Goal: Task Accomplishment & Management: Manage account settings

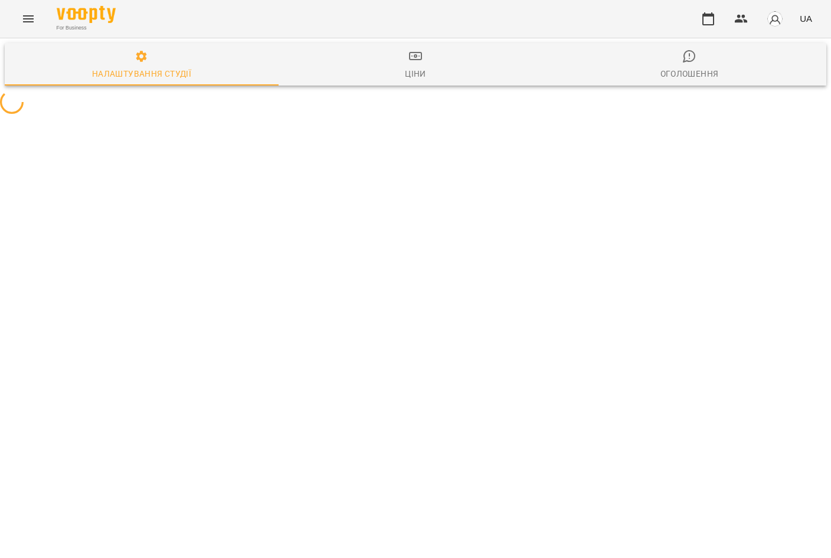
select select "**"
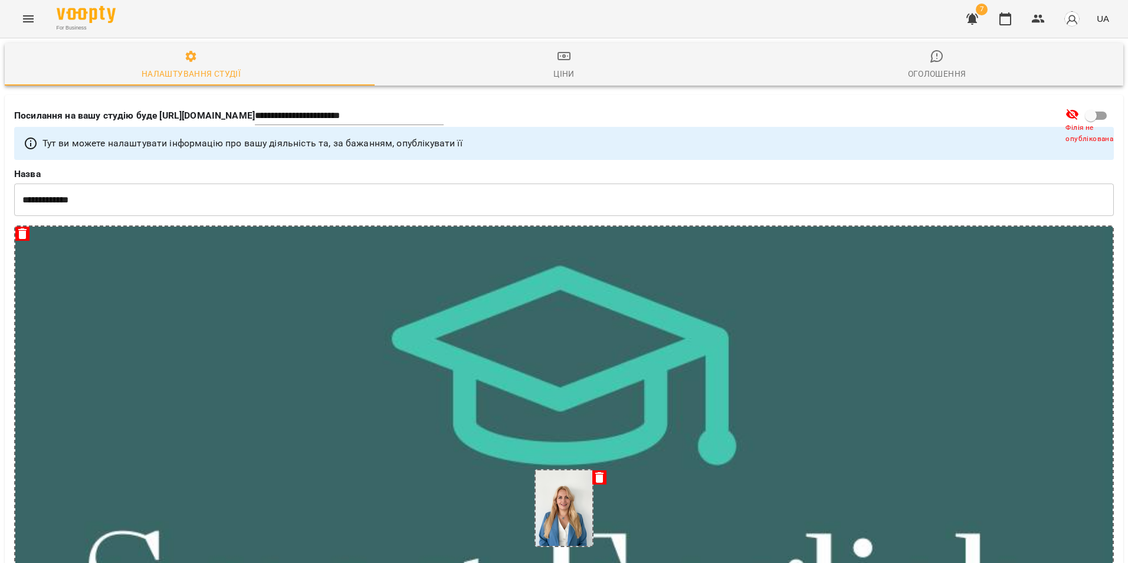
scroll to position [59, 0]
click at [18, 14] on button "Menu" at bounding box center [28, 19] width 28 height 28
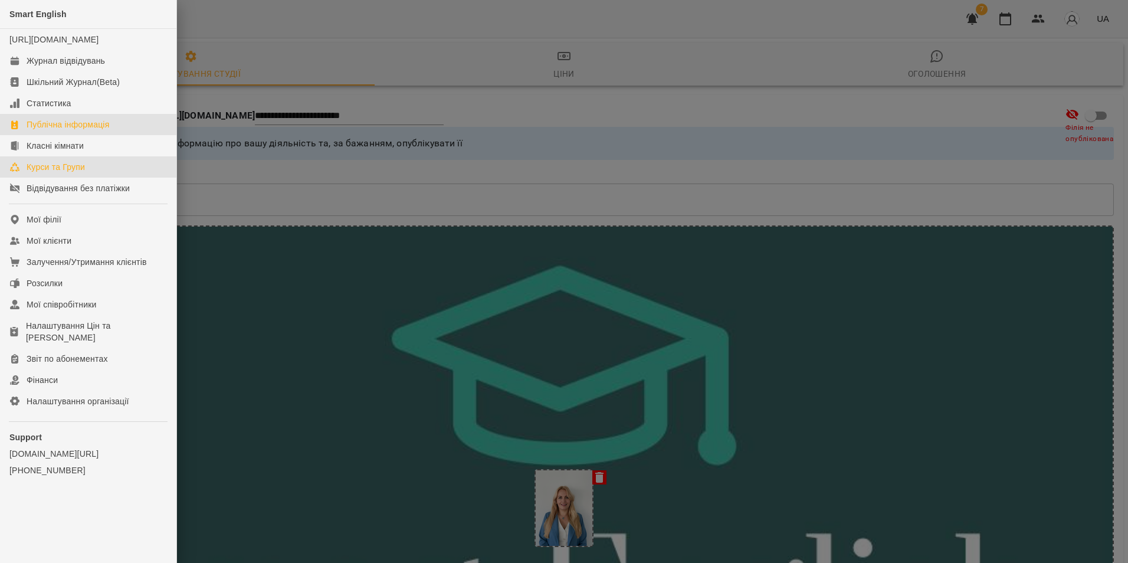
click at [96, 176] on link "Курси та Групи" at bounding box center [88, 166] width 176 height 21
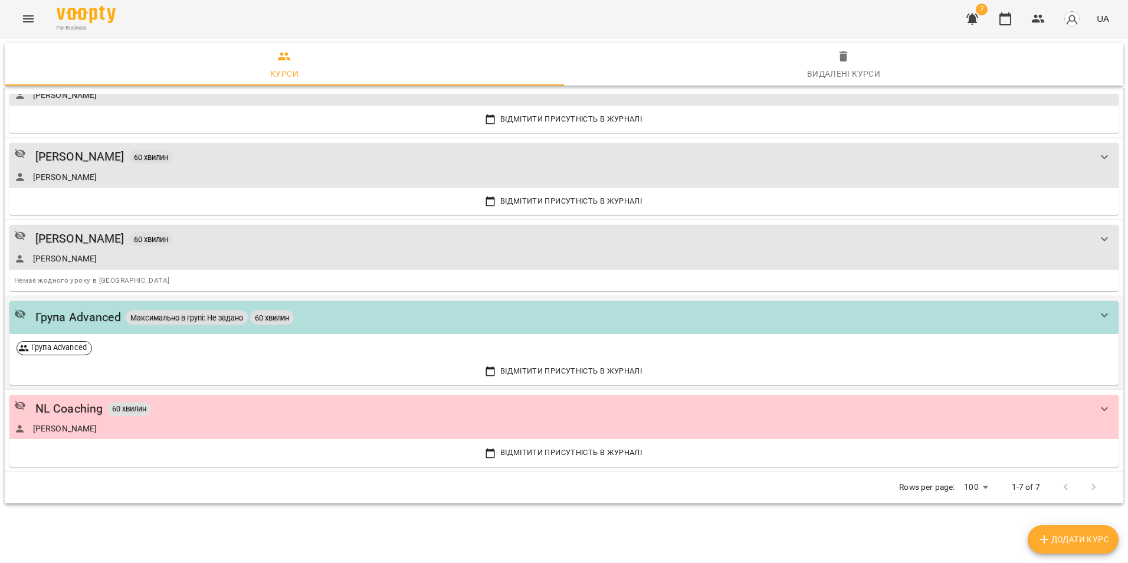
scroll to position [247, 0]
click at [262, 350] on div "Група Advanced" at bounding box center [564, 348] width 1104 height 24
click at [537, 317] on div "Група Advanced Максимально в групі: Не задано 60 хвилин" at bounding box center [552, 316] width 1076 height 18
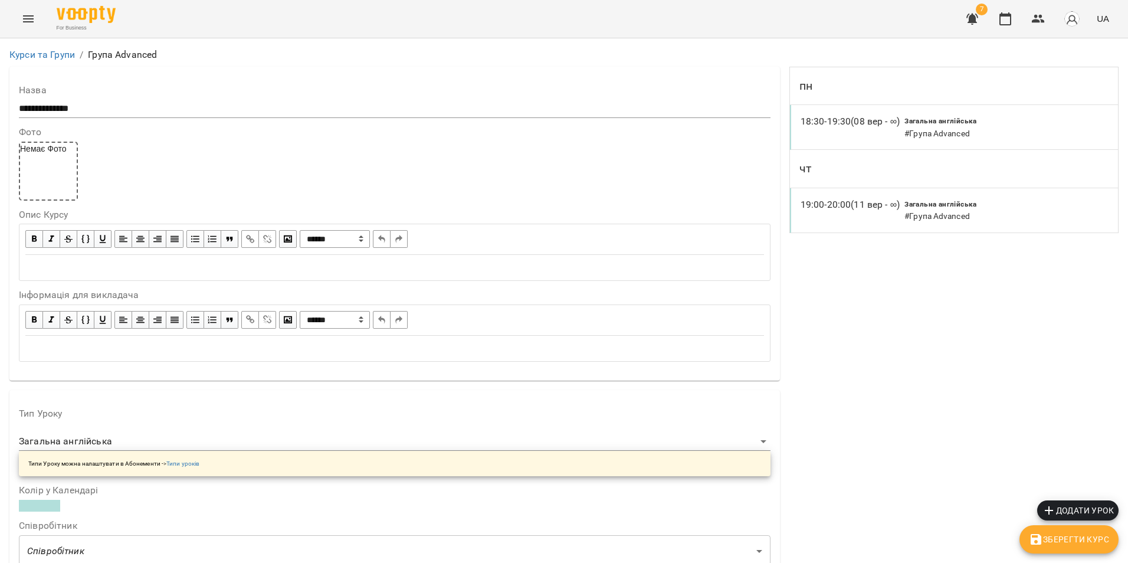
click at [830, 117] on div "18:30 - 19:30 (08 вер - ∞) Загальна англійська # Група Advanced" at bounding box center [954, 127] width 328 height 45
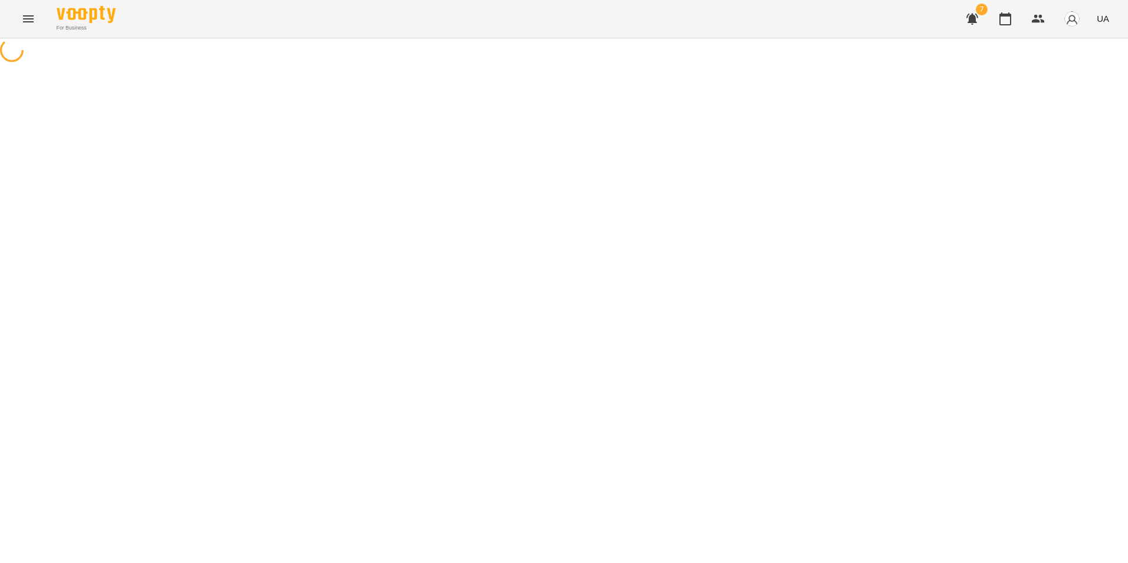
select select "*"
select select "**********"
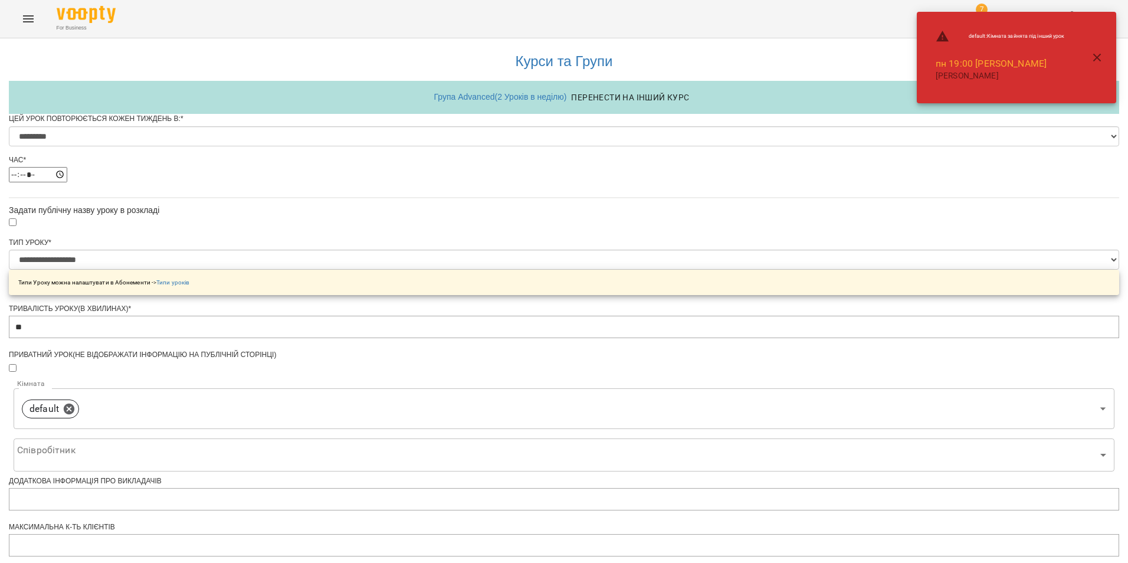
scroll to position [410, 0]
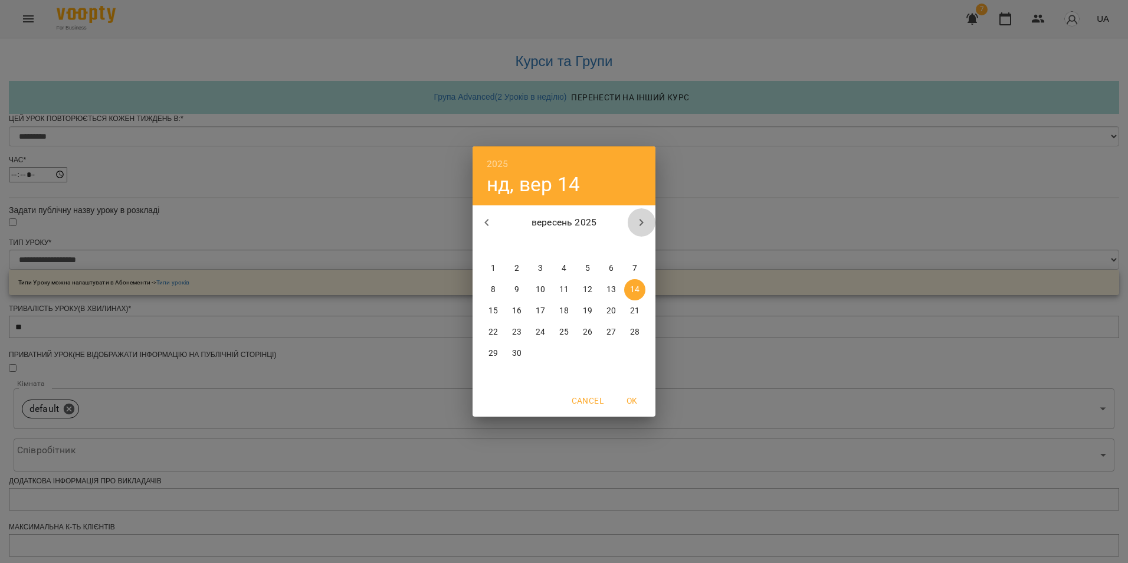
click at [642, 218] on icon "button" at bounding box center [641, 222] width 14 height 14
click at [566, 269] on p "2" at bounding box center [564, 268] width 5 height 12
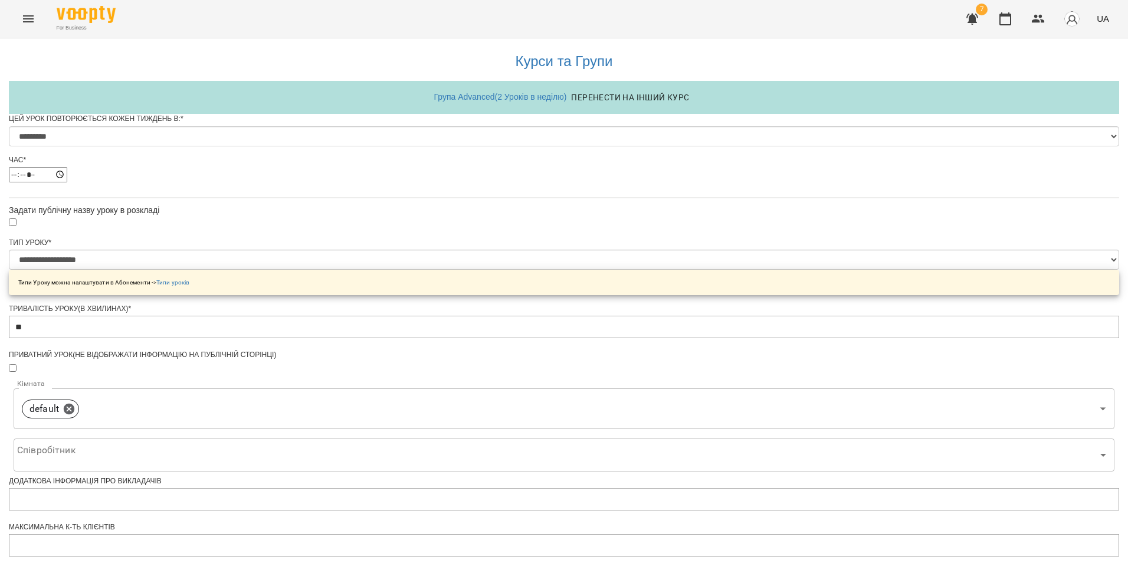
scroll to position [452, 0]
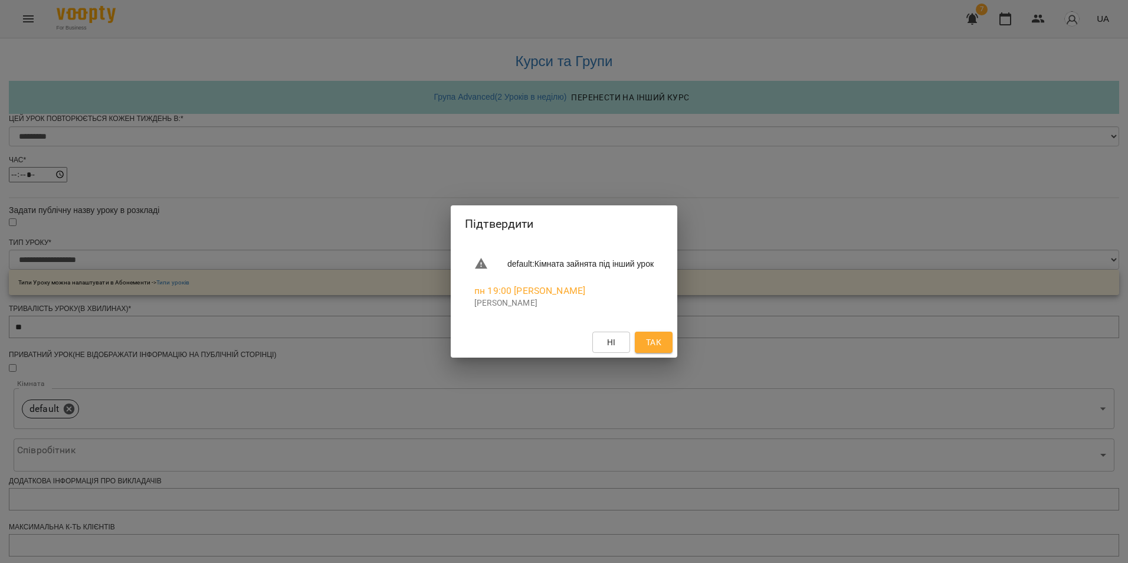
click at [616, 344] on span "Ні" at bounding box center [611, 342] width 9 height 14
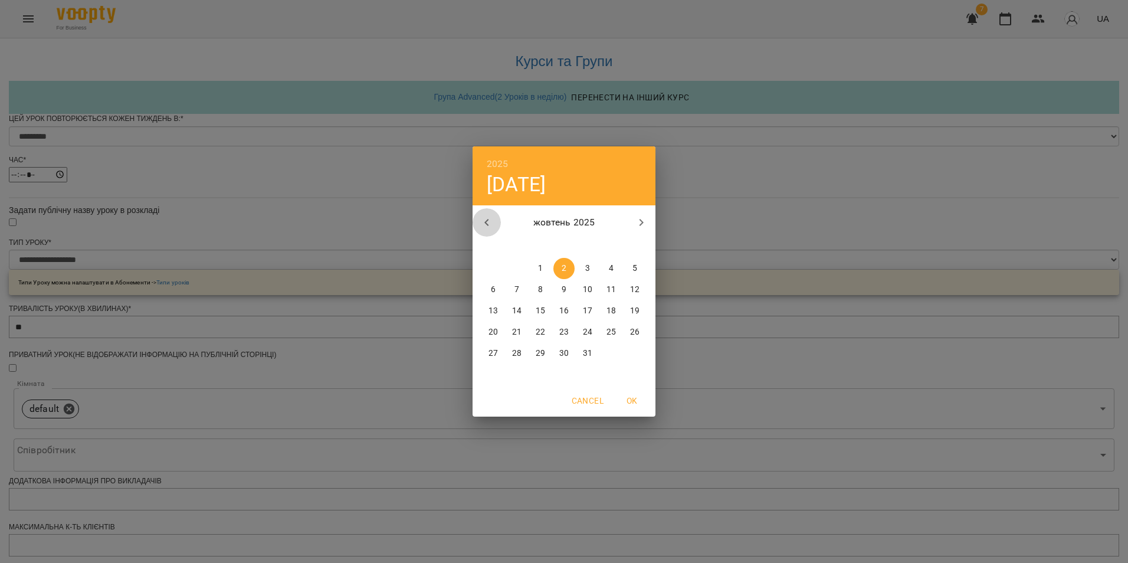
click at [486, 218] on icon "button" at bounding box center [487, 222] width 14 height 14
click at [491, 352] on p "29" at bounding box center [492, 353] width 9 height 12
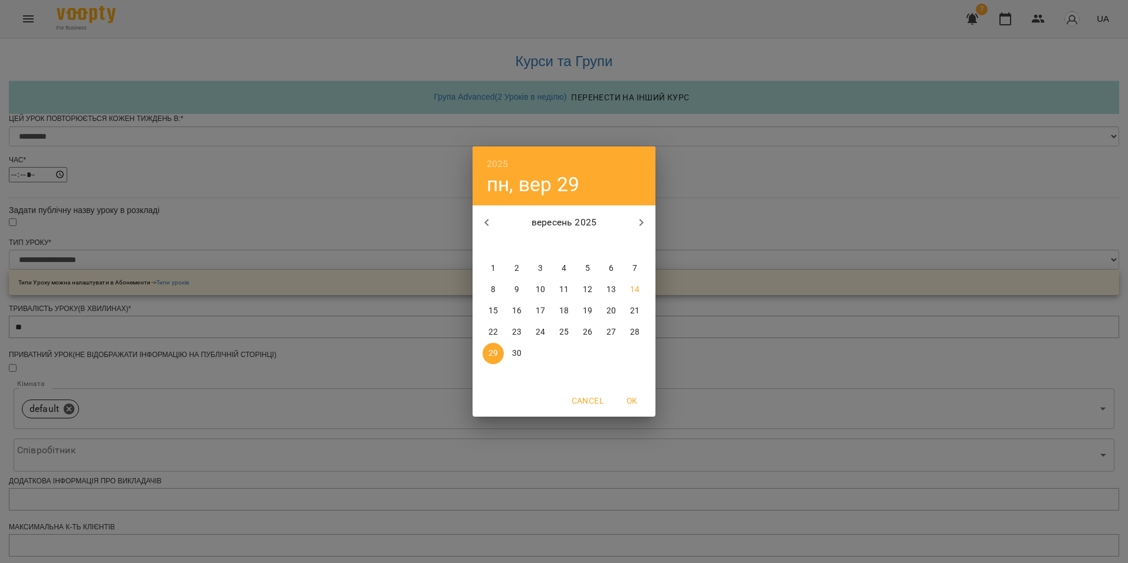
click at [644, 220] on icon "button" at bounding box center [641, 222] width 14 height 14
click at [561, 258] on div "2" at bounding box center [564, 268] width 24 height 21
type input "**********"
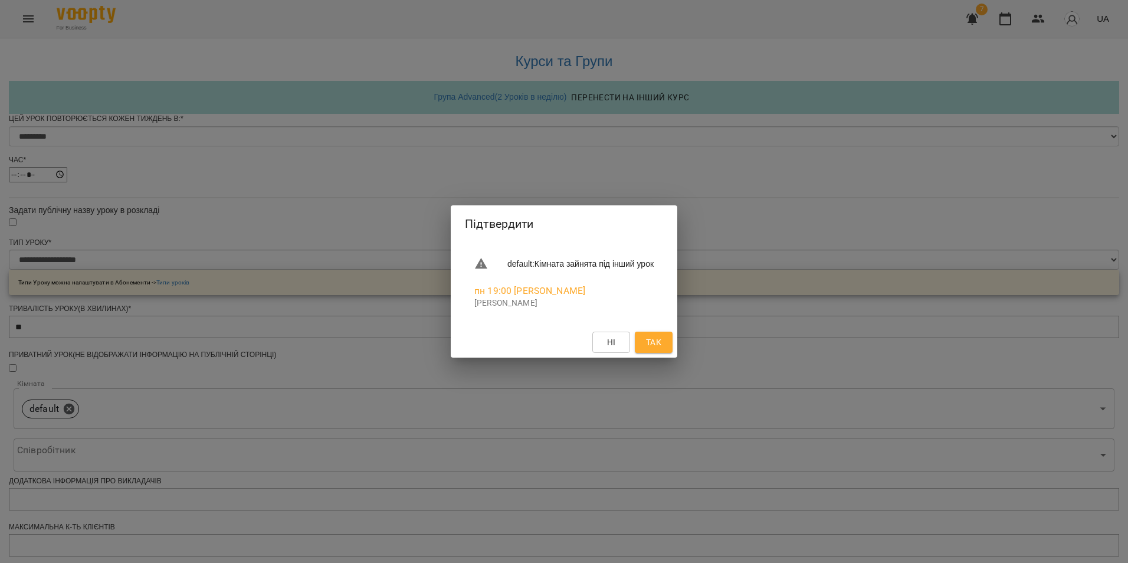
click at [672, 337] on button "Так" at bounding box center [654, 342] width 38 height 21
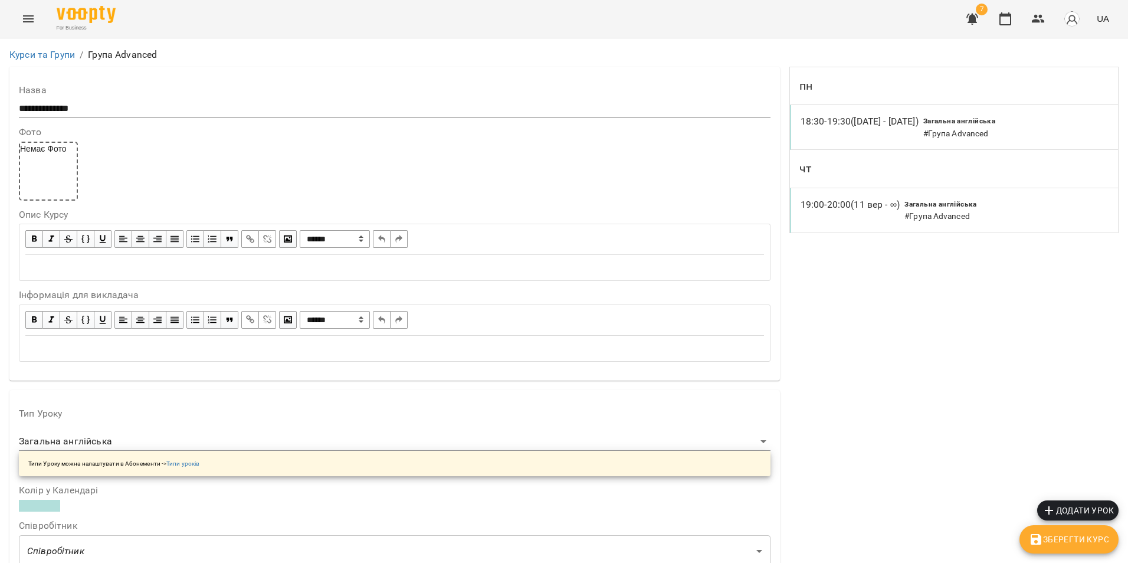
click at [830, 208] on span "Загальна англійська" at bounding box center [940, 204] width 72 height 8
select select "*"
select select "**********"
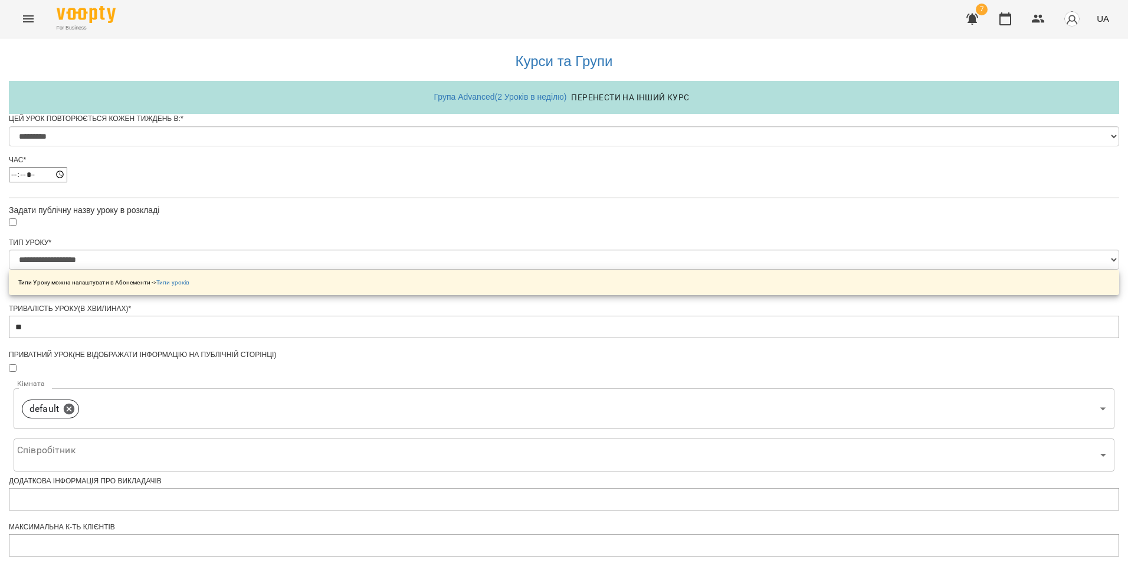
scroll to position [410, 0]
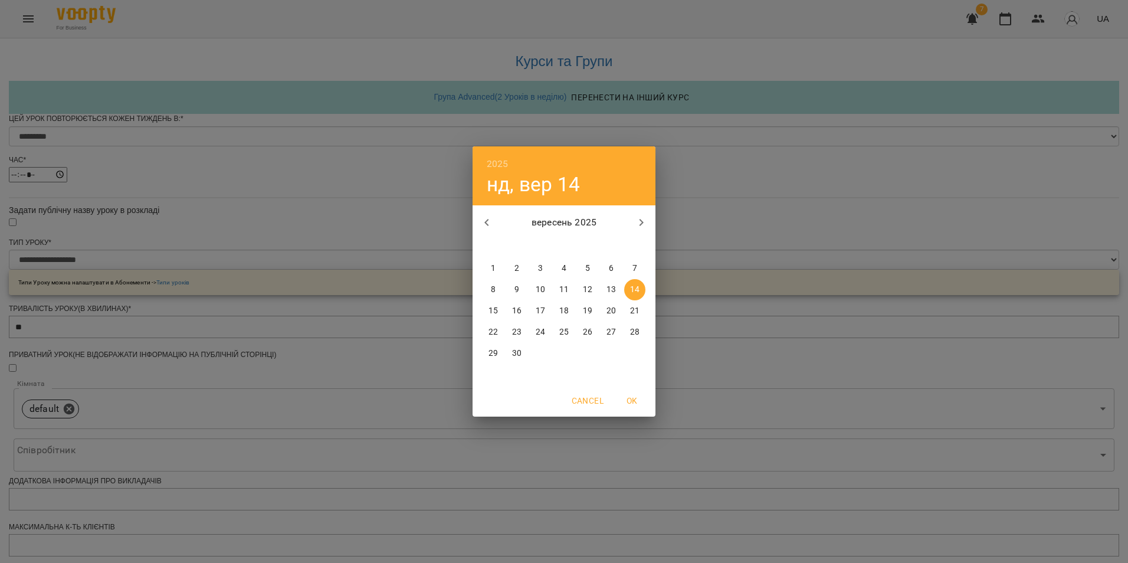
click at [642, 223] on icon "button" at bounding box center [641, 222] width 4 height 7
click at [565, 268] on p "2" at bounding box center [564, 268] width 5 height 12
type input "**********"
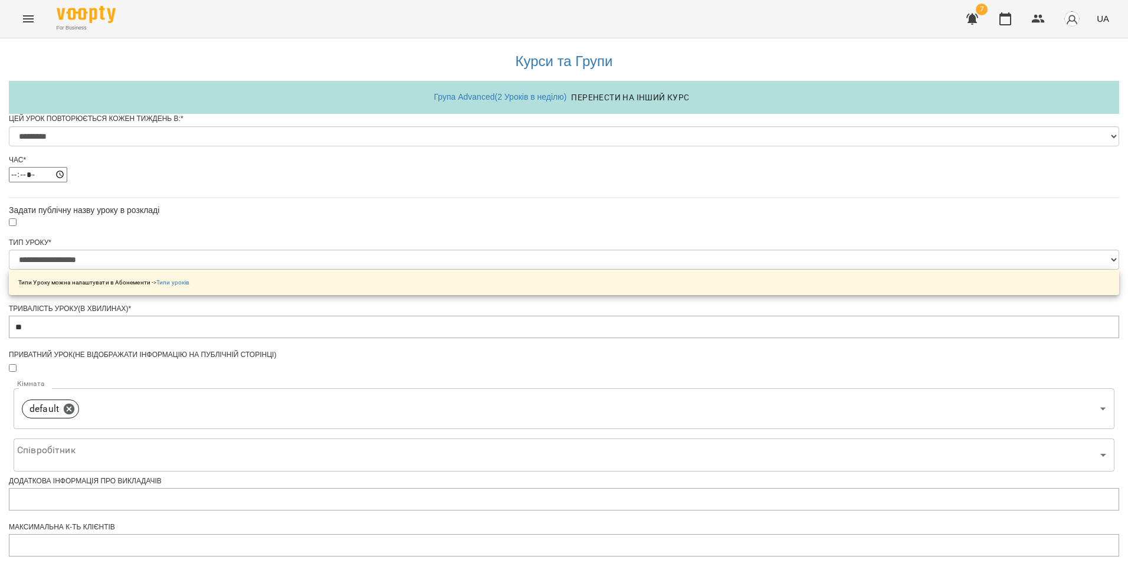
scroll to position [452, 0]
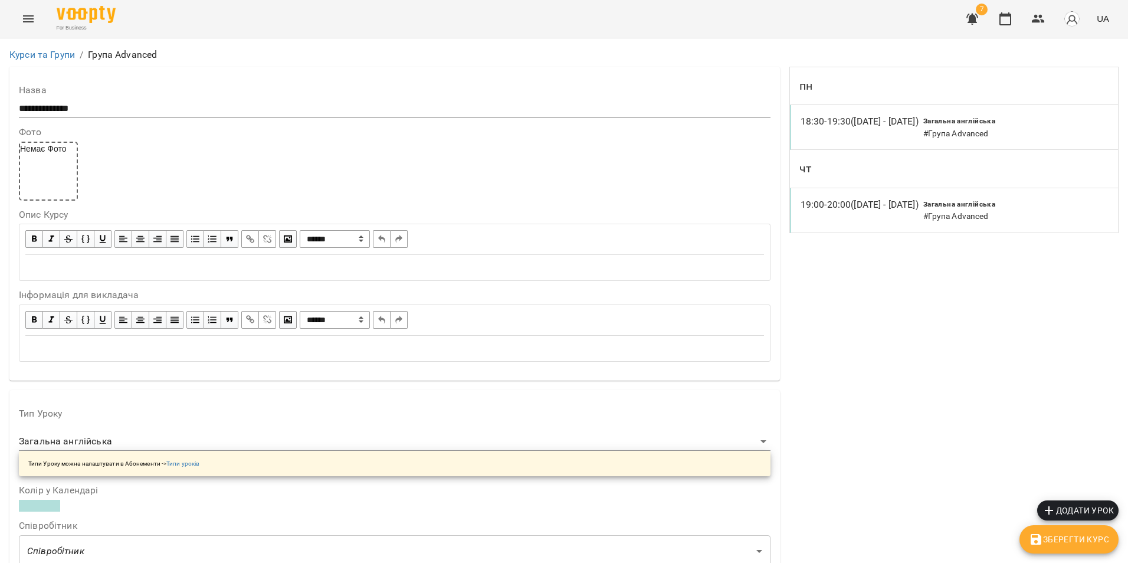
click at [830, 537] on span "Зберегти Курс" at bounding box center [1069, 539] width 80 height 14
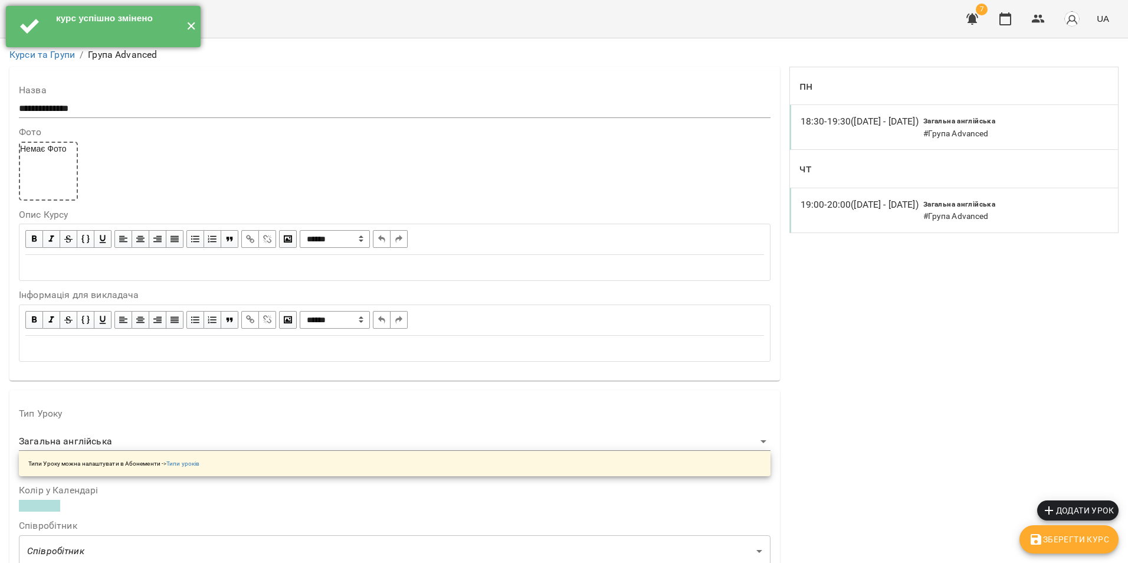
click at [188, 25] on button "✕" at bounding box center [190, 26] width 19 height 41
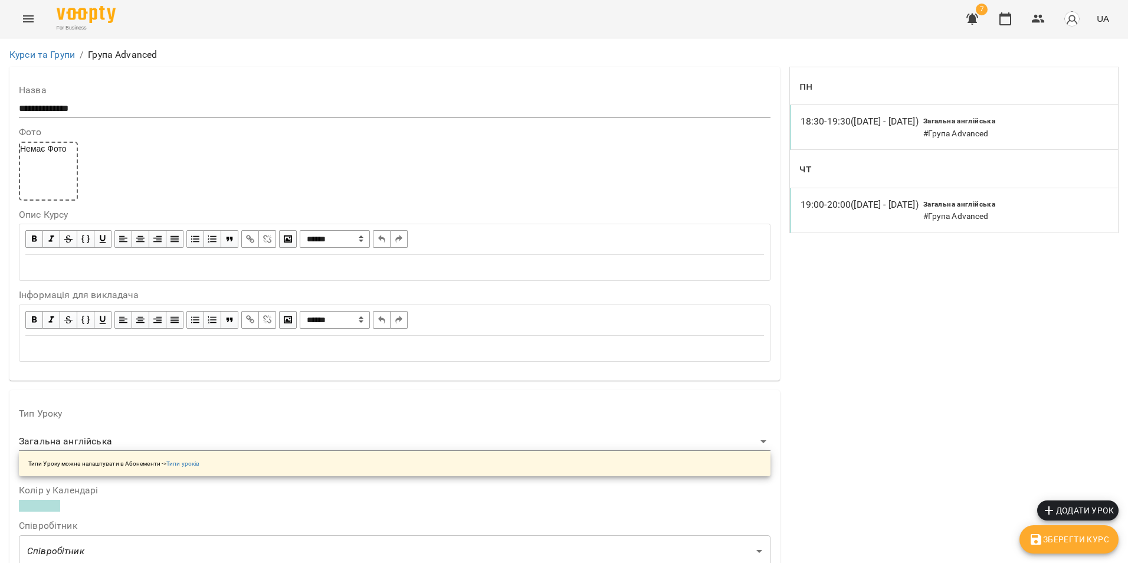
click at [31, 26] on button "Menu" at bounding box center [28, 19] width 28 height 28
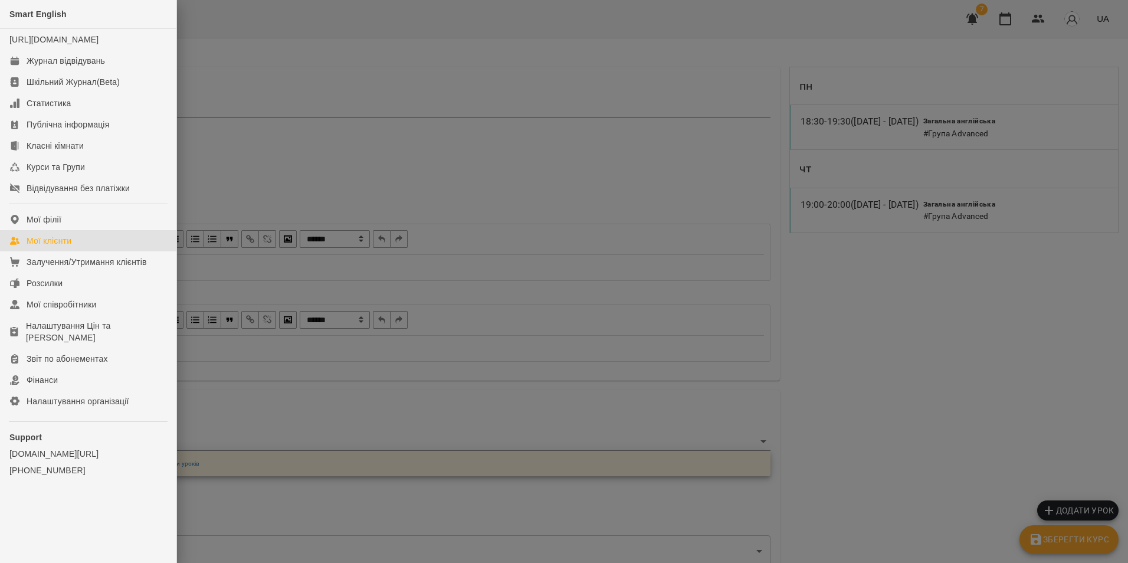
drag, startPoint x: 56, startPoint y: 251, endPoint x: 68, endPoint y: 256, distance: 12.9
click at [56, 247] on div "Мої клієнти" at bounding box center [49, 241] width 45 height 12
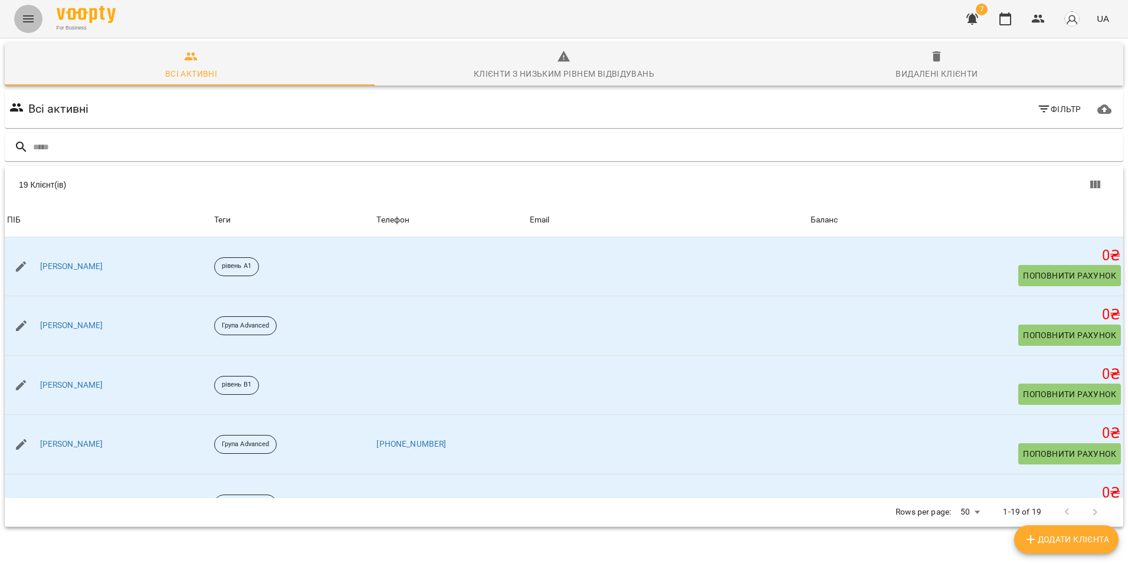
click at [35, 25] on button "Menu" at bounding box center [28, 19] width 28 height 28
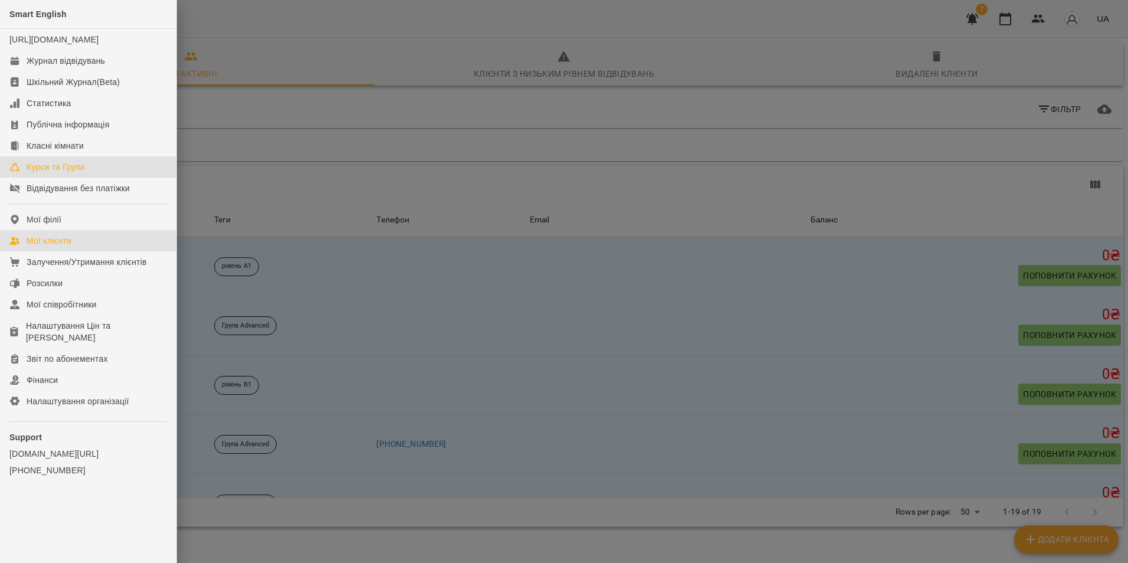
click at [40, 170] on link "Курси та Групи" at bounding box center [88, 166] width 176 height 21
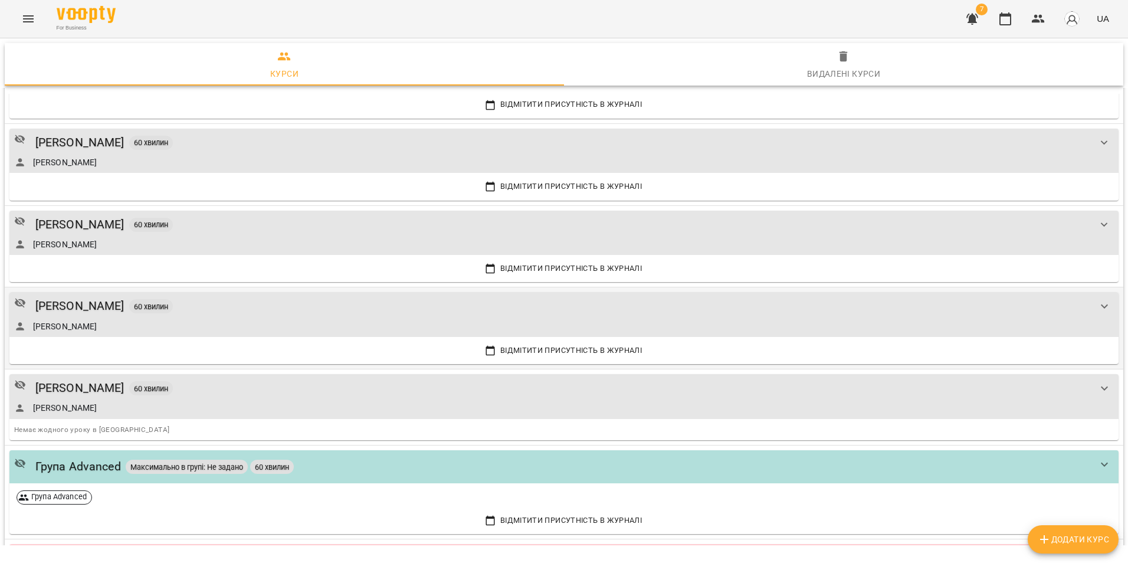
scroll to position [247, 0]
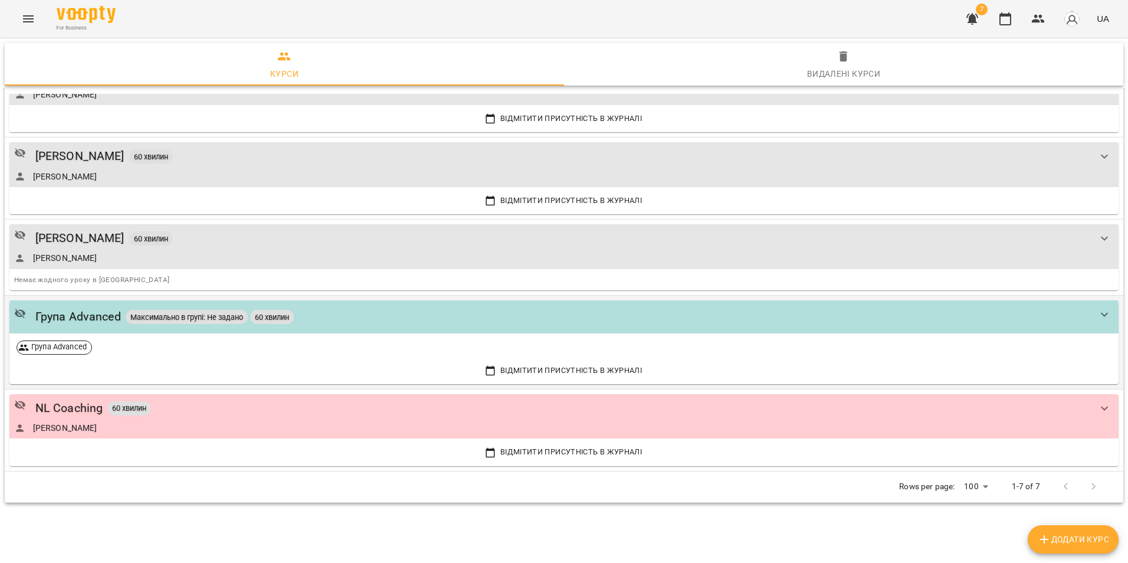
click at [301, 352] on div "Група Advanced" at bounding box center [564, 348] width 1104 height 24
click at [340, 326] on div "Група Advanced Максимально в групі: Не задано 60 хвилин" at bounding box center [563, 316] width 1109 height 33
click at [57, 322] on div "Група Advanced" at bounding box center [78, 316] width 86 height 18
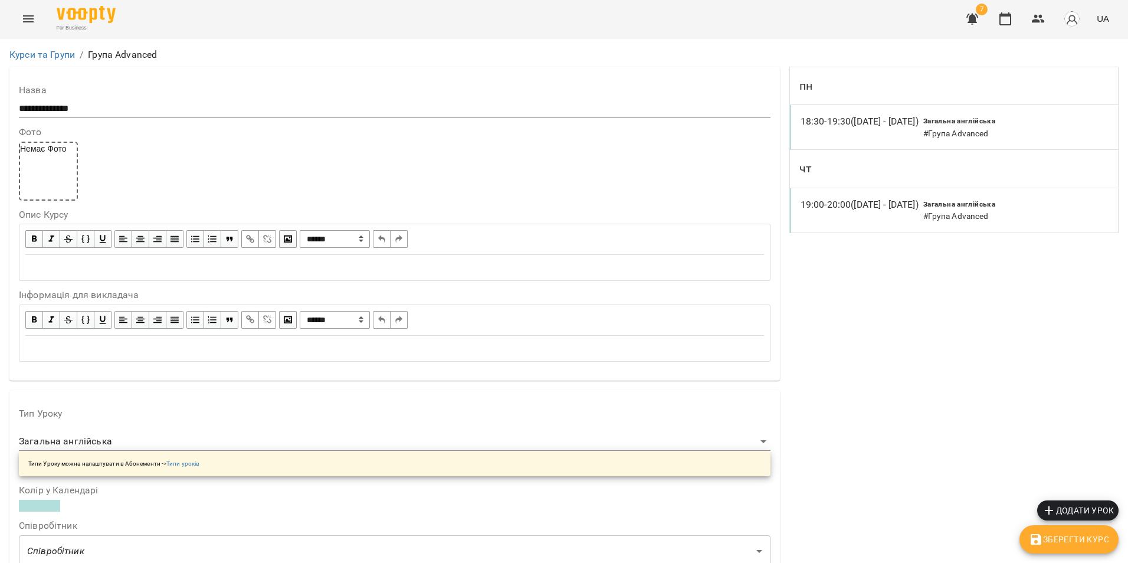
scroll to position [875, 0]
click at [830, 125] on div "18:30 - 19:30 (08 вер - 02 жовт) Загальна англійська # Група Advanced" at bounding box center [954, 127] width 328 height 45
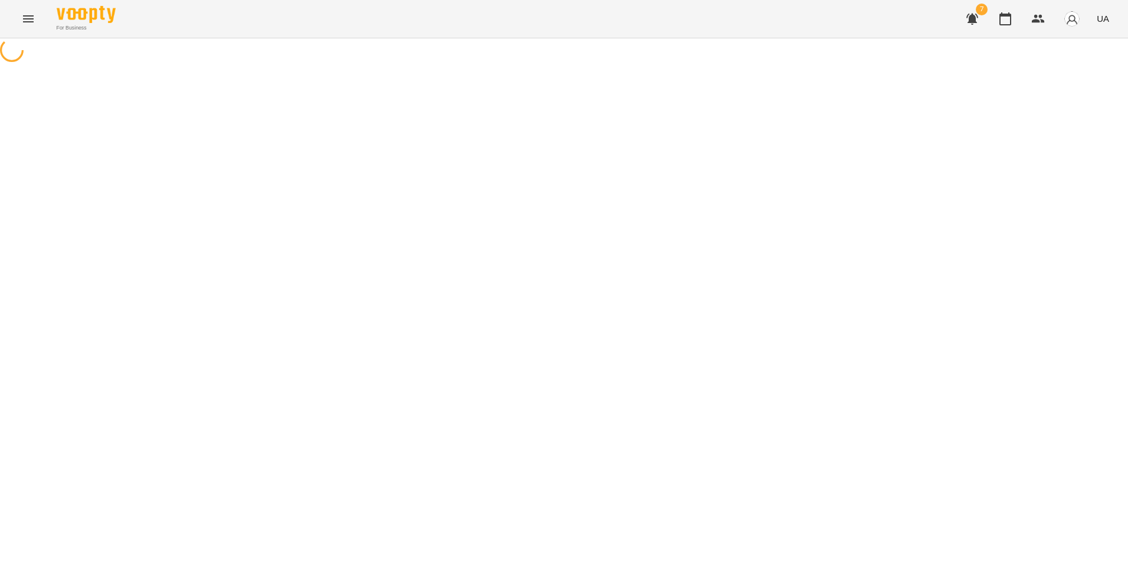
select select "*"
select select "**********"
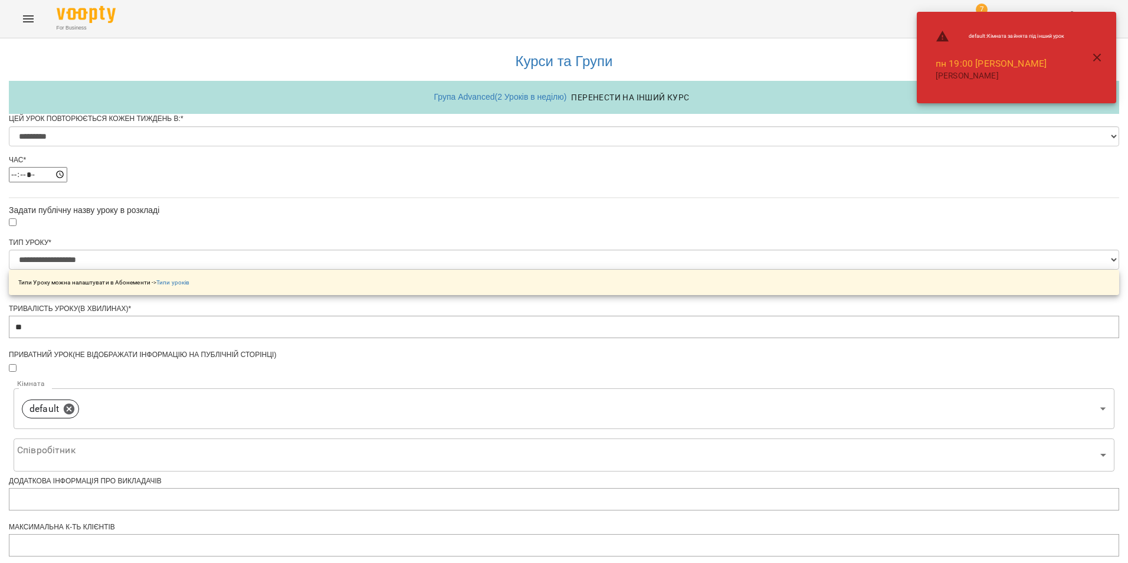
scroll to position [452, 0]
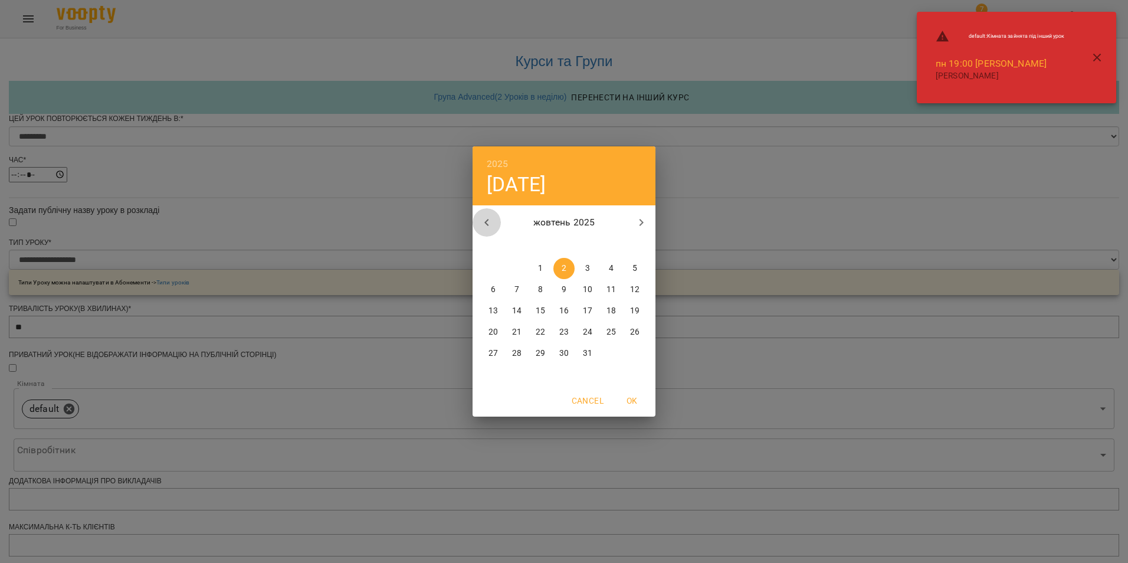
click at [488, 221] on icon "button" at bounding box center [487, 222] width 14 height 14
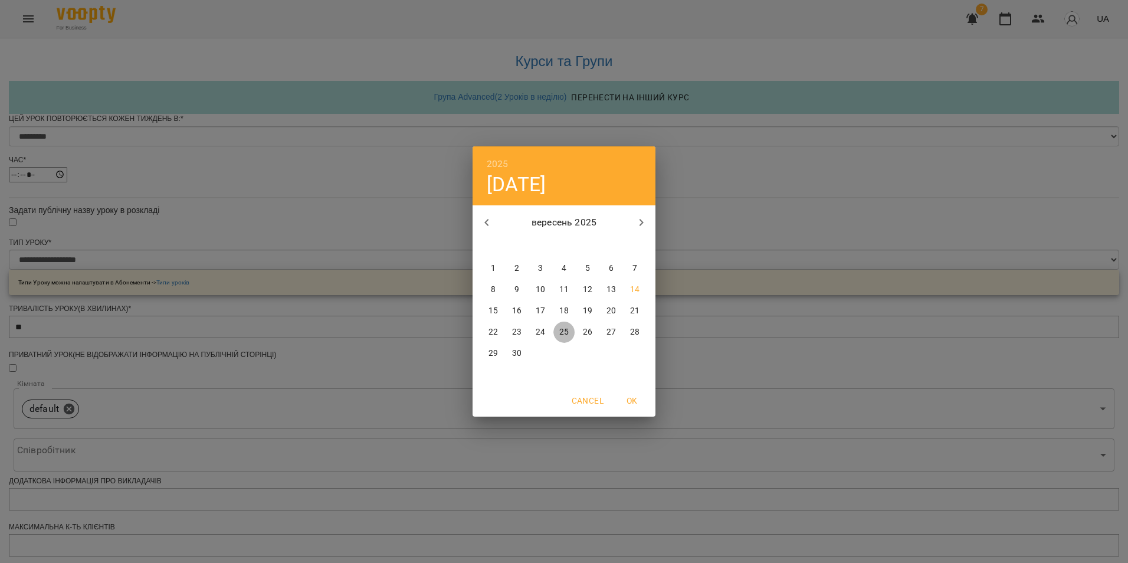
click at [565, 334] on p "25" at bounding box center [563, 332] width 9 height 12
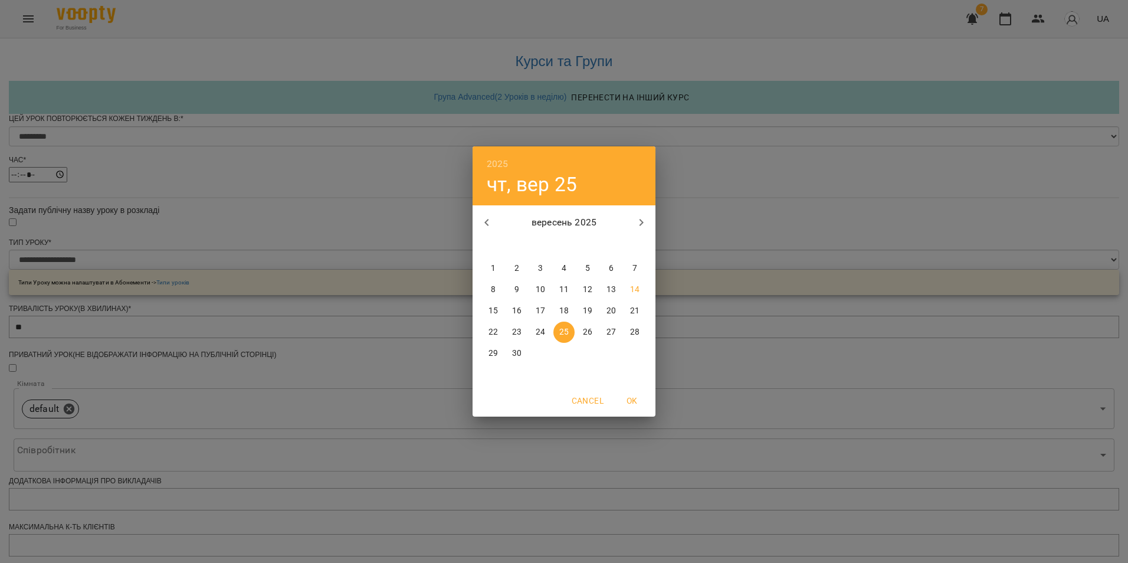
click at [635, 335] on p "28" at bounding box center [634, 332] width 9 height 12
type input "**********"
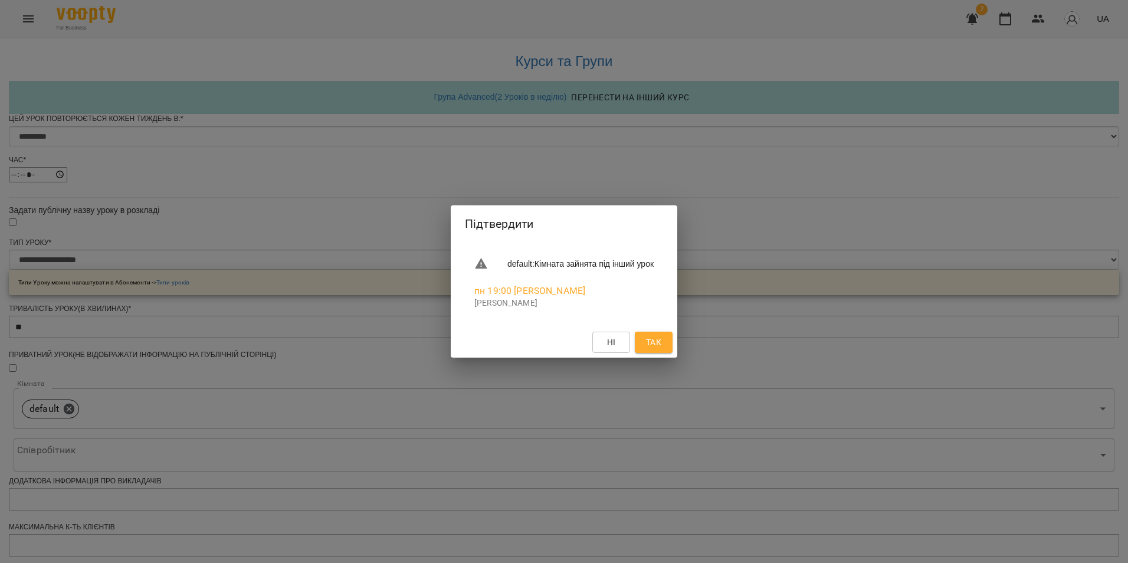
click at [661, 340] on span "Так" at bounding box center [653, 342] width 15 height 14
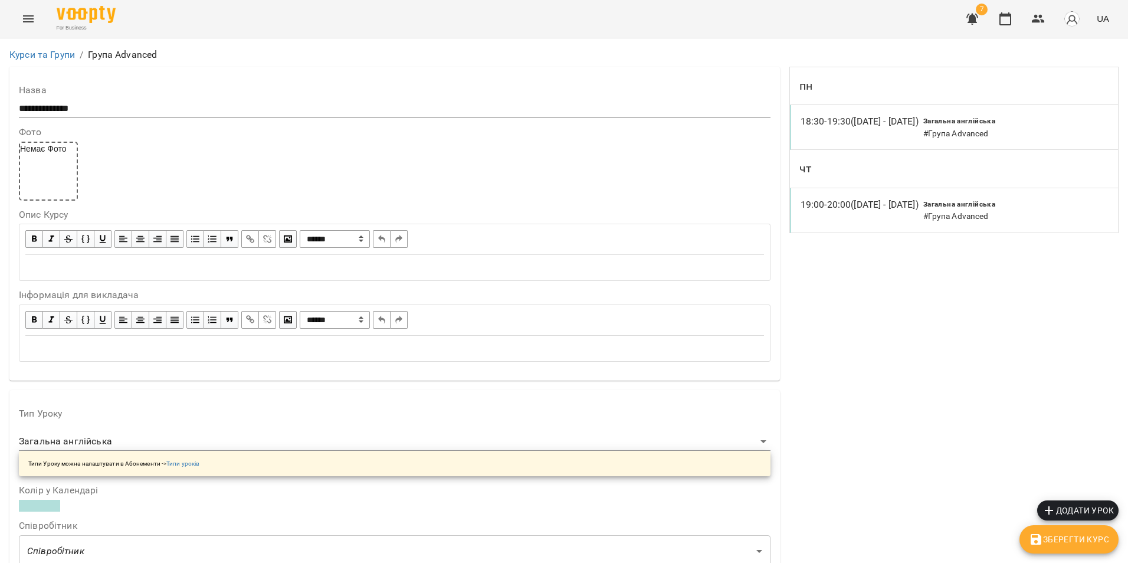
click at [830, 217] on div "Загальна англійська # Група Advanced" at bounding box center [959, 210] width 77 height 30
select select "*"
select select "**********"
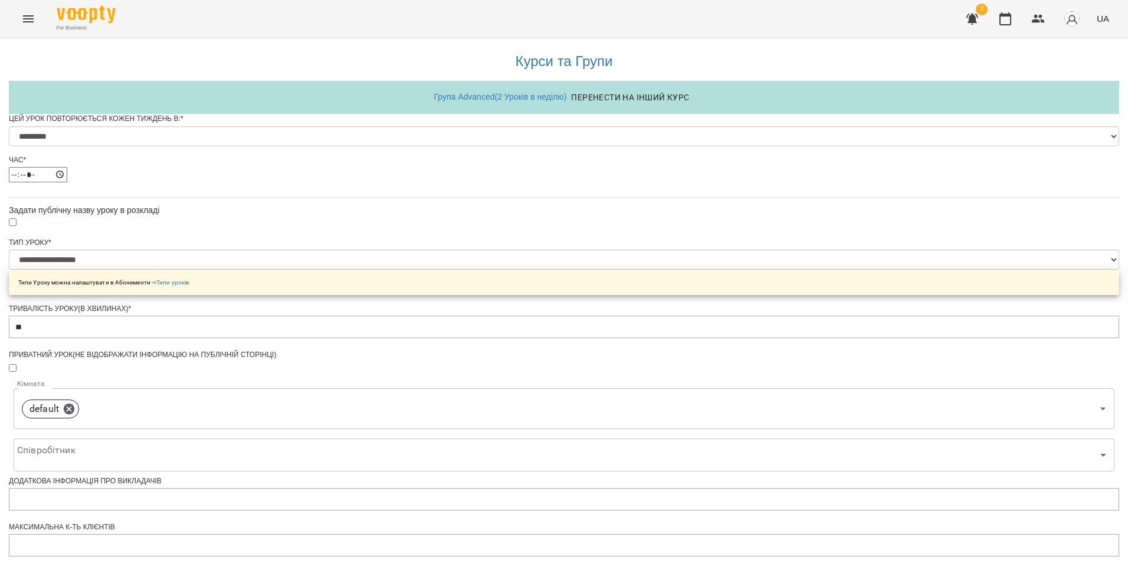
scroll to position [452, 0]
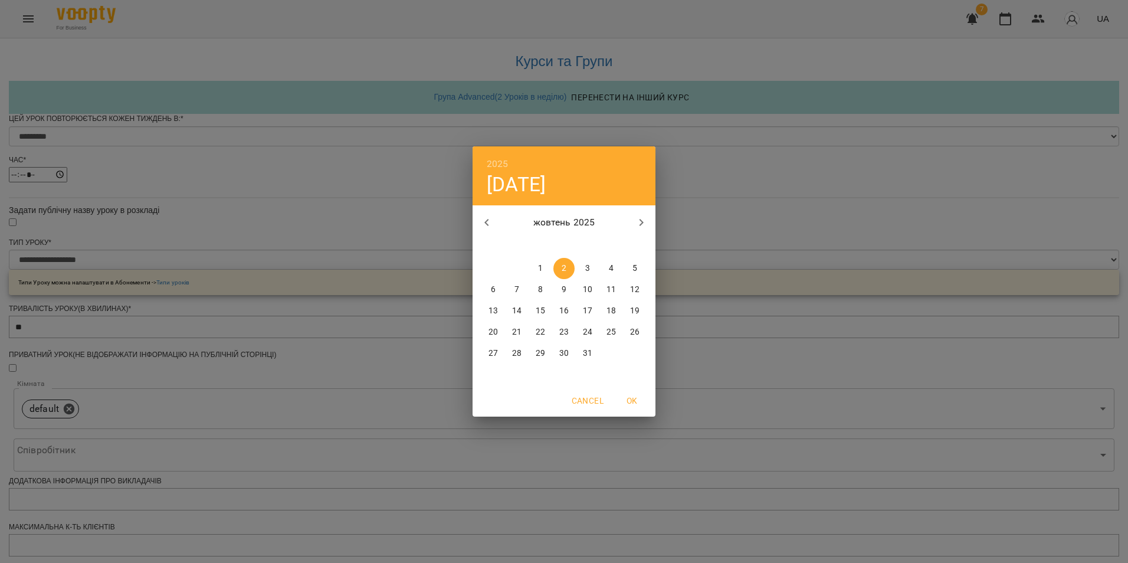
click at [485, 223] on icon "button" at bounding box center [486, 222] width 4 height 7
click at [632, 336] on p "28" at bounding box center [634, 332] width 9 height 12
type input "**********"
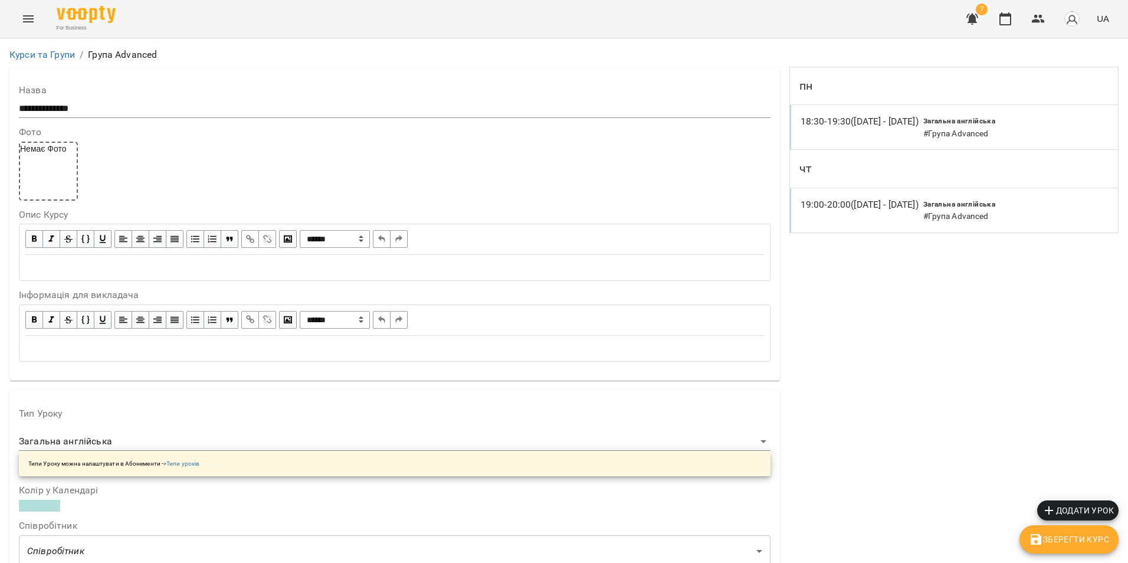
scroll to position [875, 0]
click at [830, 545] on icon "button" at bounding box center [1036, 539] width 14 height 14
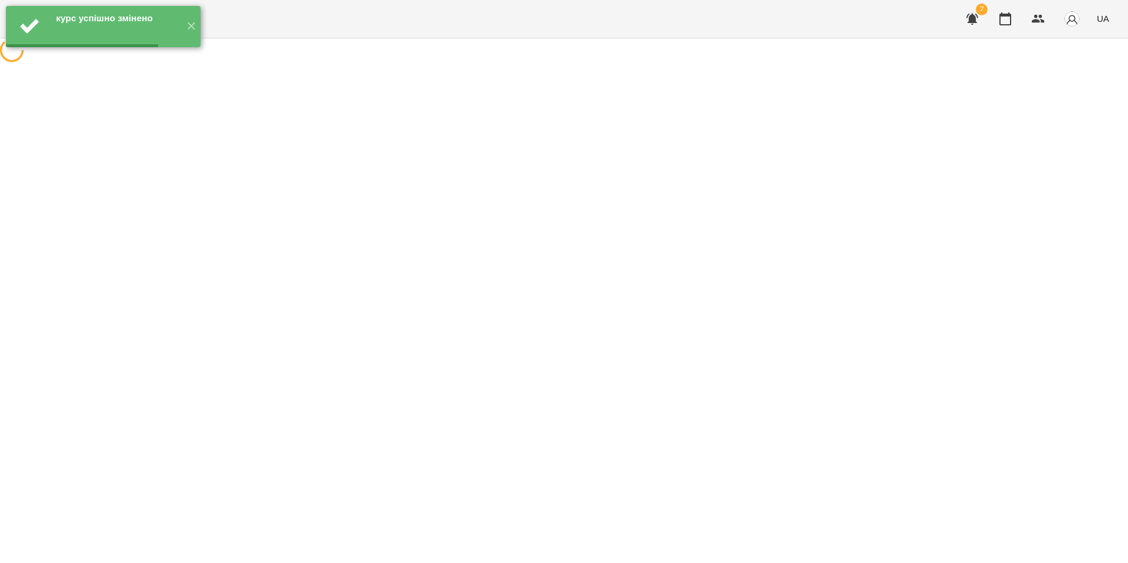
scroll to position [0, 0]
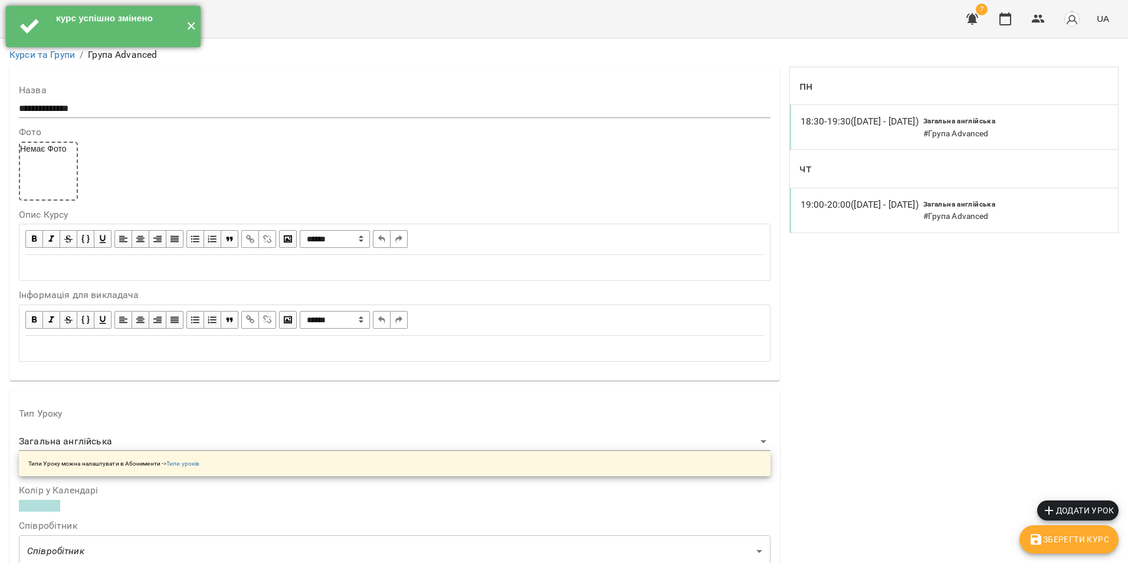
click at [186, 24] on button "✕" at bounding box center [190, 26] width 19 height 41
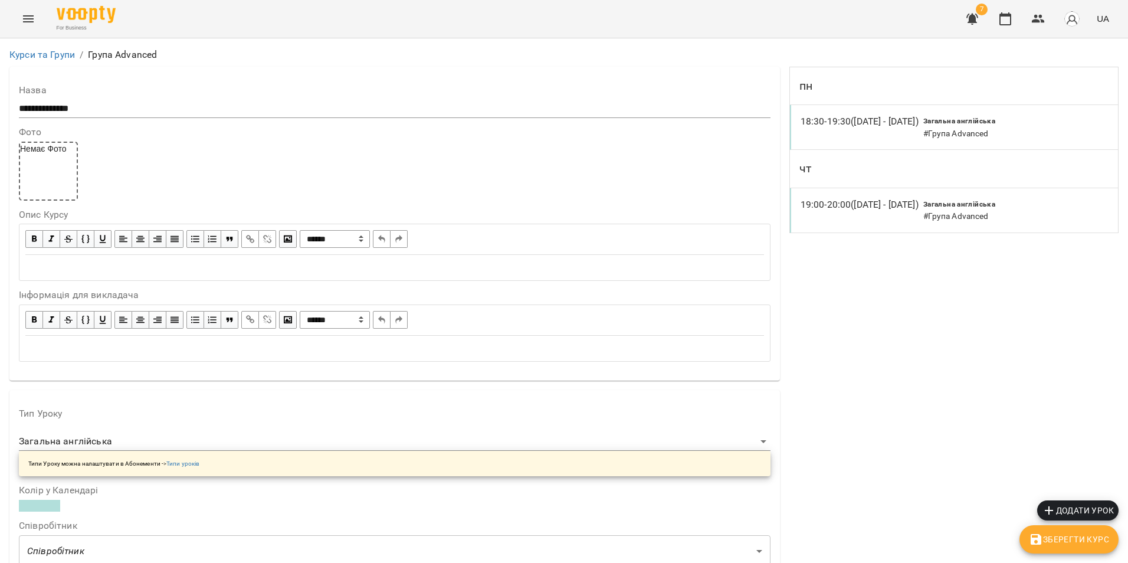
click at [26, 20] on icon "Menu" at bounding box center [28, 19] width 14 height 14
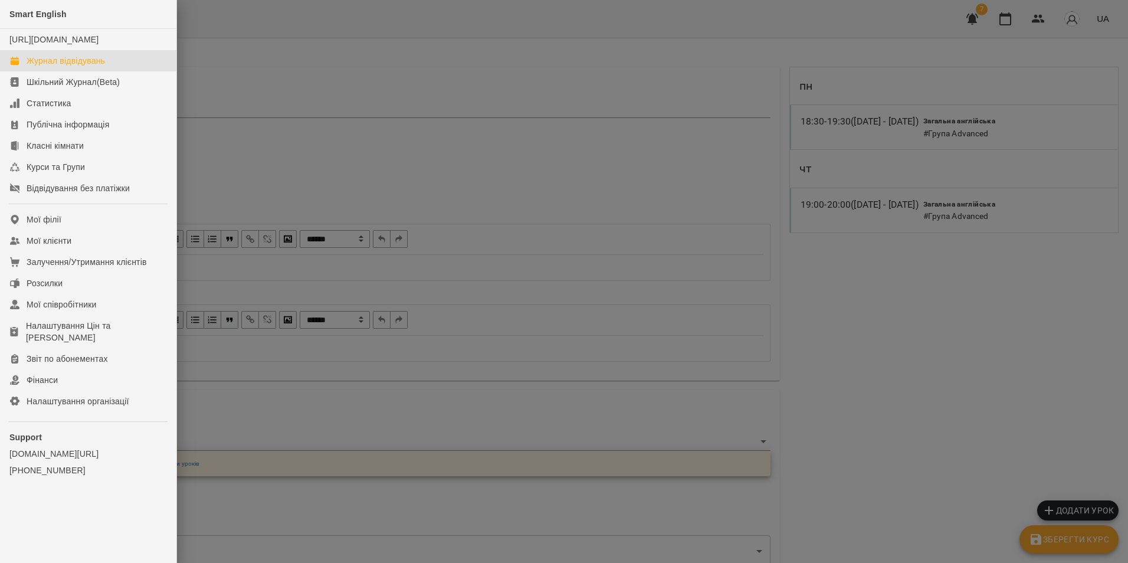
click at [119, 71] on link "Журнал відвідувань" at bounding box center [88, 60] width 176 height 21
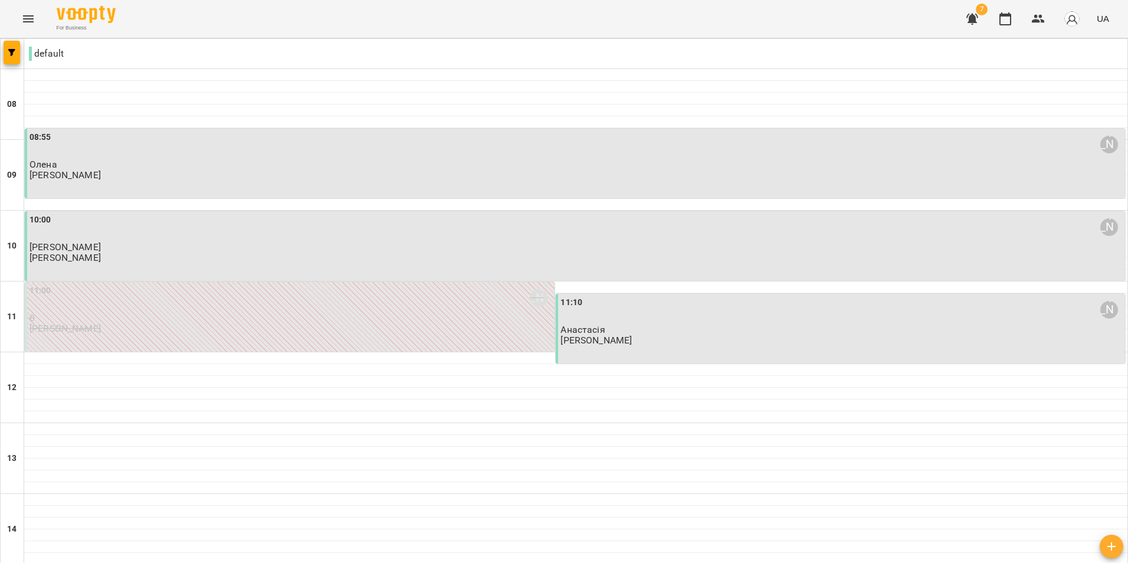
click at [24, 20] on icon "Menu" at bounding box center [28, 19] width 14 height 14
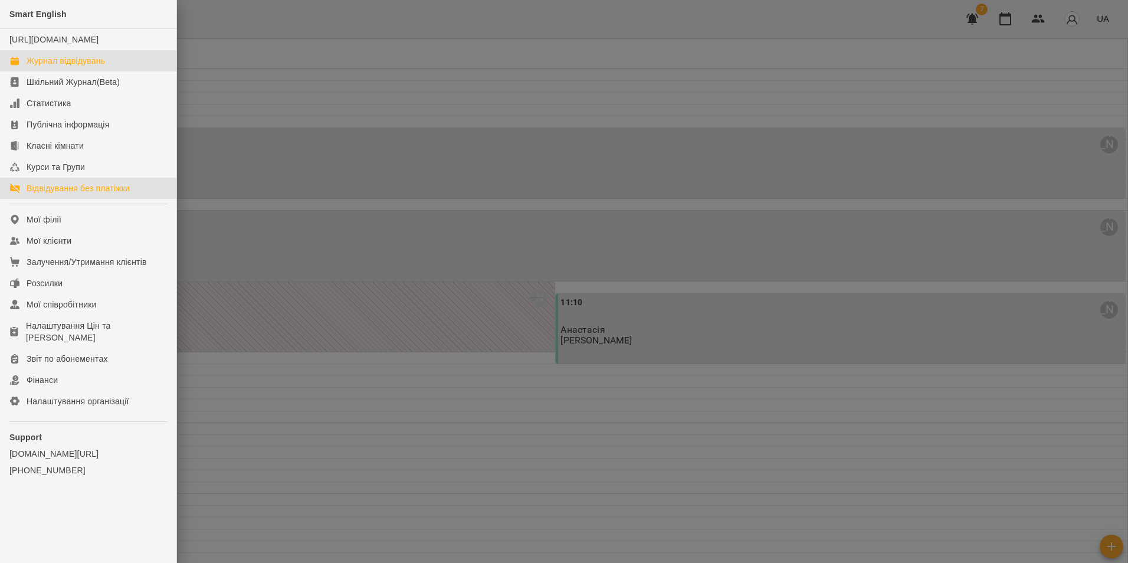
click at [120, 199] on link "Відвідування без платіжки" at bounding box center [88, 188] width 176 height 21
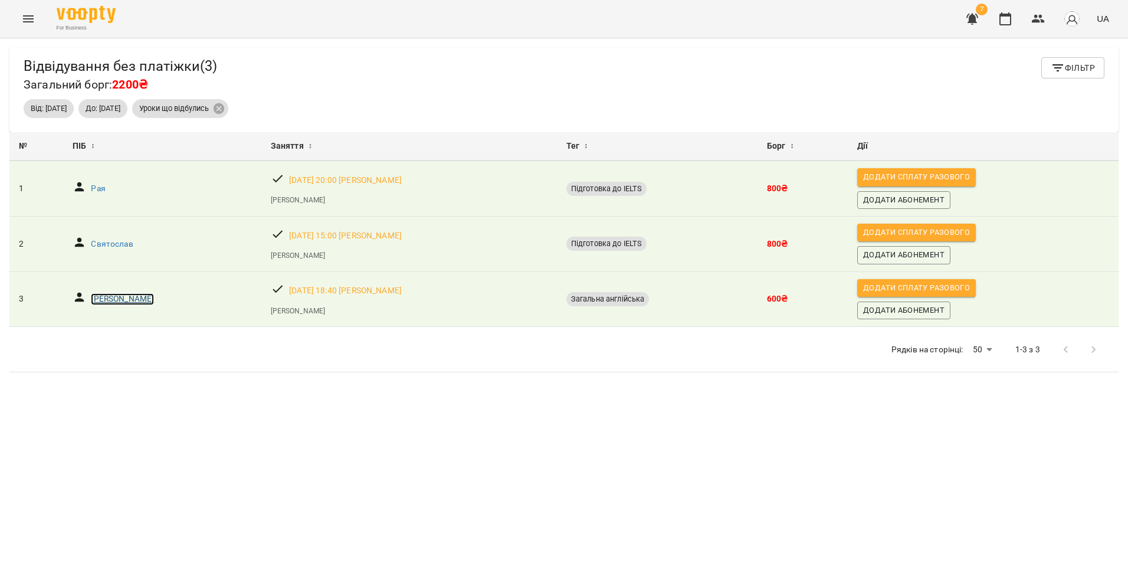
click at [146, 300] on p "Oleksandr Vodziakin" at bounding box center [122, 299] width 63 height 12
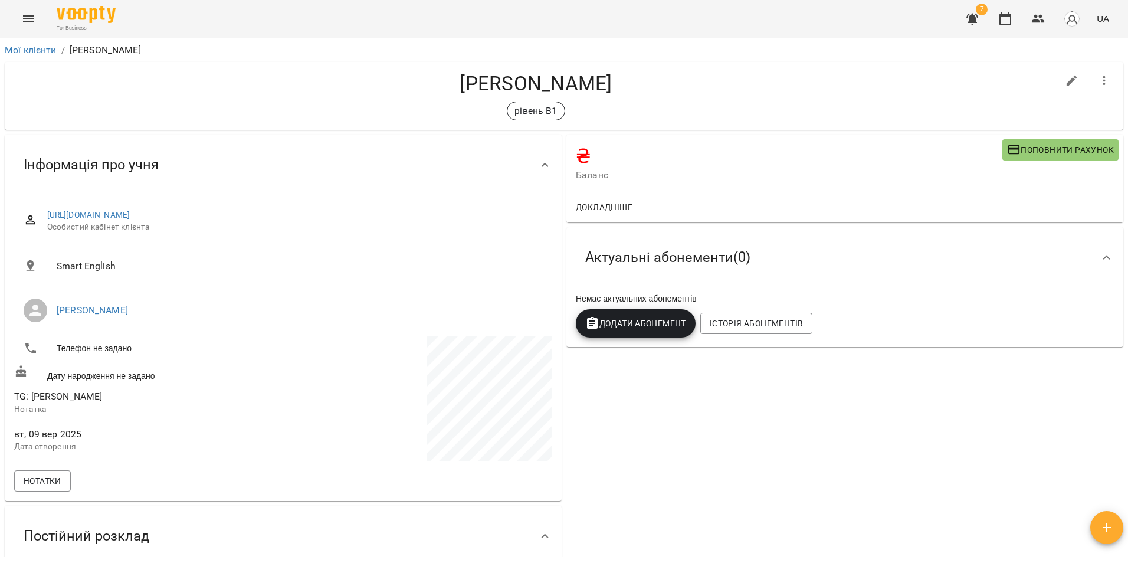
click at [107, 346] on li "Телефон не задано" at bounding box center [147, 348] width 267 height 24
click at [830, 76] on icon "button" at bounding box center [1072, 81] width 14 height 14
select select "**"
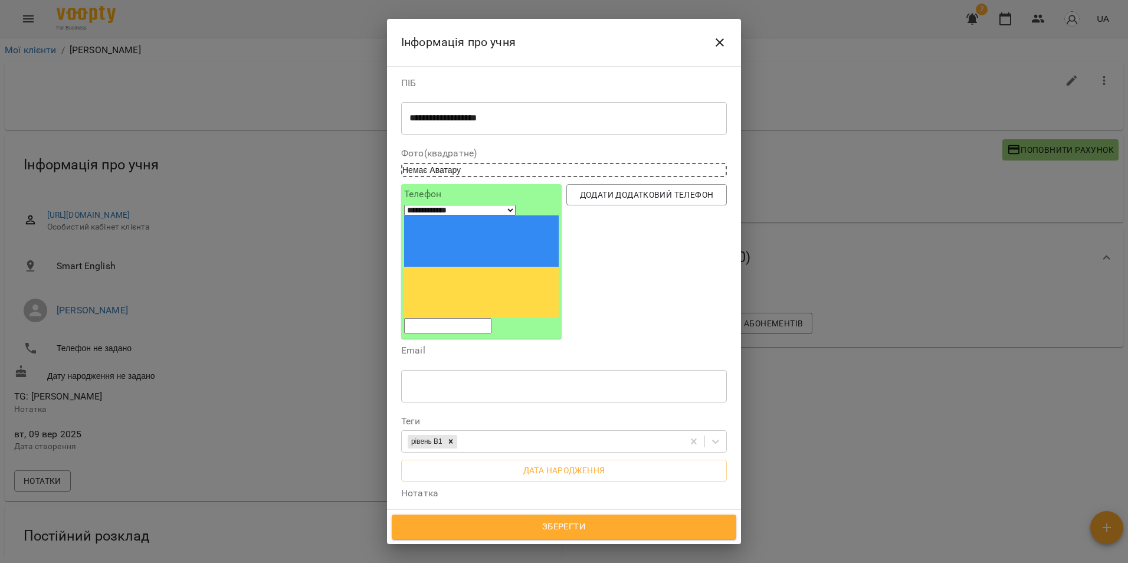
click at [491, 318] on input "tel" at bounding box center [447, 325] width 87 height 15
click at [468, 318] on input "tel" at bounding box center [447, 325] width 87 height 15
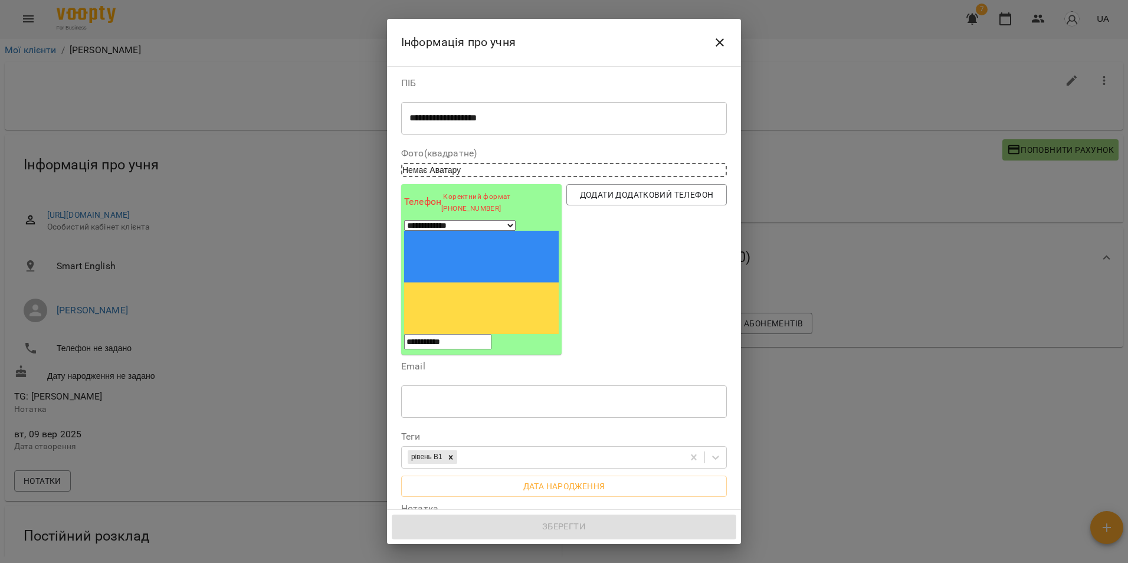
type input "**********"
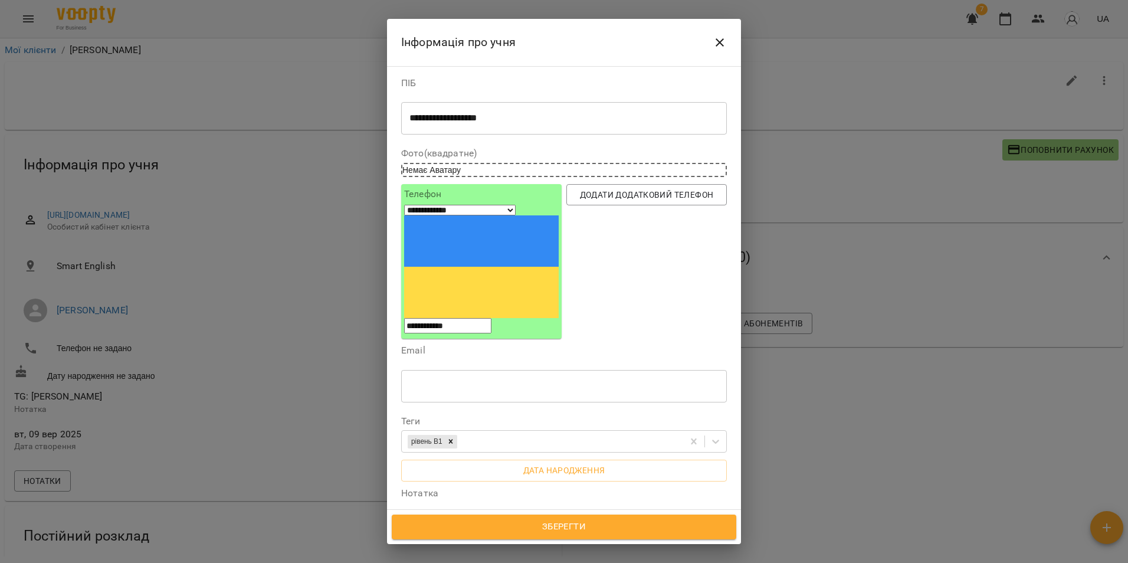
click at [433, 318] on input "**********" at bounding box center [447, 325] width 87 height 15
select select "**"
type input "**********"
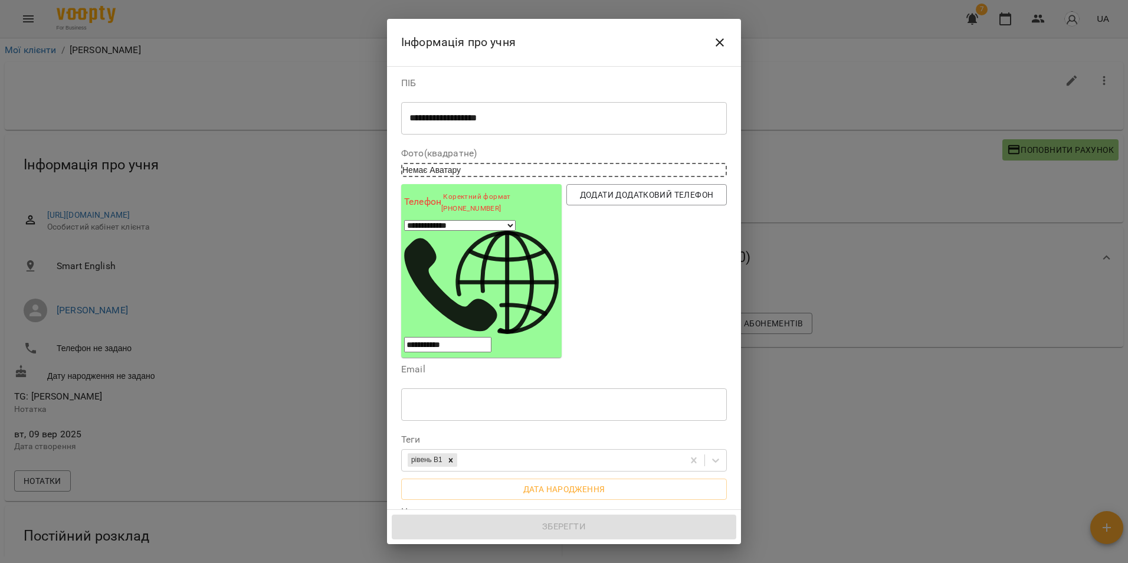
select select "**"
type input "**********"
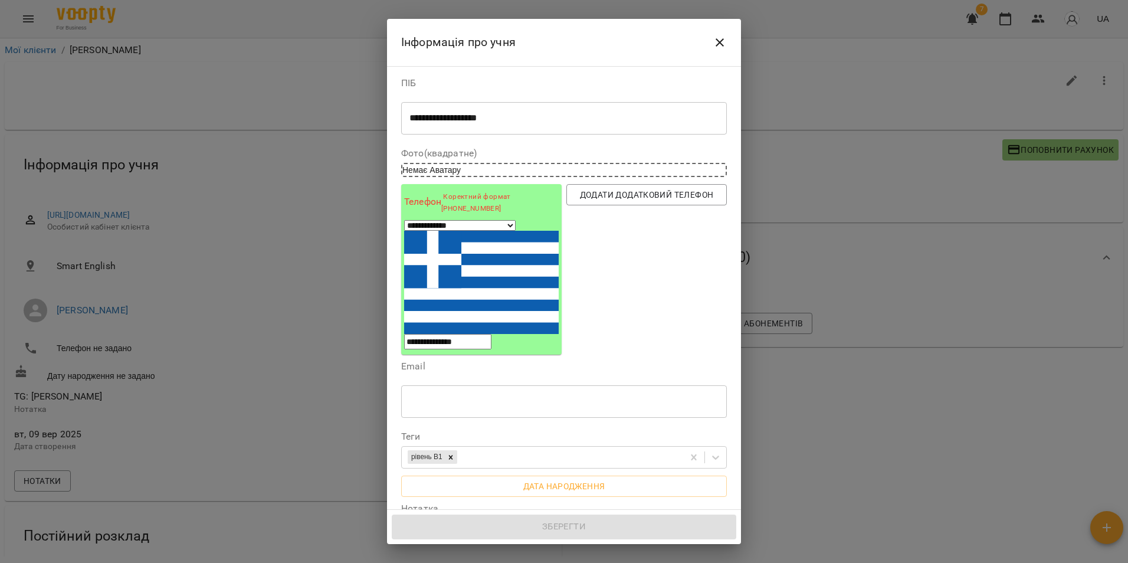
select select "**"
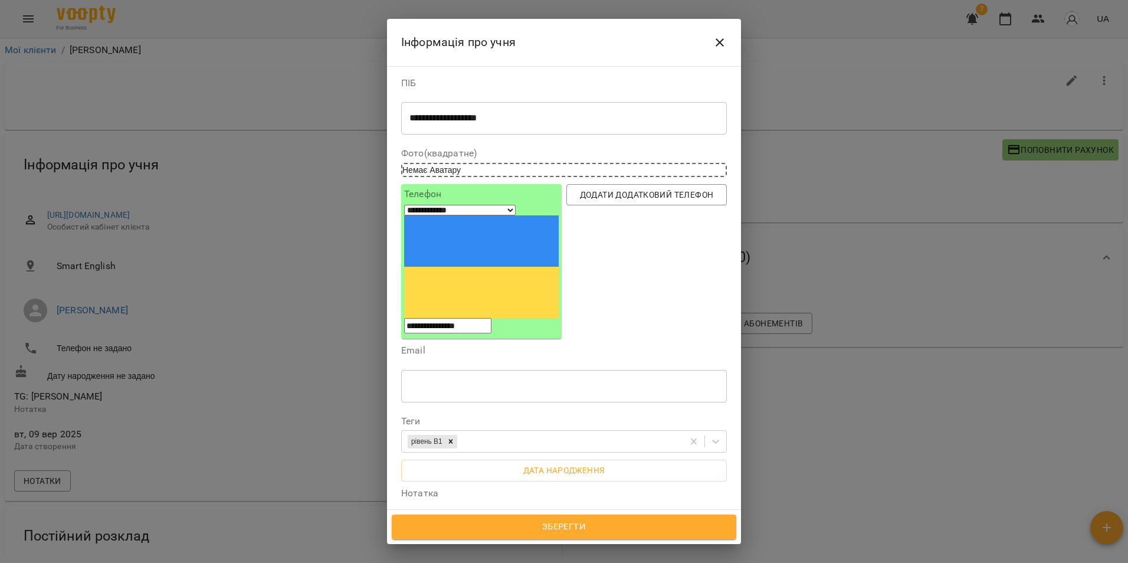
type input "**********"
click at [590, 531] on span "Зберегти" at bounding box center [564, 526] width 319 height 15
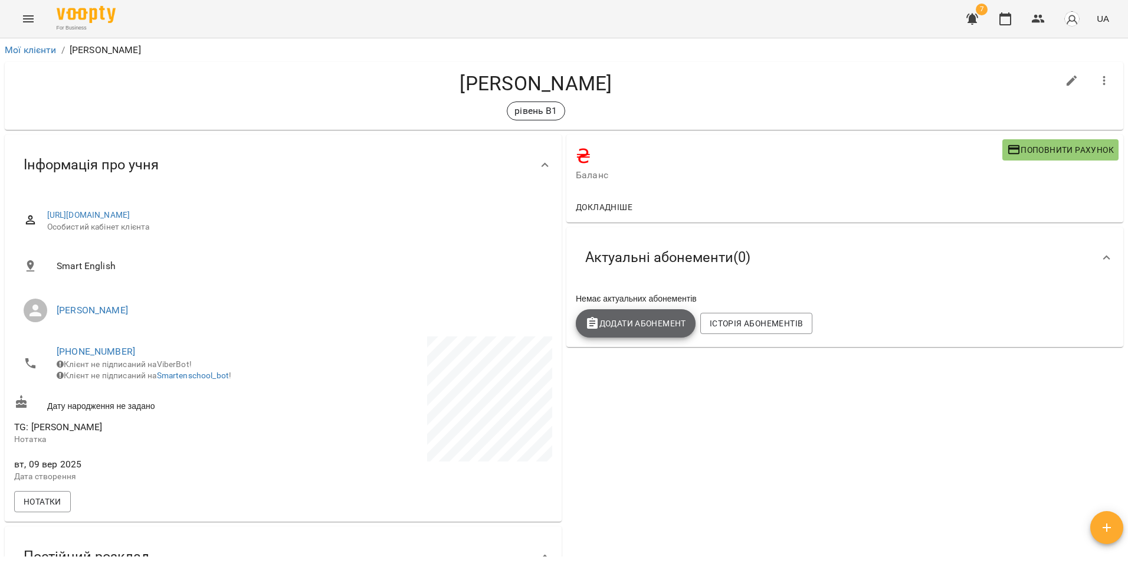
click at [634, 325] on span "Додати Абонемент" at bounding box center [635, 323] width 101 height 14
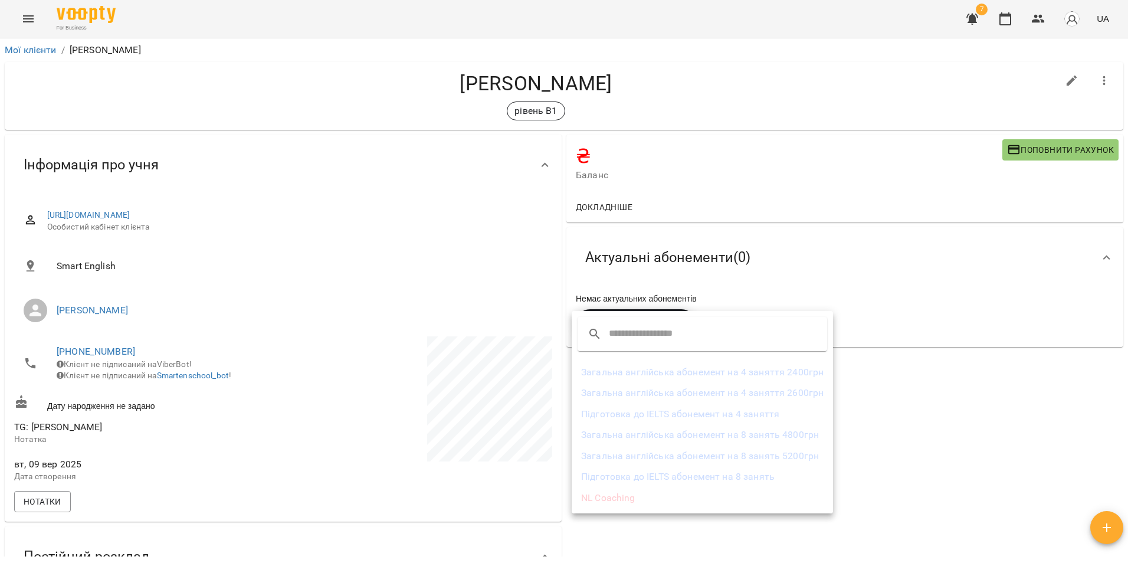
click at [679, 376] on li "Загальна англійська абонемент на 4 заняття 2400грн" at bounding box center [702, 372] width 261 height 21
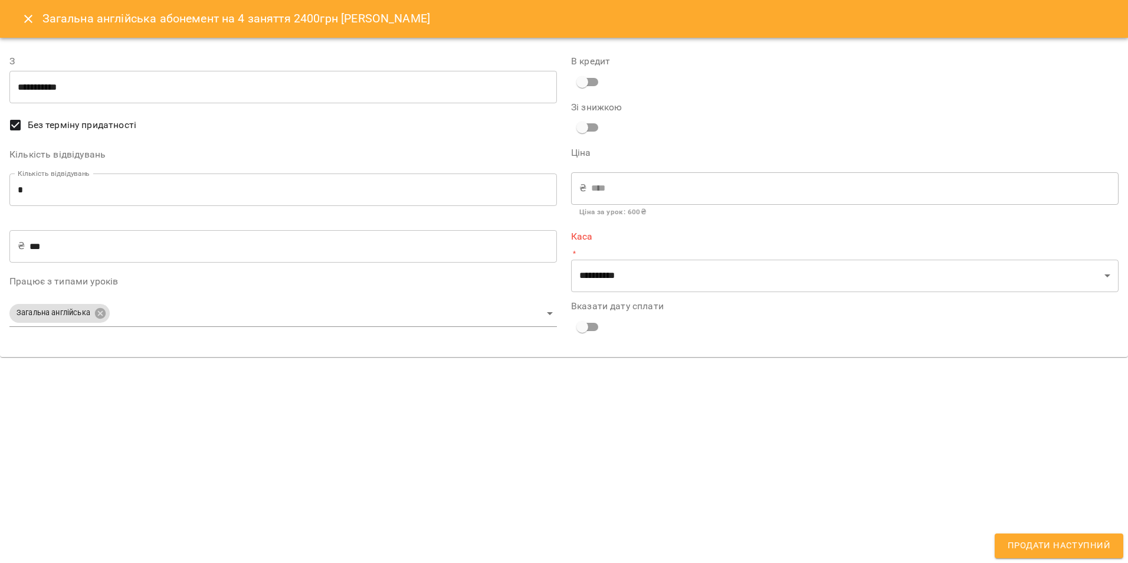
type input "**********"
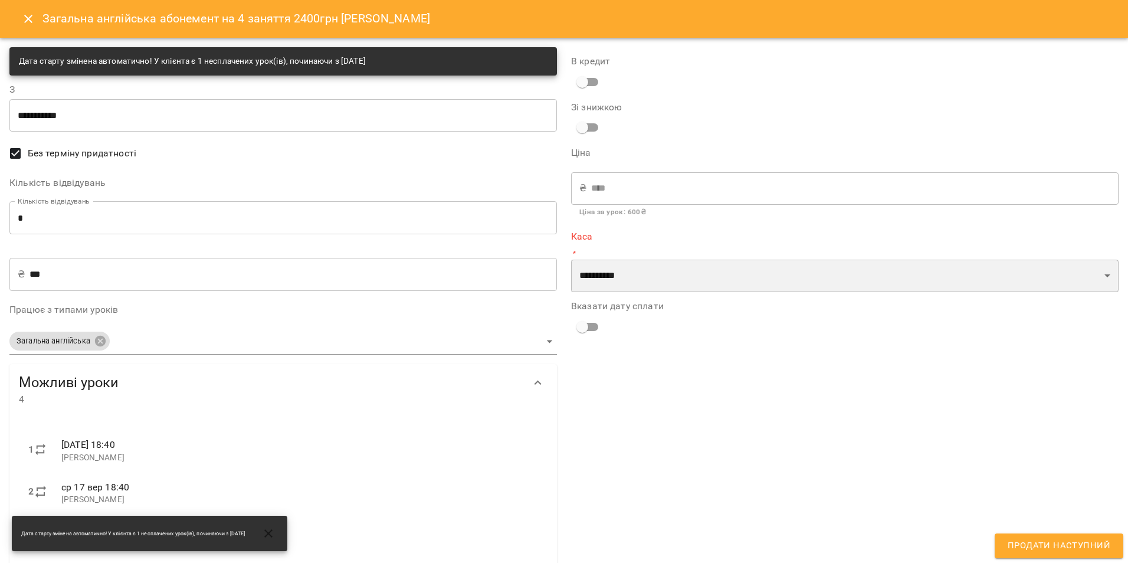
drag, startPoint x: 688, startPoint y: 266, endPoint x: 668, endPoint y: 284, distance: 27.6
click at [688, 267] on select "**********" at bounding box center [844, 276] width 547 height 33
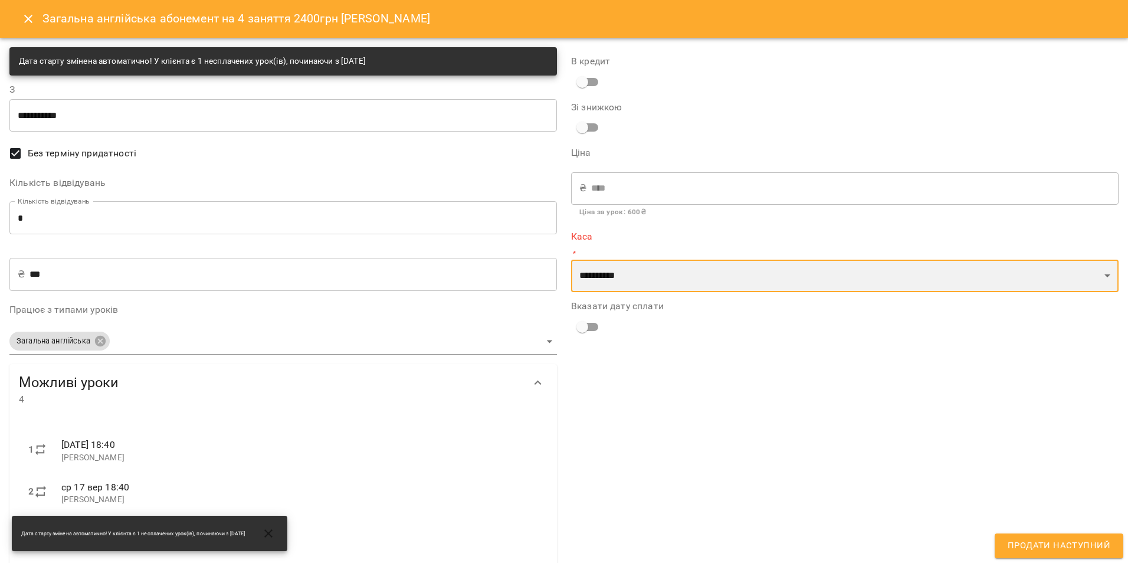
select select "****"
click at [571, 260] on select "**********" at bounding box center [844, 276] width 547 height 33
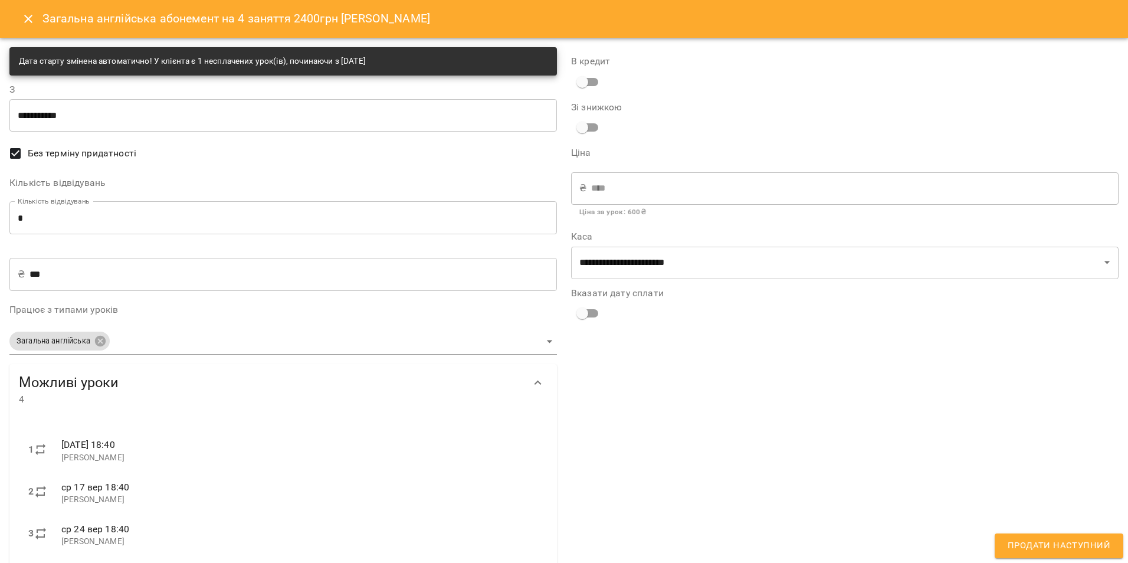
click at [100, 113] on input "**********" at bounding box center [282, 115] width 547 height 33
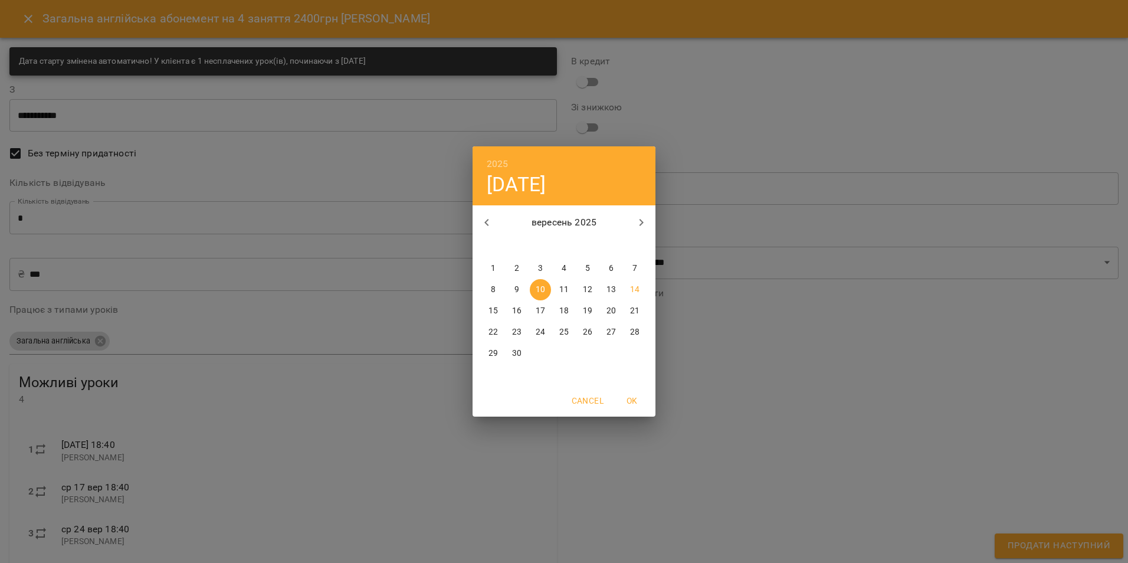
click at [514, 291] on p "9" at bounding box center [516, 290] width 5 height 12
type input "**********"
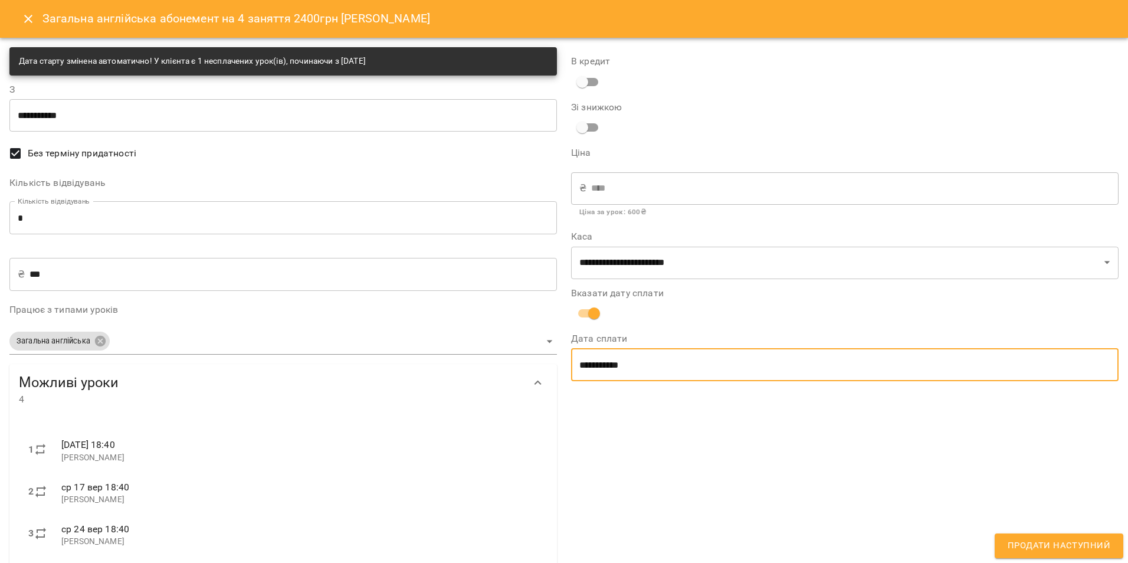
click at [618, 368] on input "**********" at bounding box center [844, 364] width 547 height 33
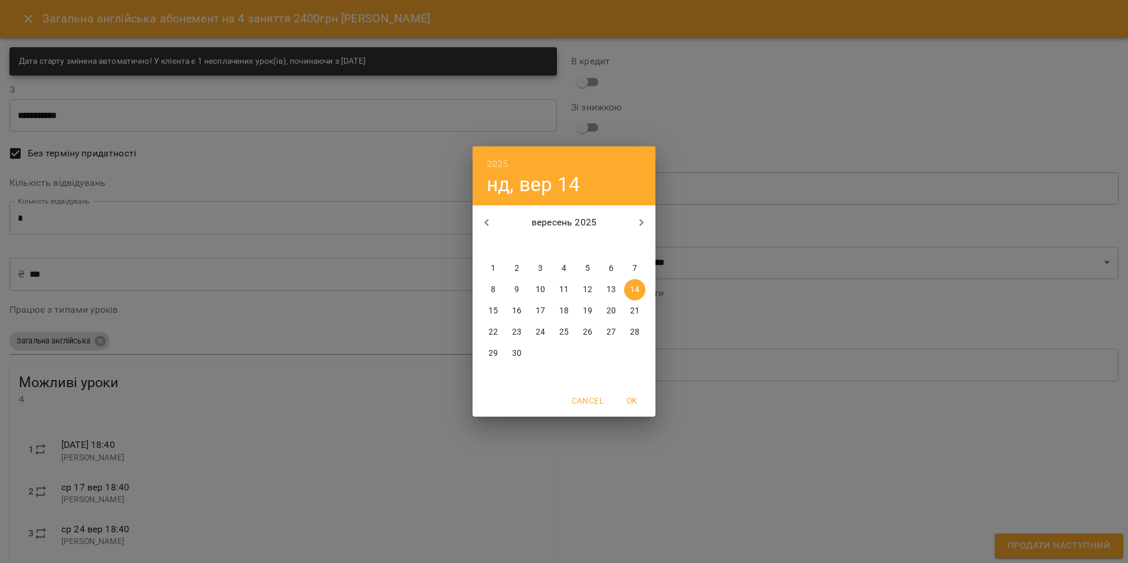
click at [514, 291] on span "9" at bounding box center [516, 290] width 21 height 12
type input "**********"
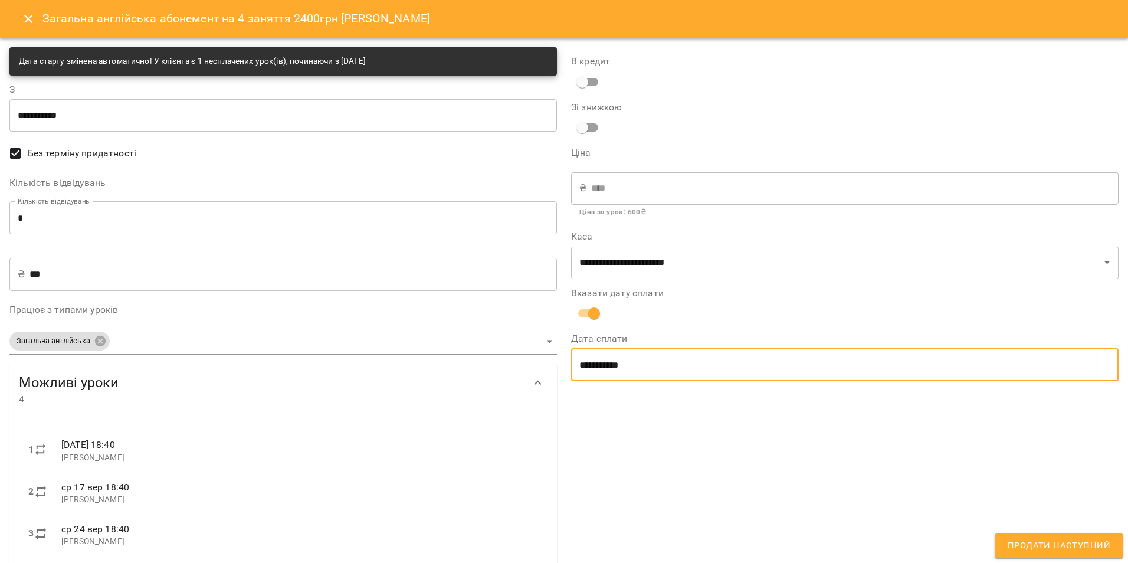
click at [1058, 549] on span "Продати наступний" at bounding box center [1059, 545] width 103 height 15
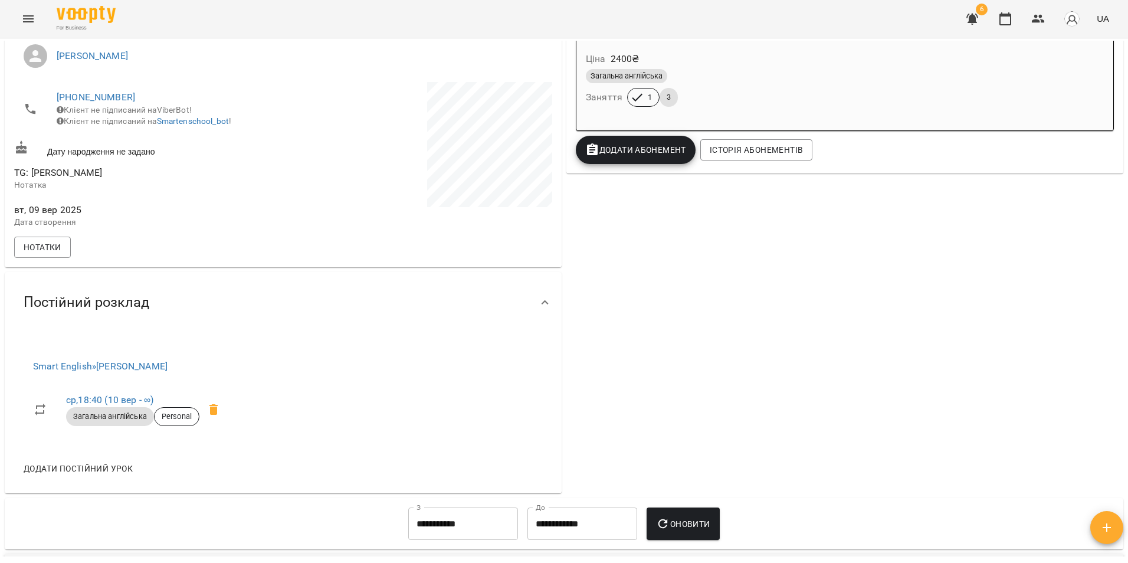
scroll to position [282, 0]
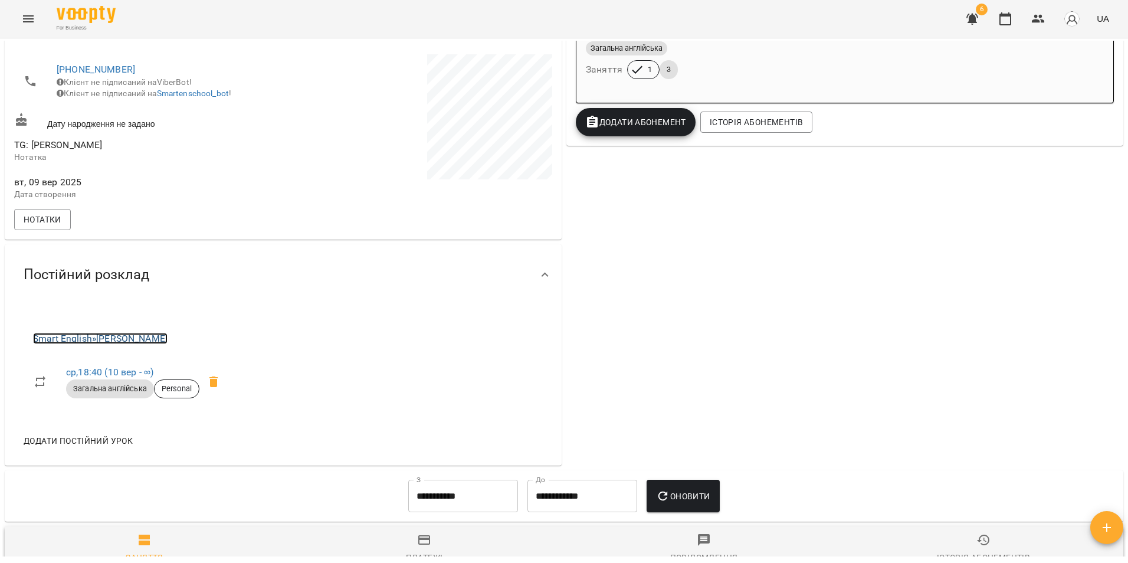
click at [137, 344] on link "Smart English » Інна Олексієнко" at bounding box center [100, 338] width 134 height 11
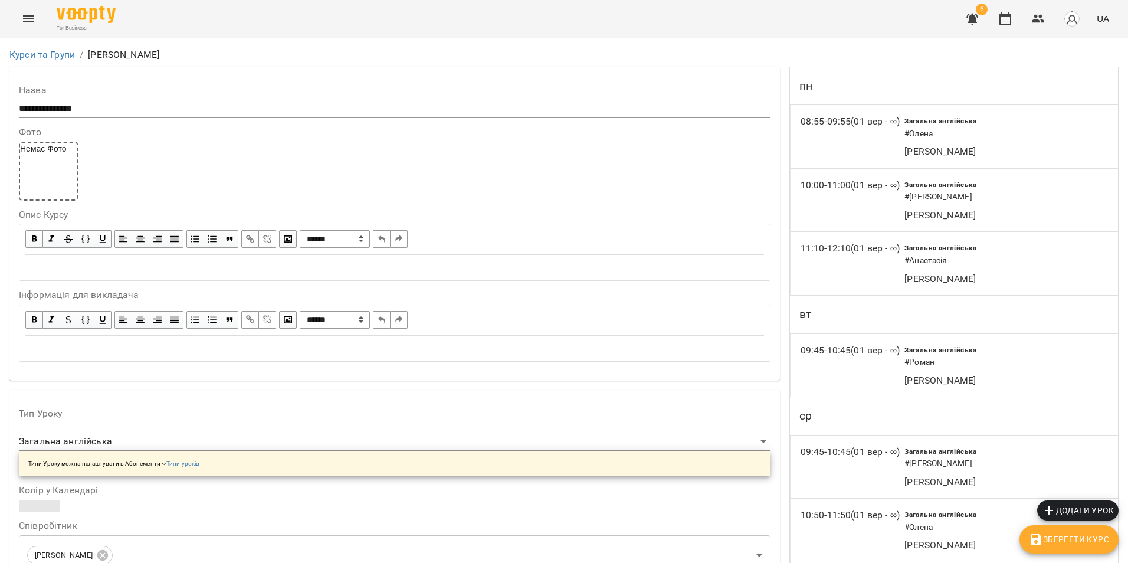
scroll to position [295, 0]
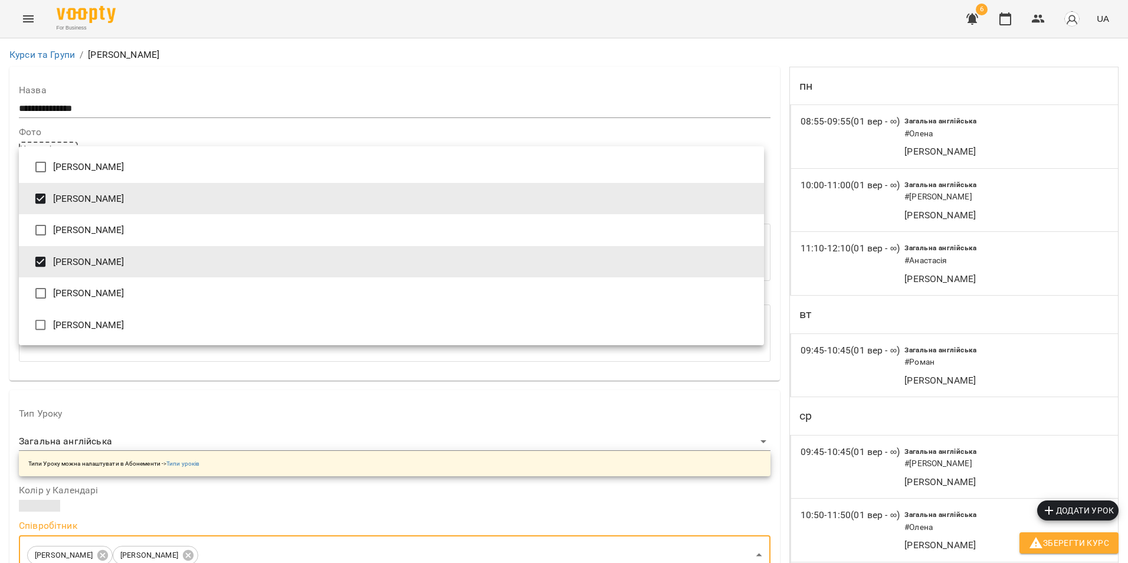
type input "**********"
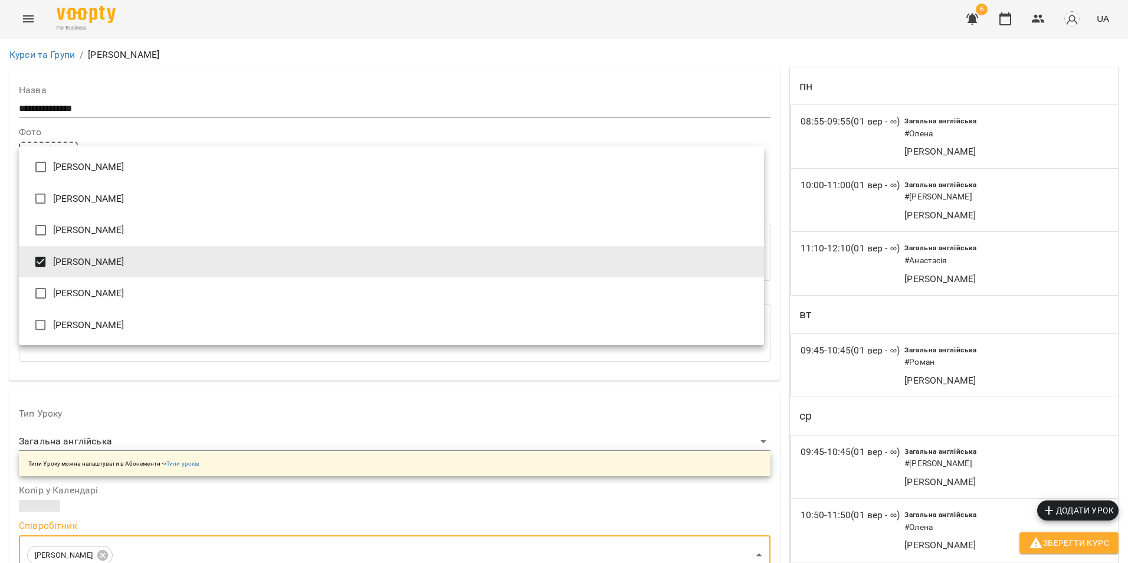
click at [1065, 544] on div at bounding box center [564, 281] width 1128 height 563
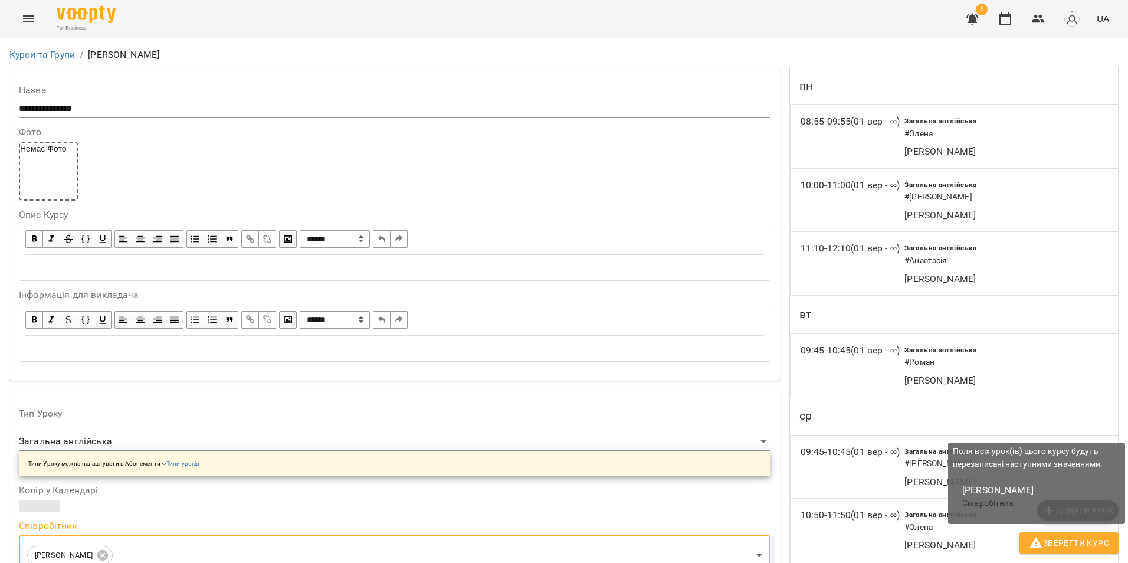
click at [1056, 546] on span "Зберегти Курс" at bounding box center [1069, 543] width 80 height 14
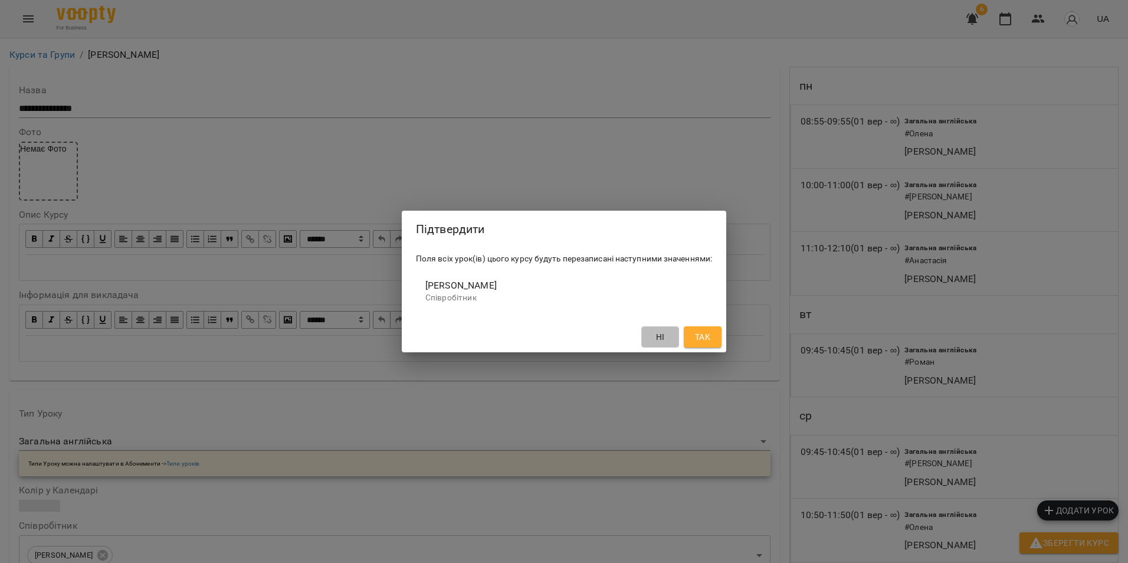
click at [665, 339] on span "Ні" at bounding box center [660, 337] width 9 height 14
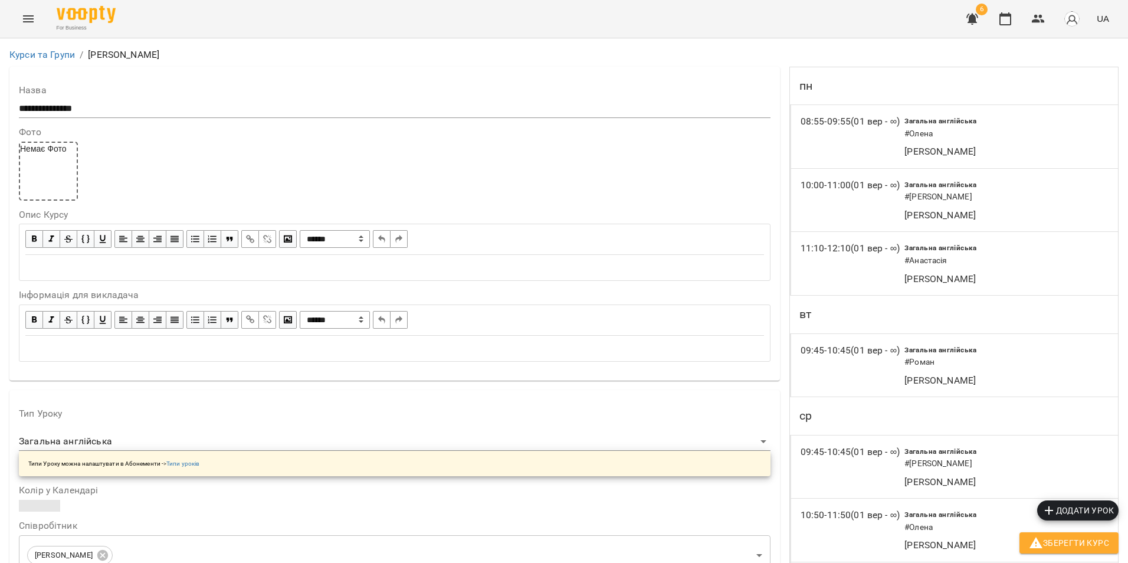
scroll to position [858, 0]
click at [1052, 548] on span "Зберегти Курс" at bounding box center [1069, 543] width 80 height 14
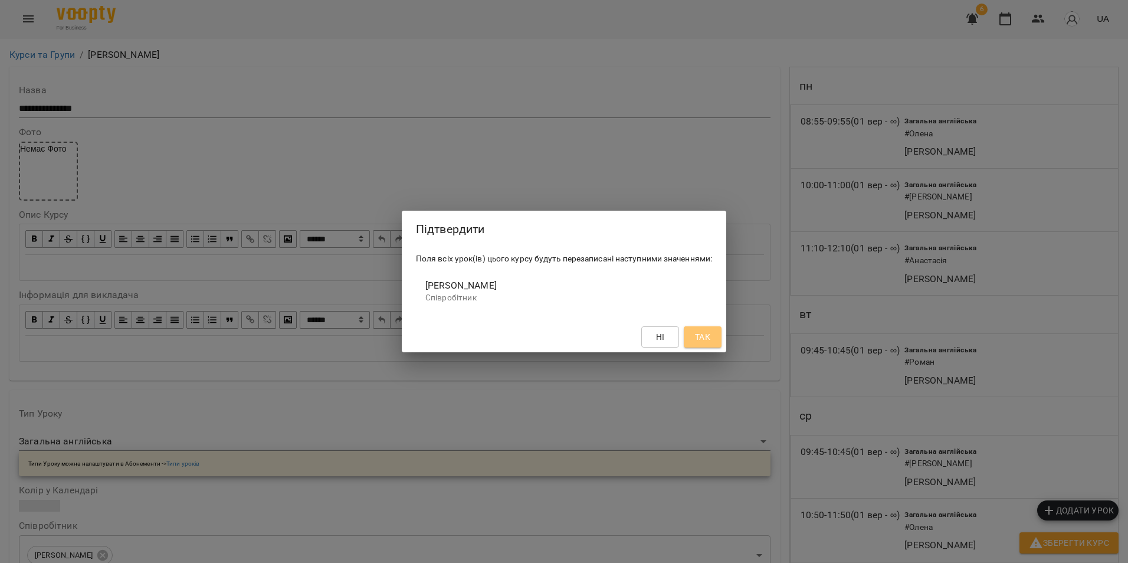
click at [704, 339] on span "Так" at bounding box center [702, 337] width 15 height 14
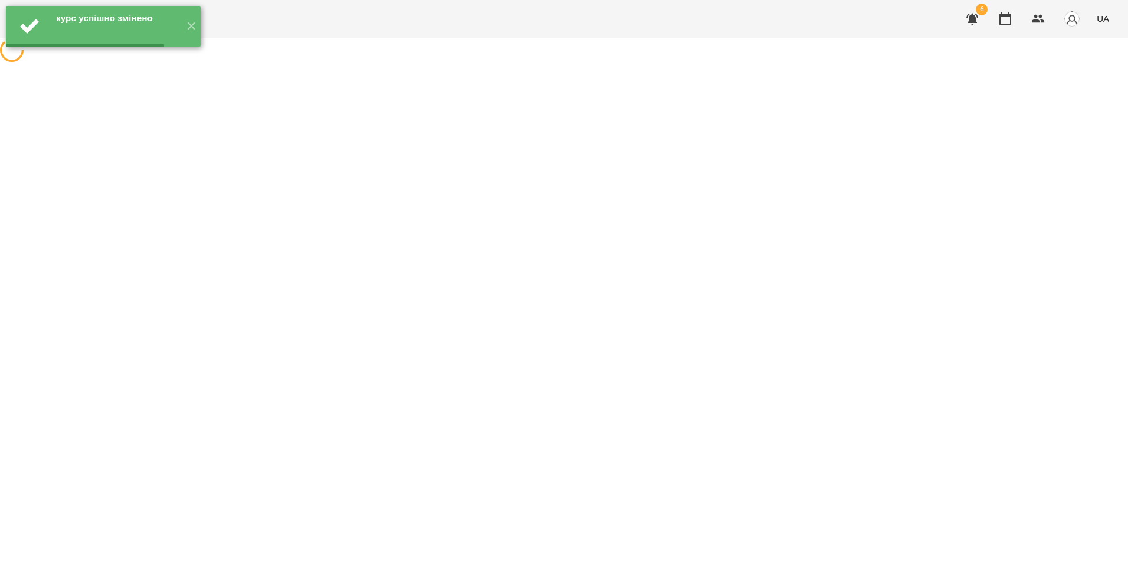
scroll to position [0, 0]
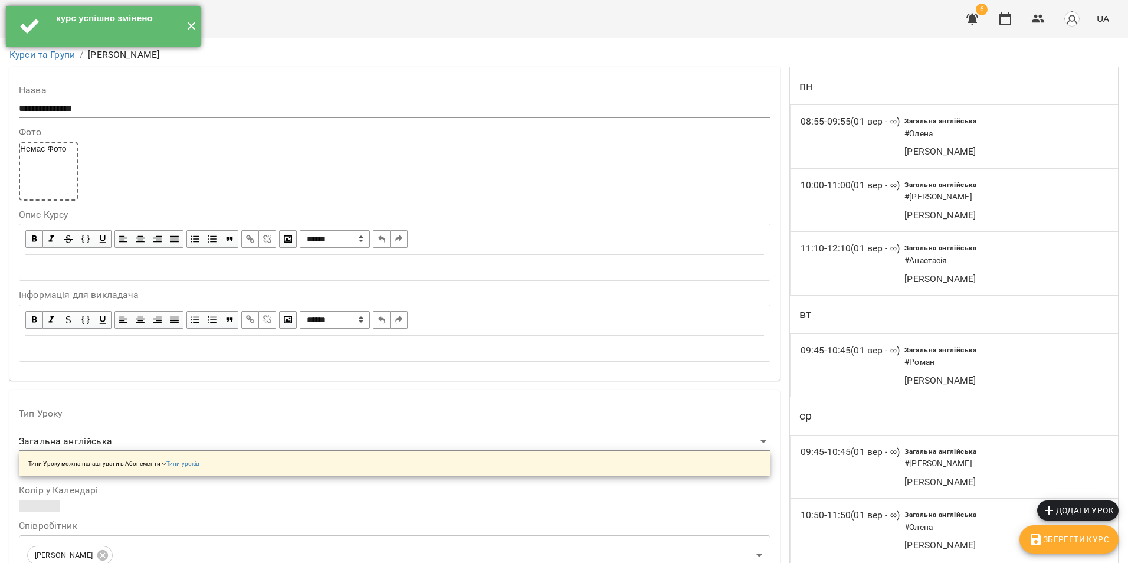
click at [192, 26] on button "✕" at bounding box center [190, 26] width 19 height 41
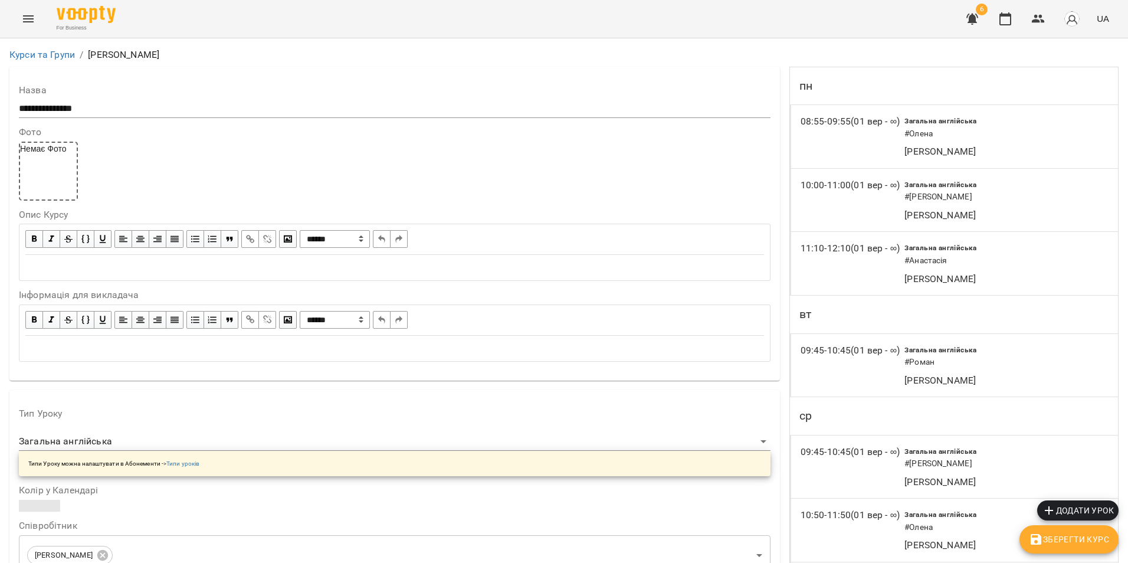
drag, startPoint x: 662, startPoint y: 309, endPoint x: 642, endPoint y: 314, distance: 20.2
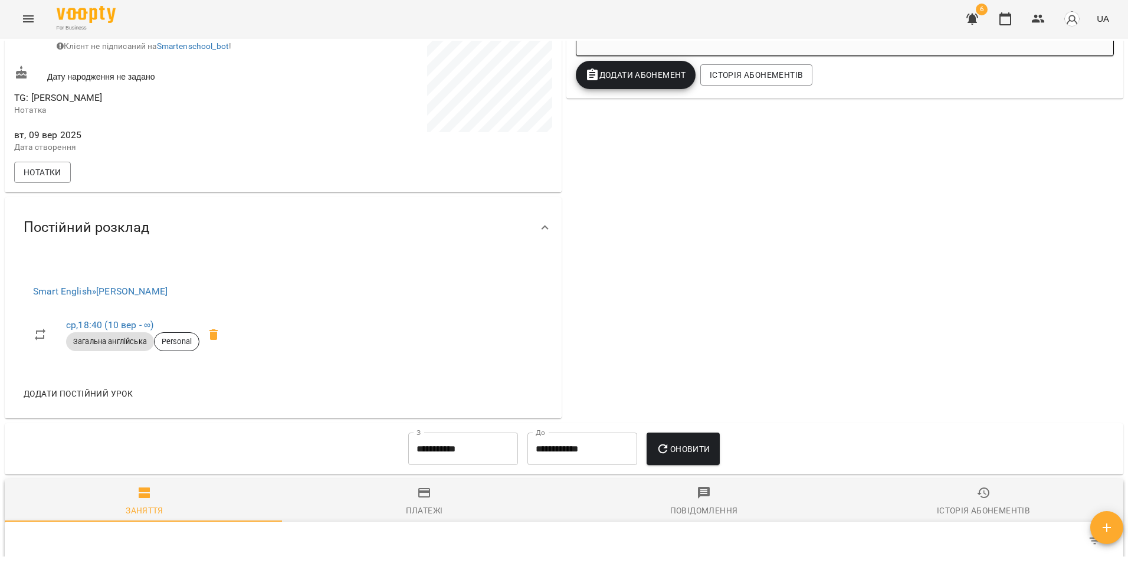
scroll to position [295, 0]
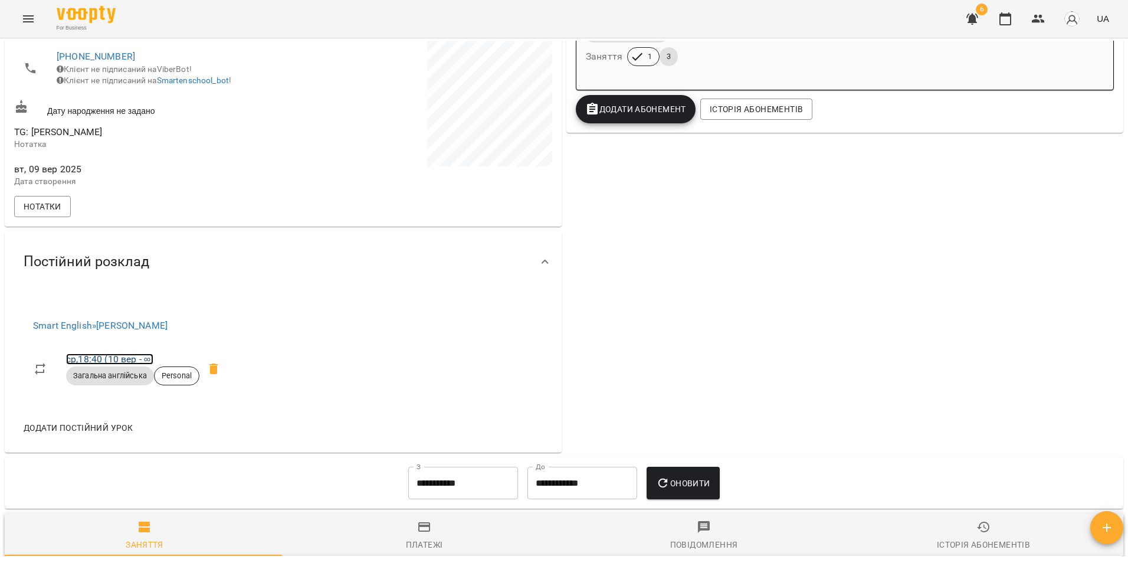
click at [125, 365] on link "ср , 18:40 (10 вер - ∞)" at bounding box center [109, 358] width 87 height 11
select select "*"
select select "**********"
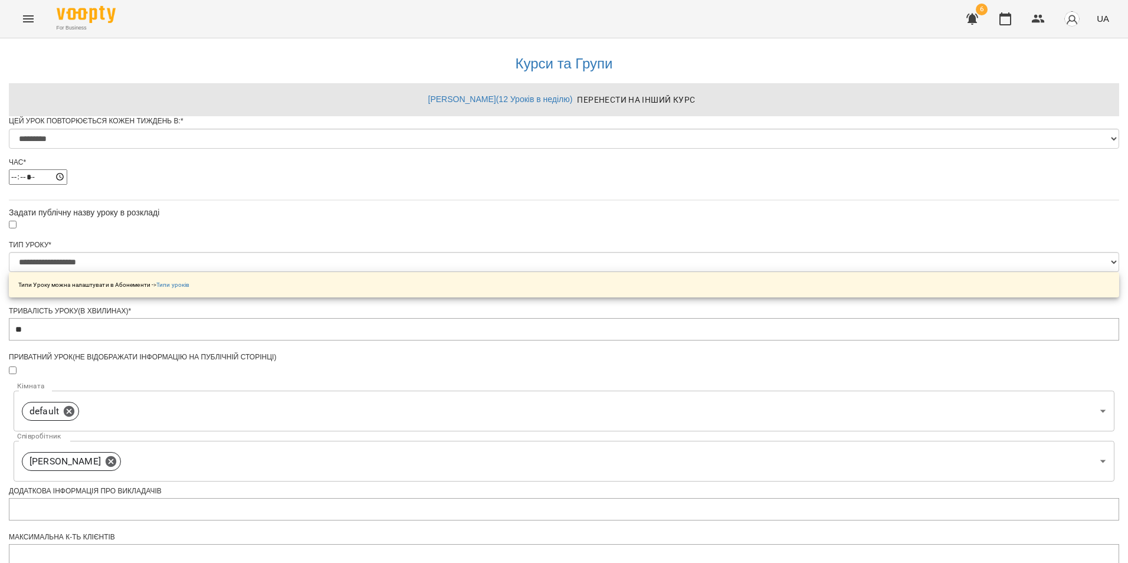
click at [430, 193] on div "Час * *****" at bounding box center [564, 175] width 1110 height 36
click at [67, 185] on input "*****" at bounding box center [38, 176] width 58 height 15
type input "*****"
click at [789, 228] on div "**********" at bounding box center [564, 450] width 1110 height 825
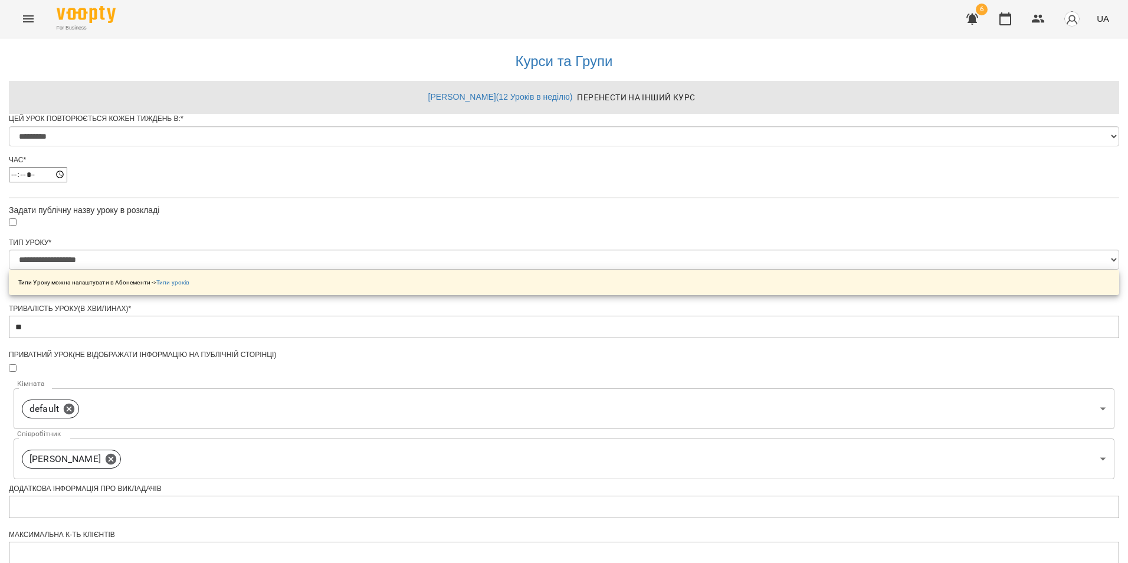
scroll to position [399, 0]
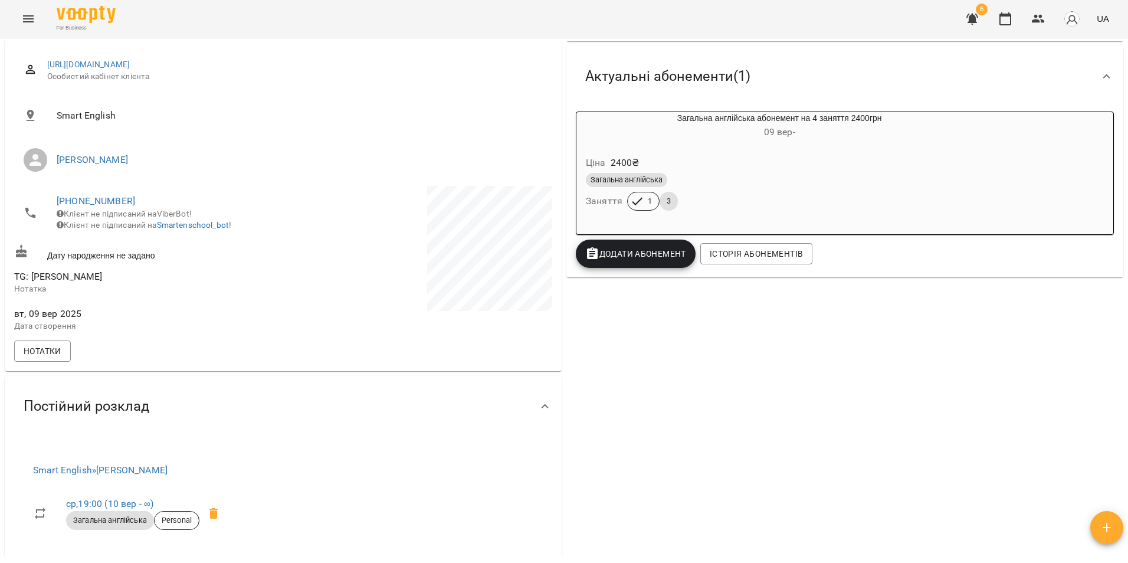
scroll to position [223, 0]
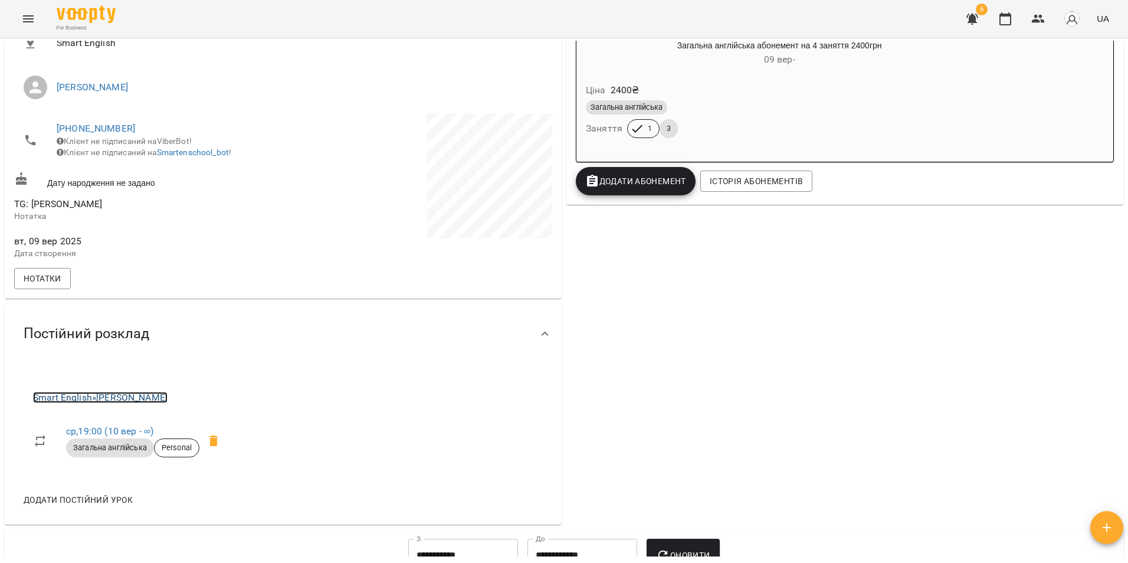
click at [156, 403] on link "Smart English » Інна Олексієнко" at bounding box center [100, 397] width 134 height 11
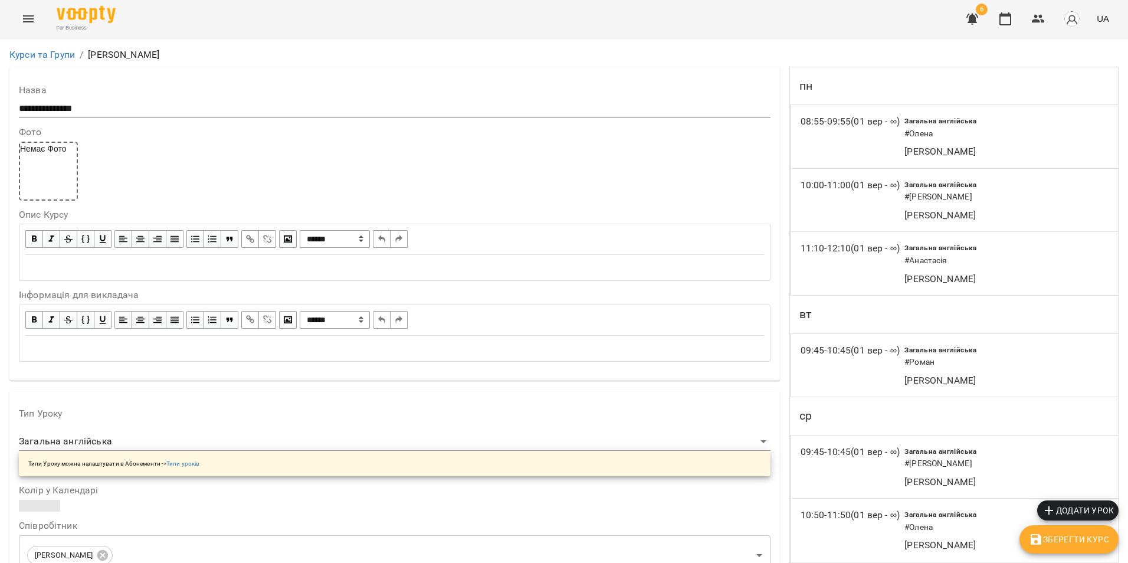
scroll to position [413, 0]
select select "*"
select select "**********"
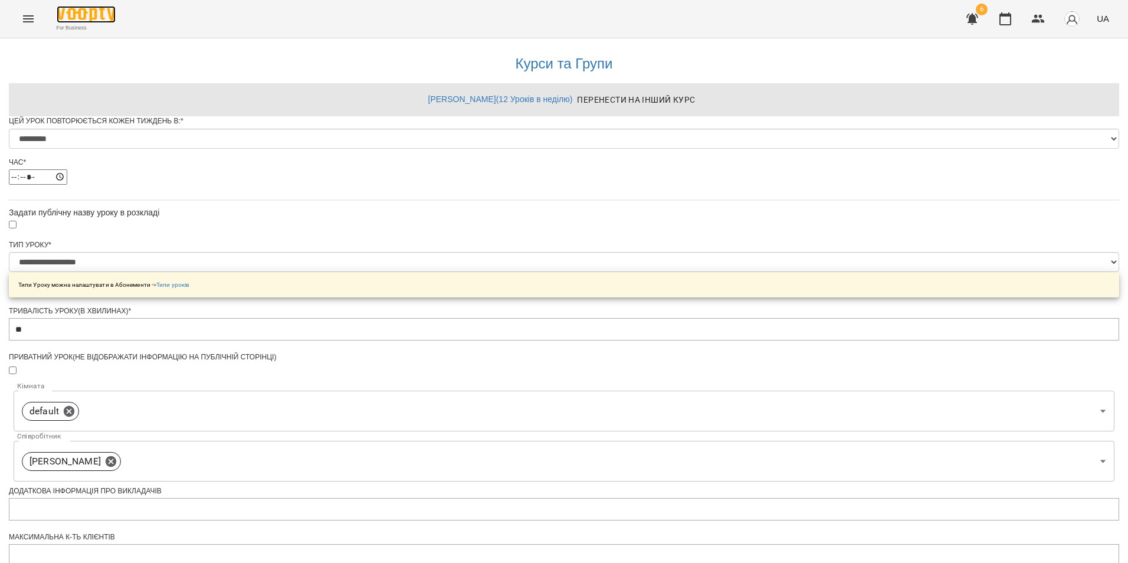
click at [71, 19] on img at bounding box center [86, 14] width 59 height 17
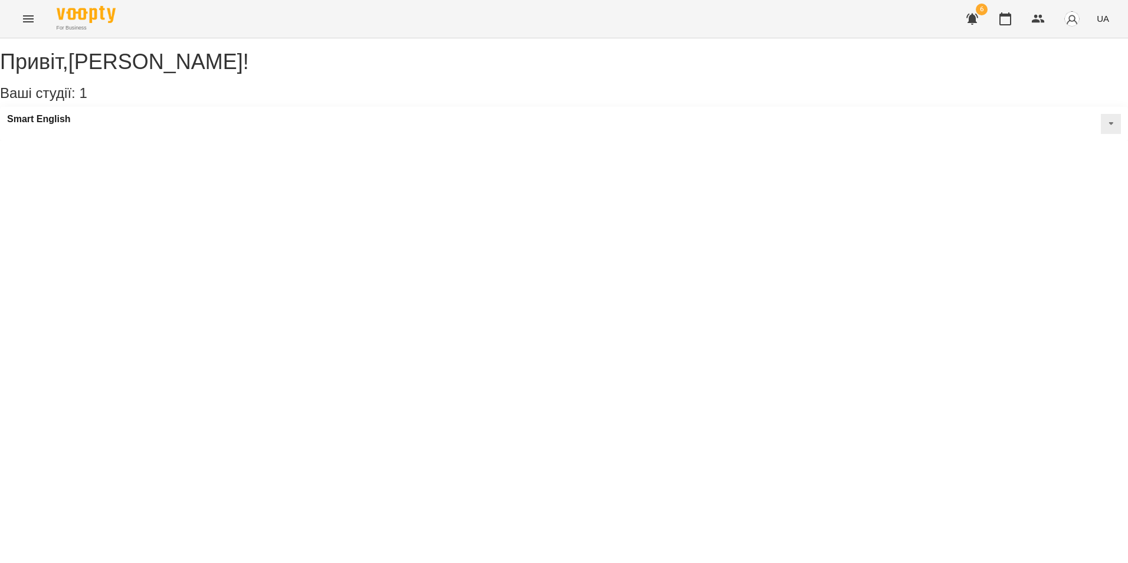
click at [1101, 134] on button at bounding box center [1111, 124] width 20 height 20
click at [27, 18] on icon "Menu" at bounding box center [28, 19] width 14 height 14
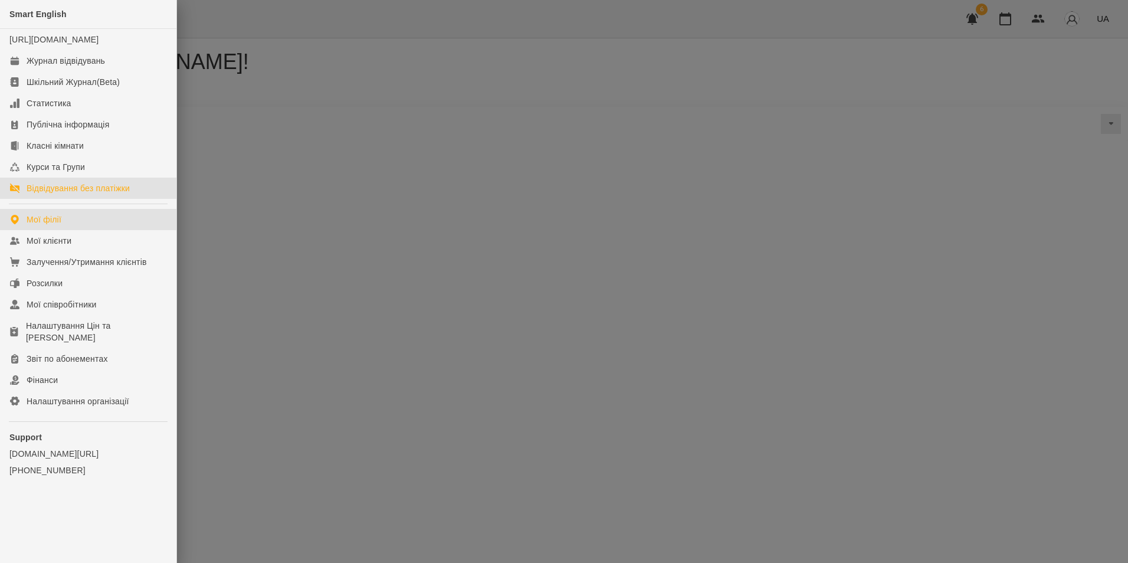
click at [149, 199] on link "Відвідування без платіжки" at bounding box center [88, 188] width 176 height 21
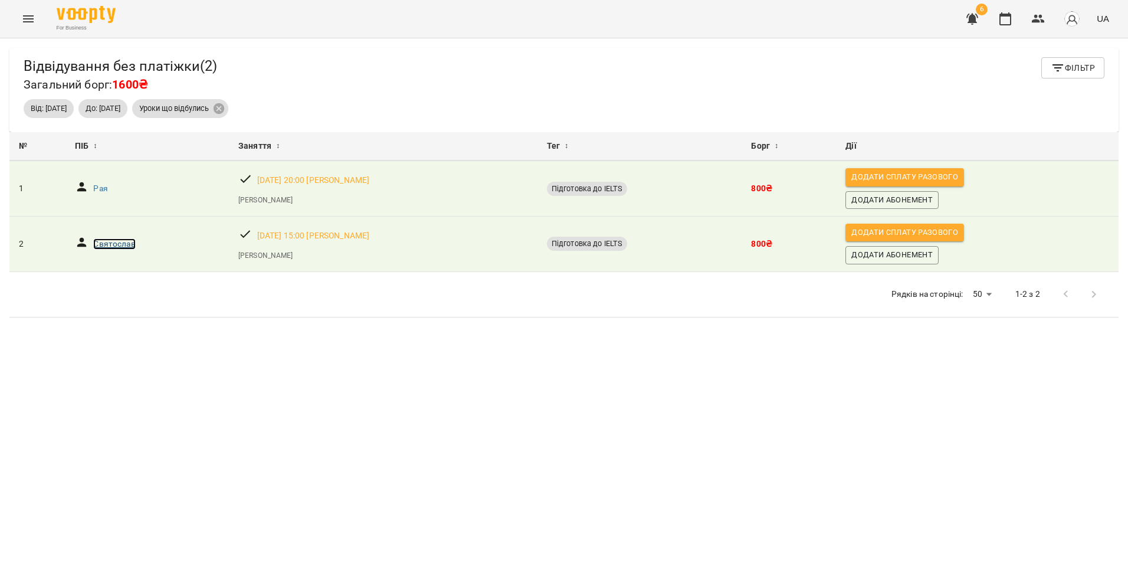
click at [101, 245] on p "Святослав" at bounding box center [114, 244] width 42 height 12
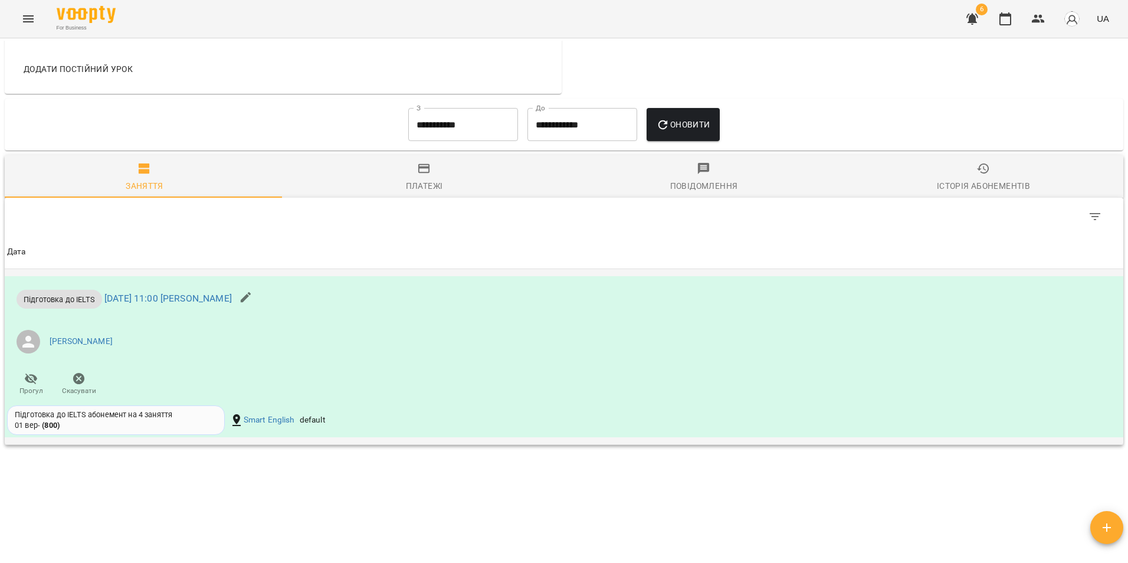
scroll to position [672, 0]
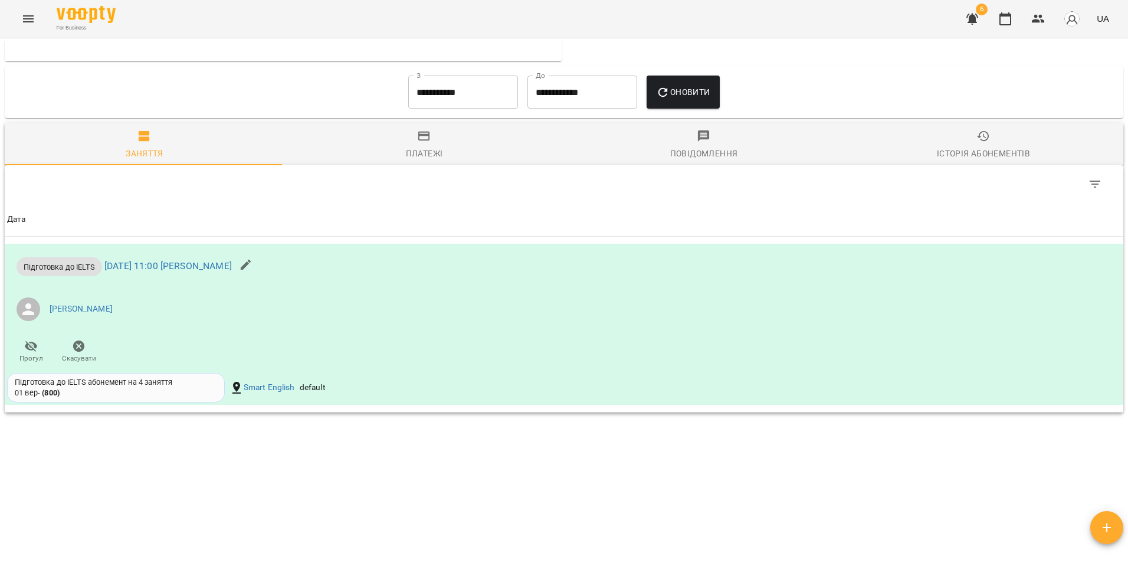
click at [420, 162] on button "Платежі" at bounding box center [424, 144] width 280 height 42
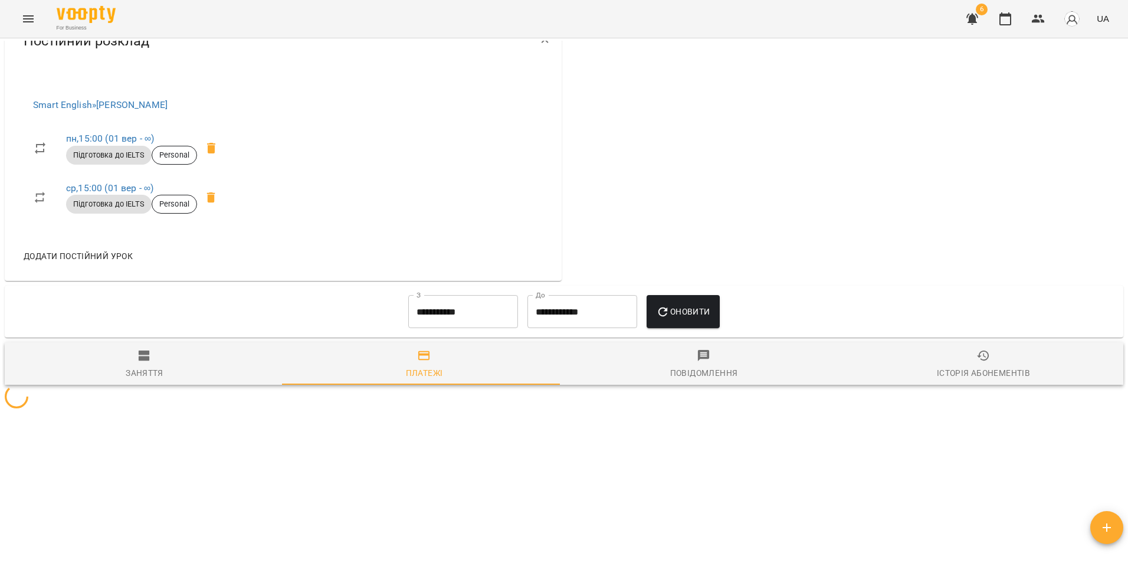
scroll to position [657, 0]
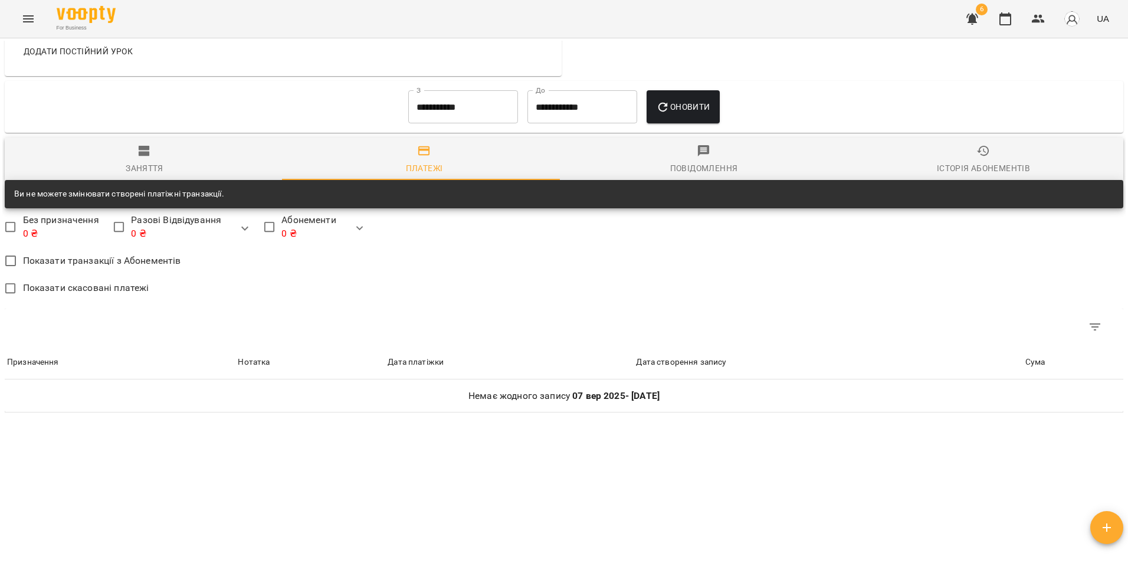
click at [739, 162] on span "Повідомлення" at bounding box center [703, 160] width 265 height 32
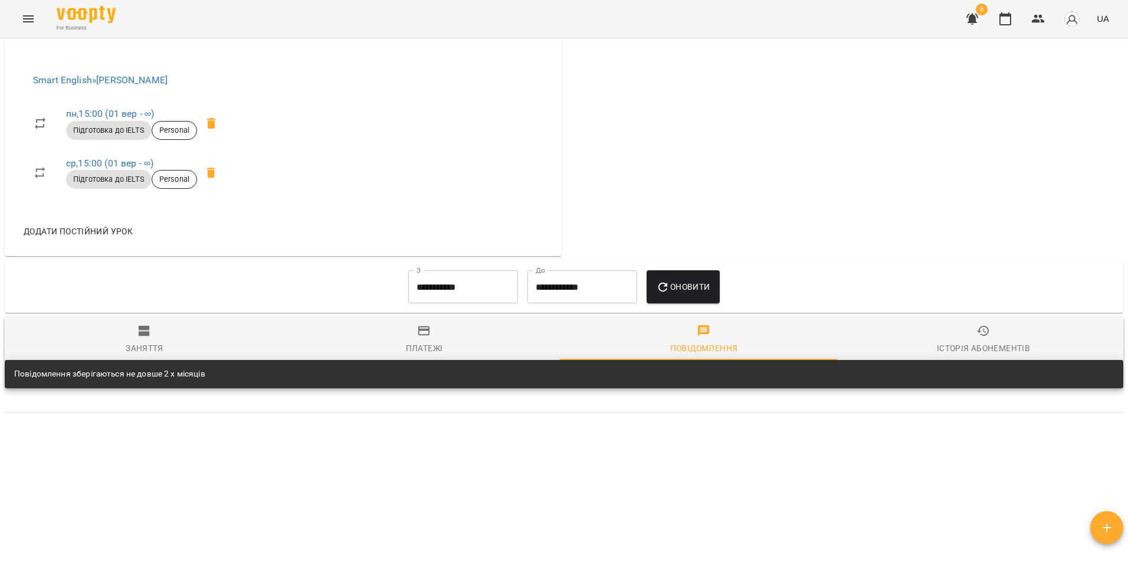
click at [967, 304] on div "**********" at bounding box center [564, 286] width 1100 height 42
click at [978, 333] on icon "button" at bounding box center [983, 331] width 12 height 11
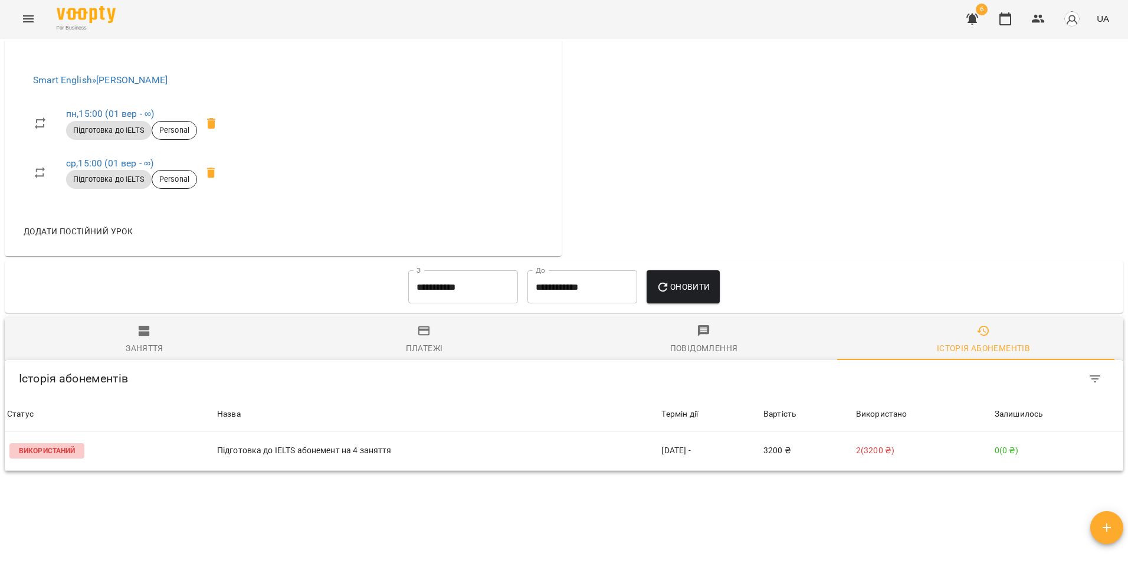
scroll to position [477, 0]
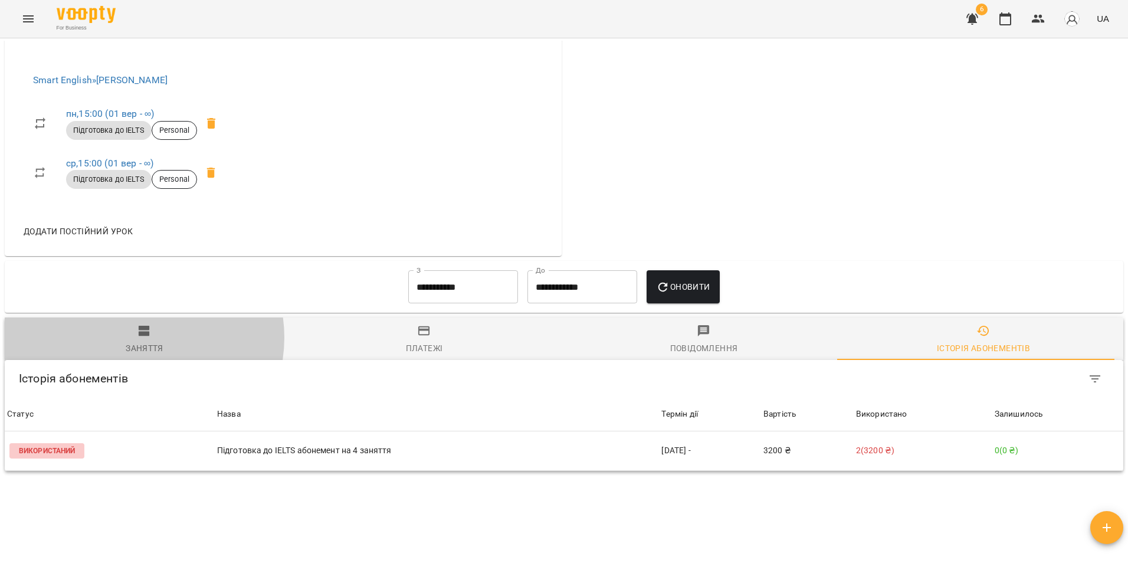
click at [137, 337] on icon "button" at bounding box center [144, 331] width 14 height 14
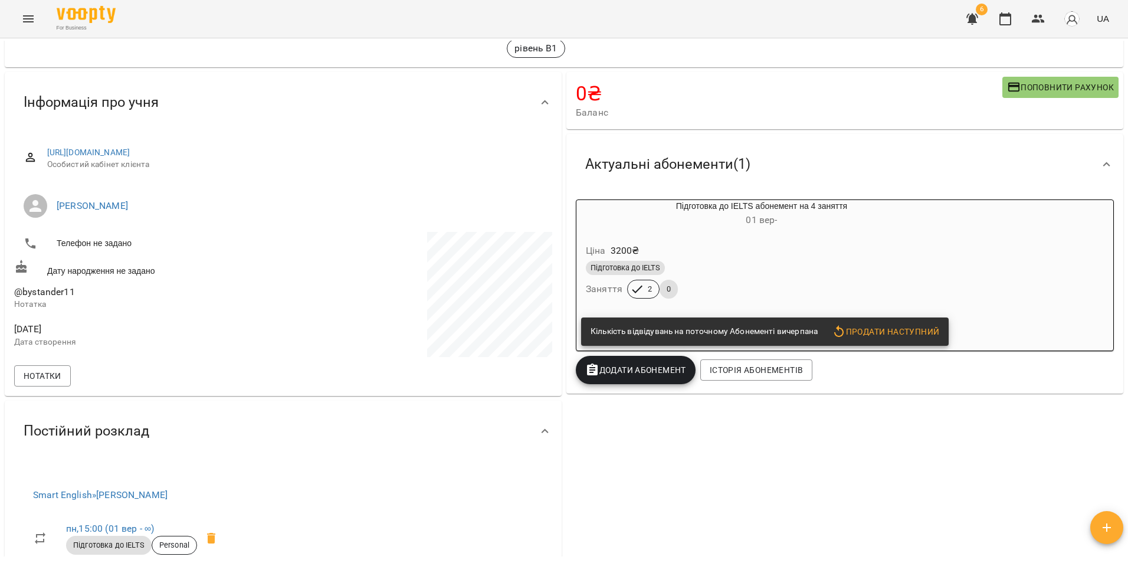
scroll to position [0, 0]
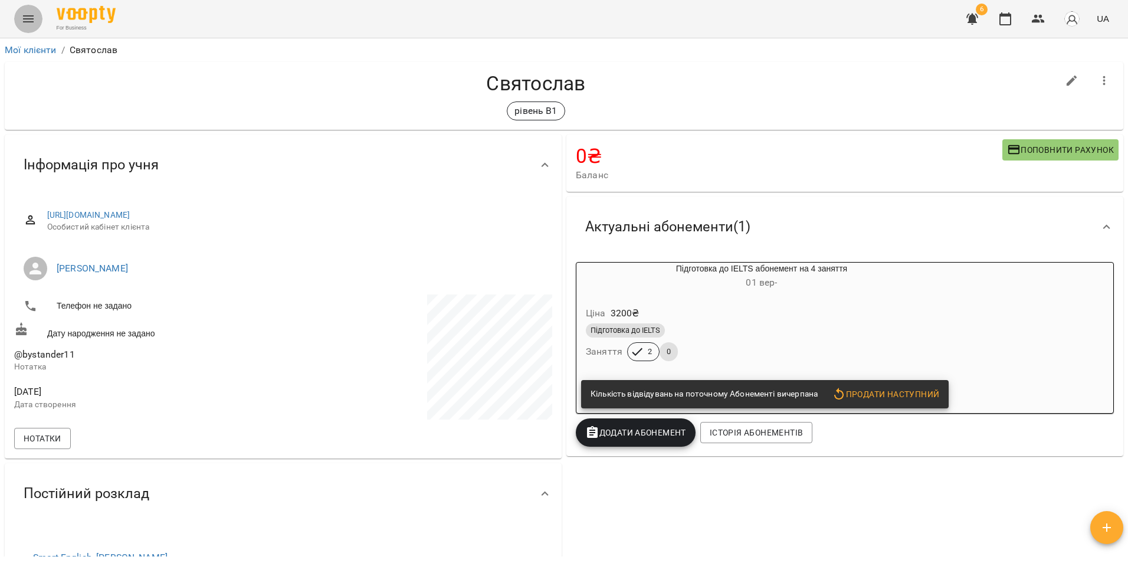
click at [31, 18] on icon "Menu" at bounding box center [28, 19] width 14 height 14
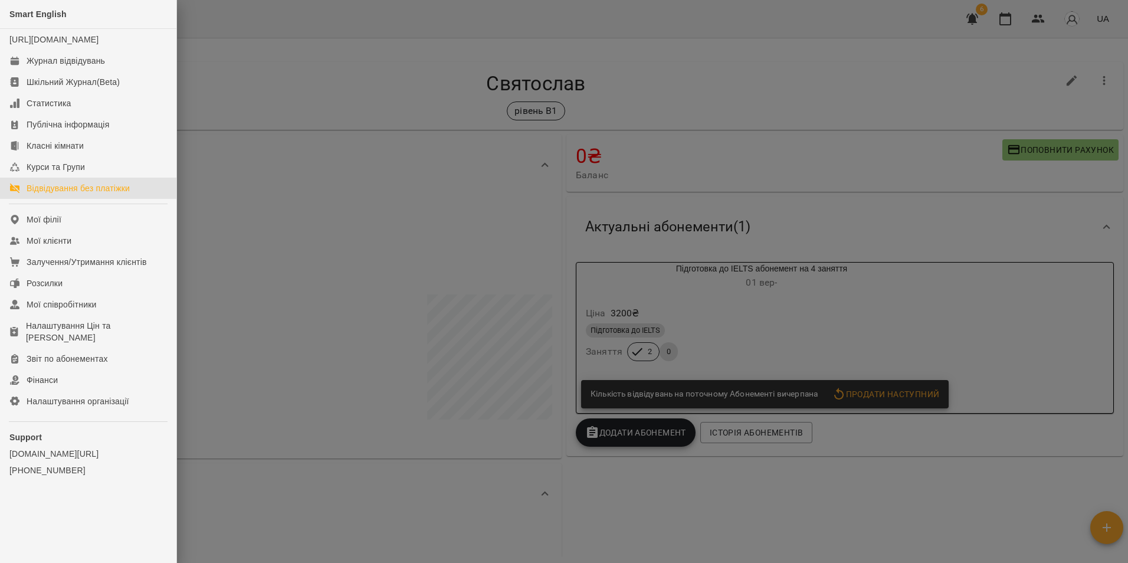
click at [81, 194] on div "Відвідування без платіжки" at bounding box center [78, 188] width 103 height 12
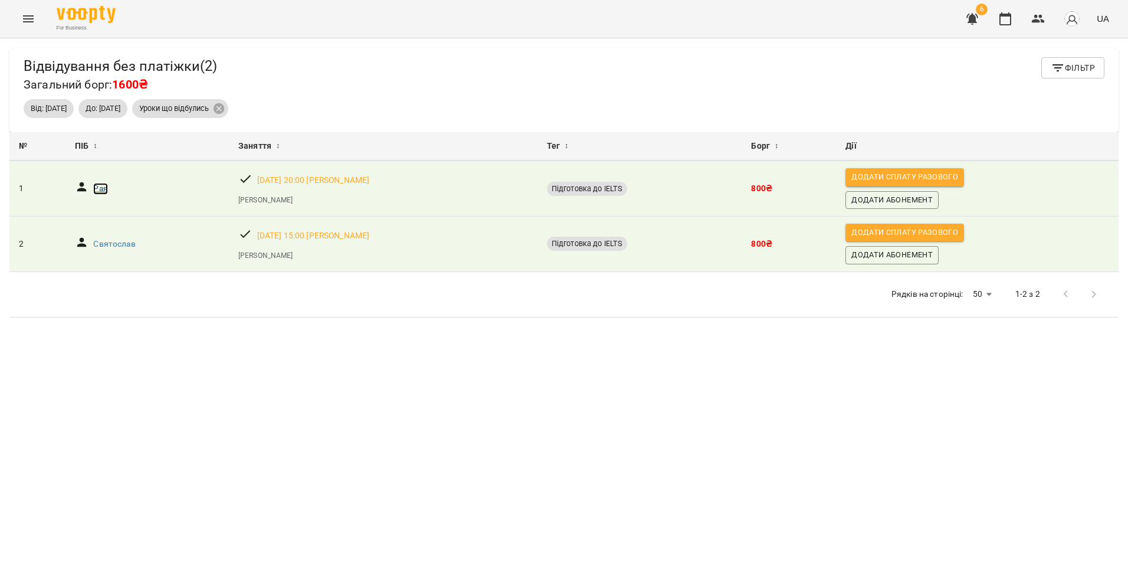
click at [101, 193] on p "Рая" at bounding box center [100, 189] width 14 height 12
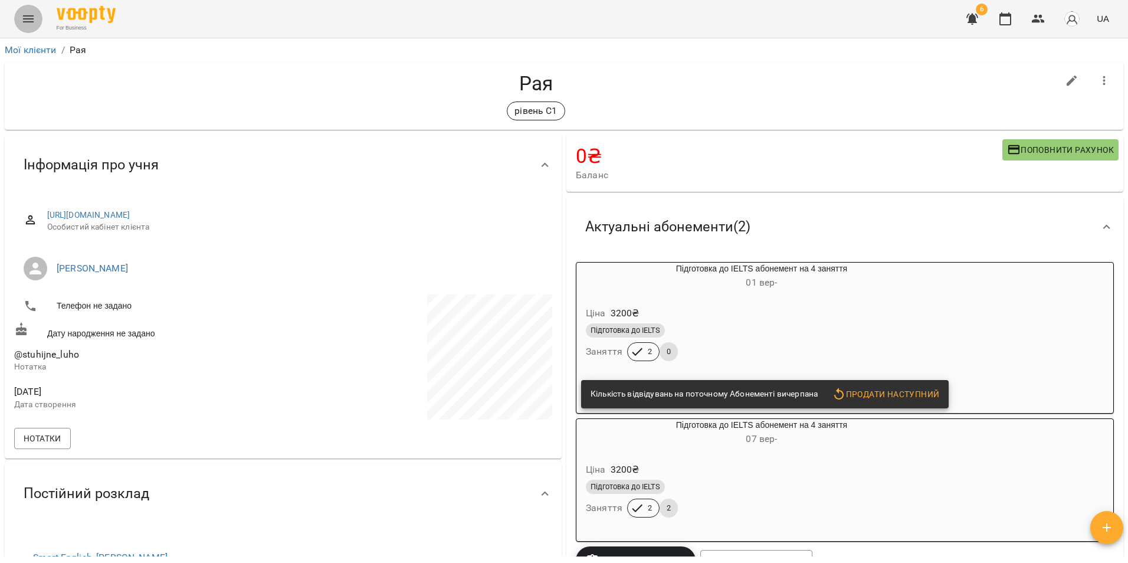
click at [36, 14] on button "Menu" at bounding box center [28, 19] width 28 height 28
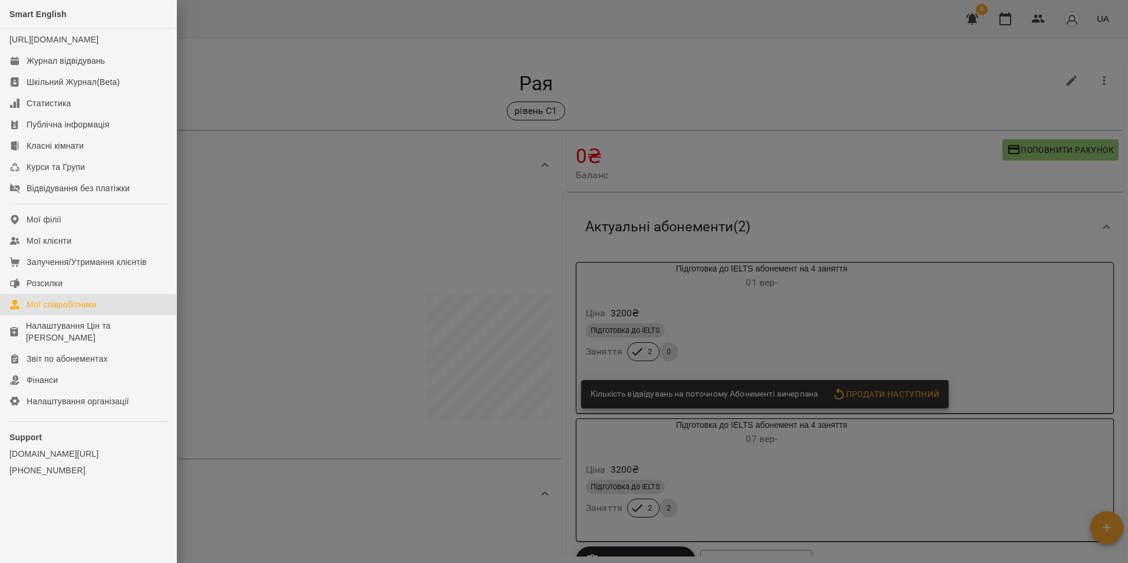
click at [73, 310] on div "Мої співробітники" at bounding box center [62, 304] width 70 height 12
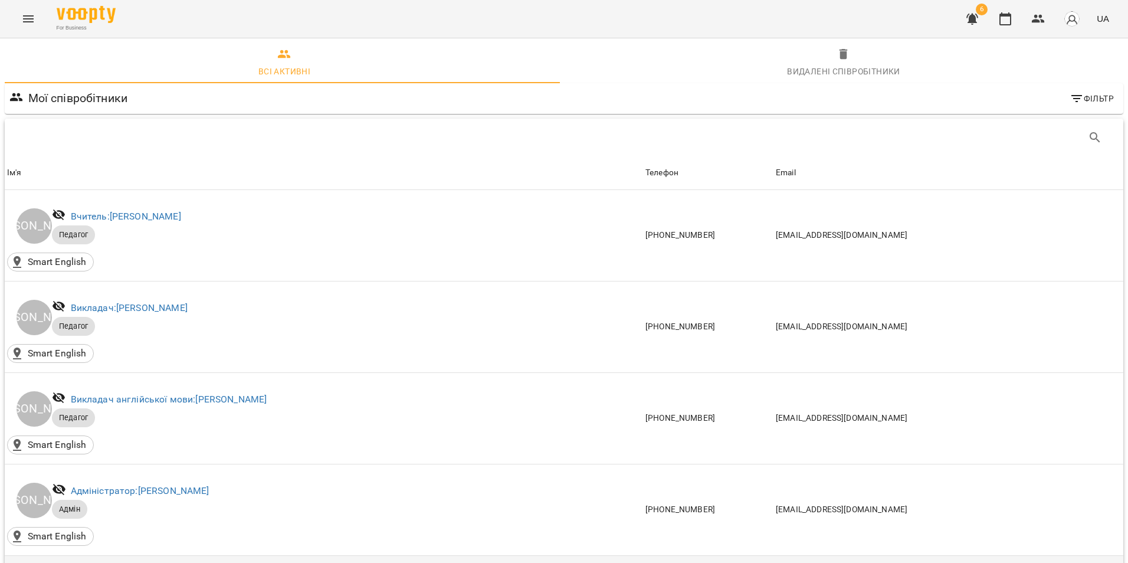
scroll to position [354, 0]
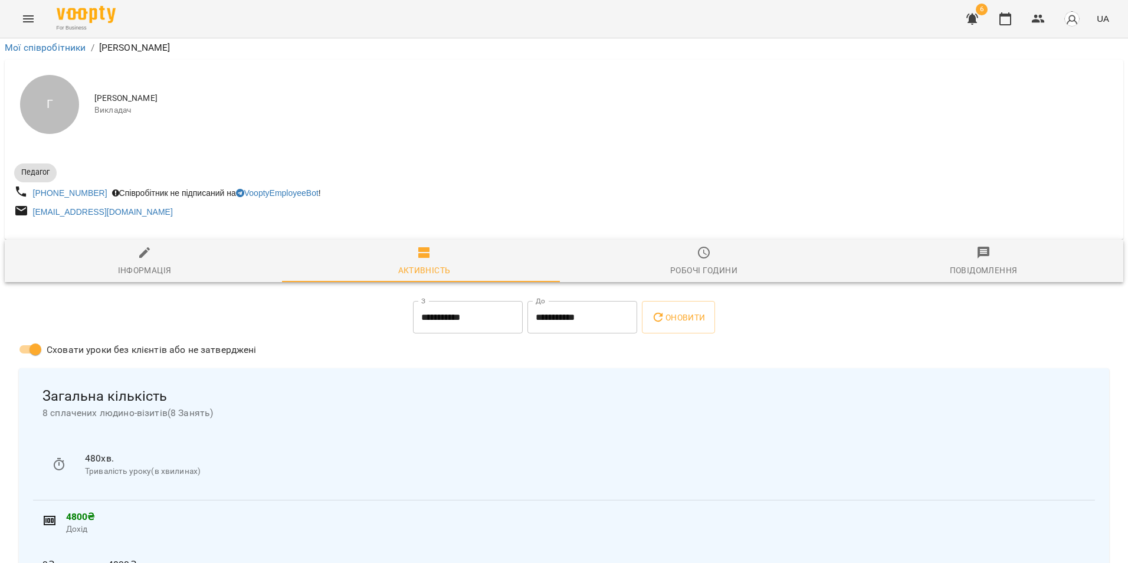
scroll to position [509, 0]
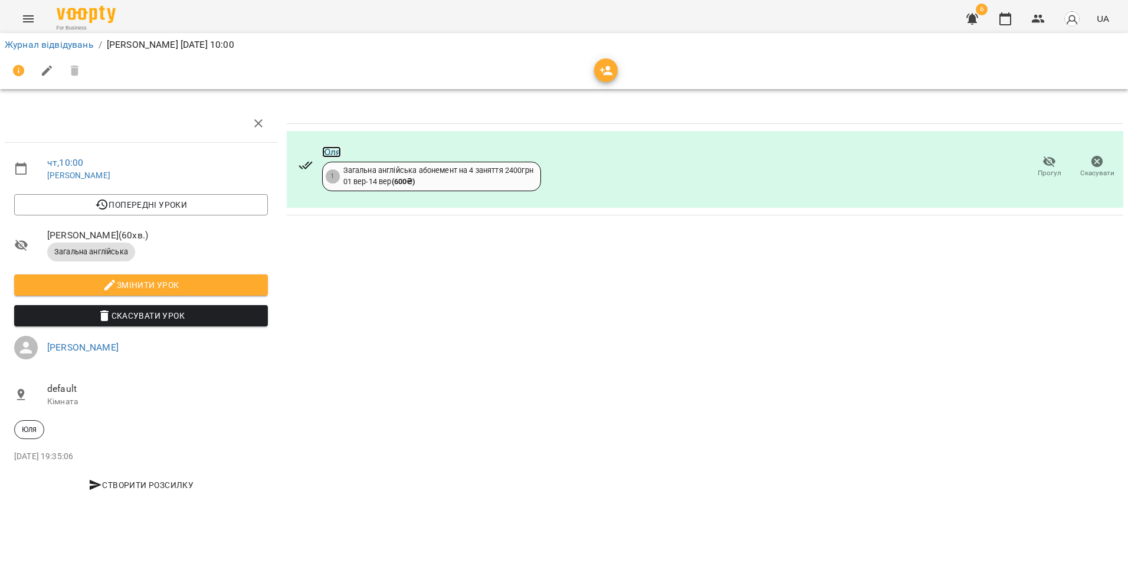
click at [333, 149] on link "Юля" at bounding box center [331, 151] width 19 height 11
click at [37, 17] on button "Menu" at bounding box center [28, 19] width 28 height 28
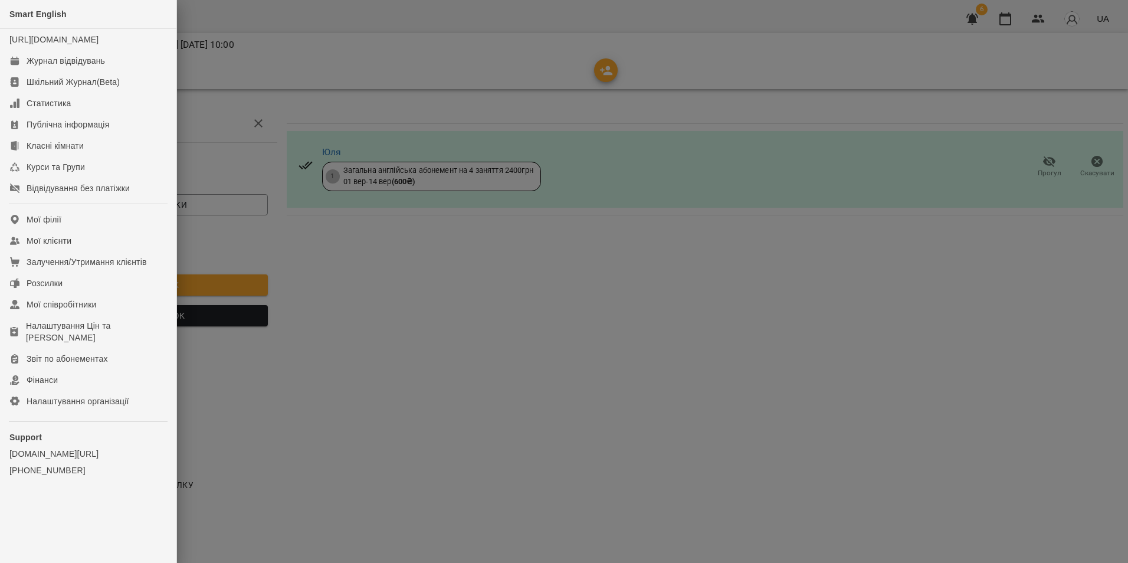
click at [307, 24] on div at bounding box center [564, 281] width 1128 height 563
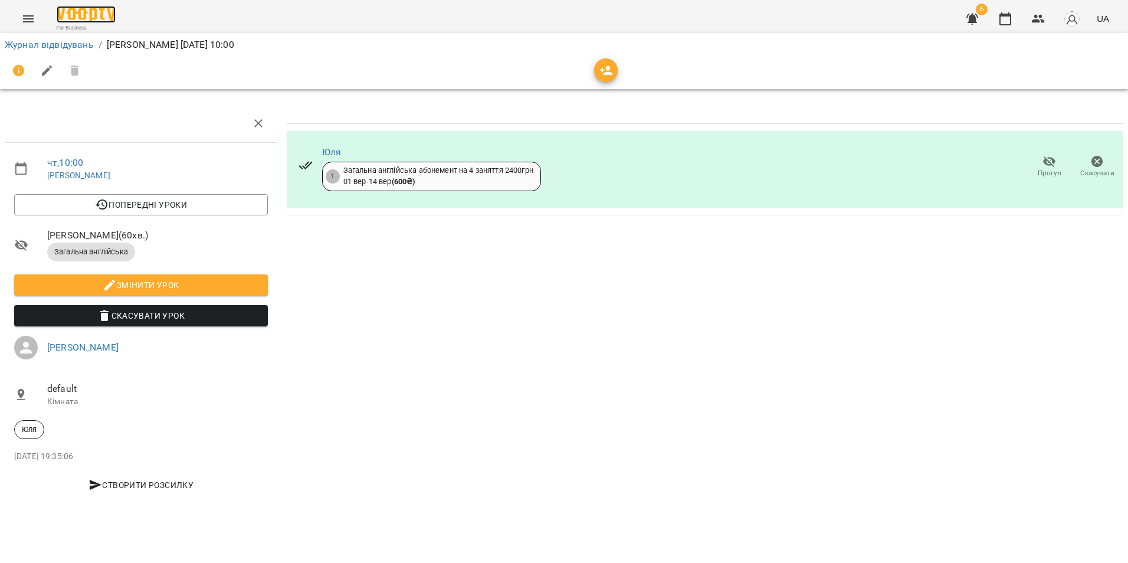
click at [101, 21] on img at bounding box center [86, 14] width 59 height 17
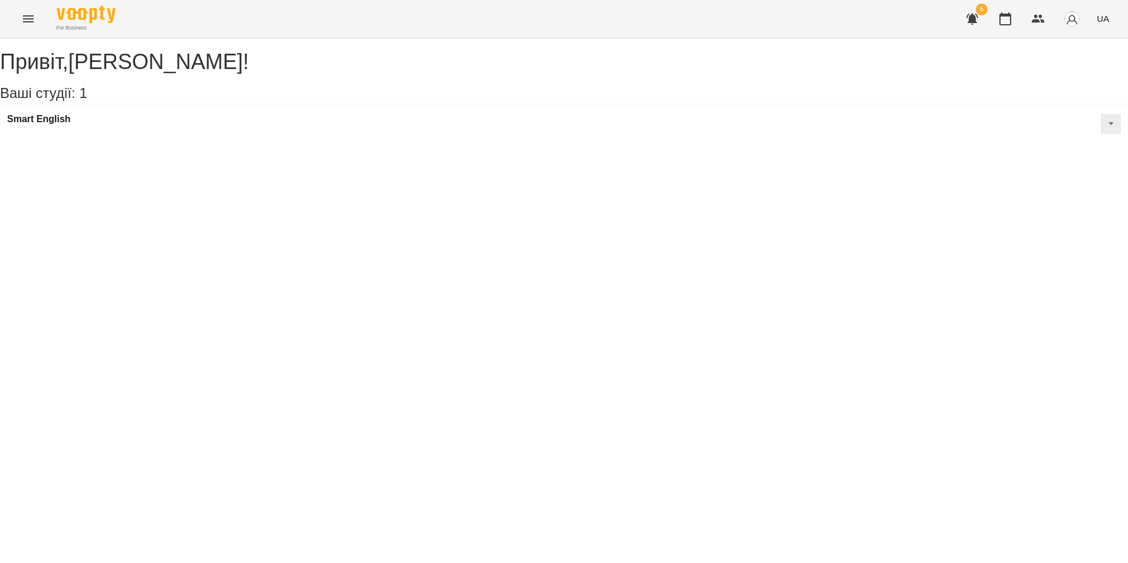
click at [973, 17] on icon "button" at bounding box center [972, 19] width 12 height 11
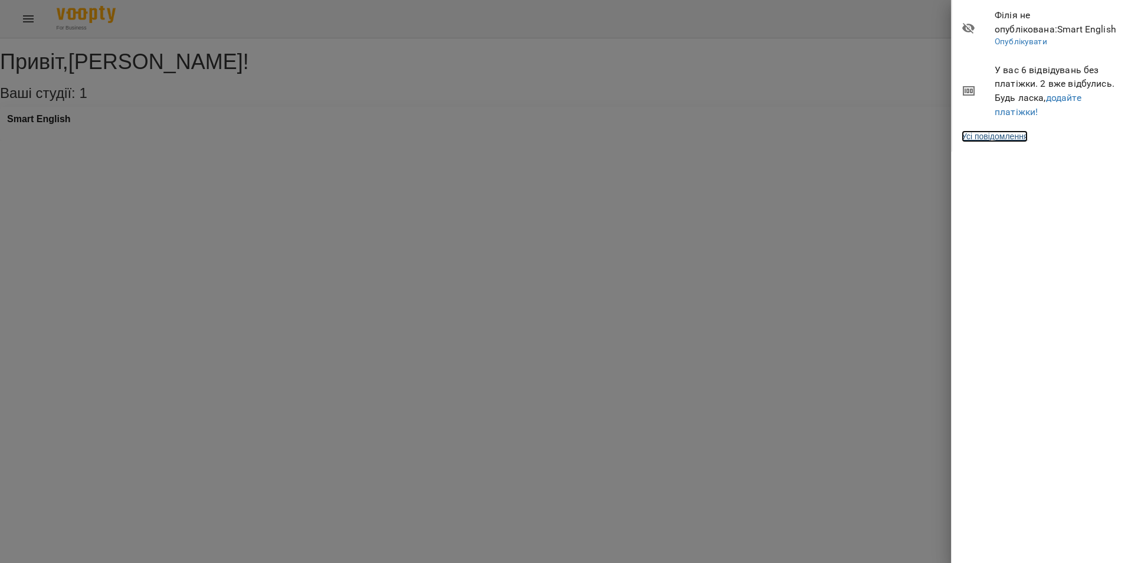
click at [1017, 142] on link "Усі повідомлення" at bounding box center [995, 136] width 66 height 12
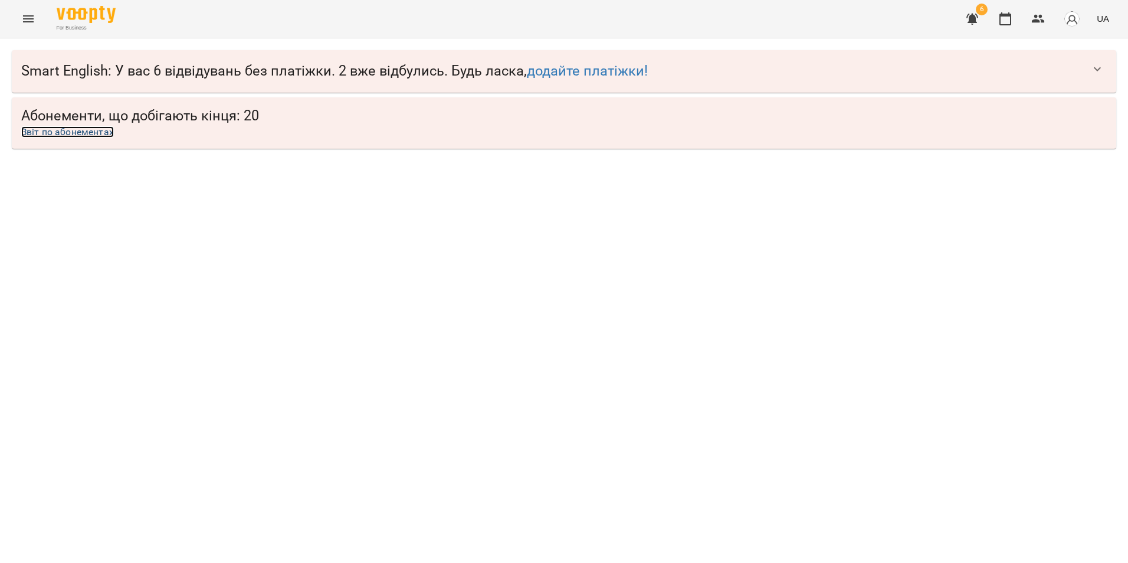
click at [104, 132] on link "Звіт по абонементах" at bounding box center [67, 131] width 93 height 11
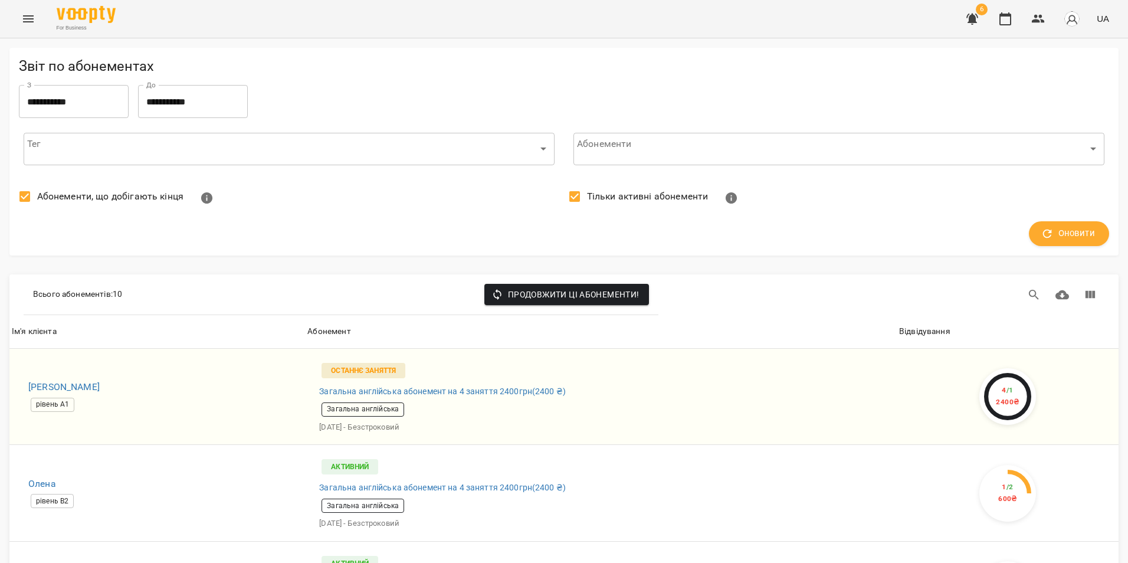
scroll to position [59, 0]
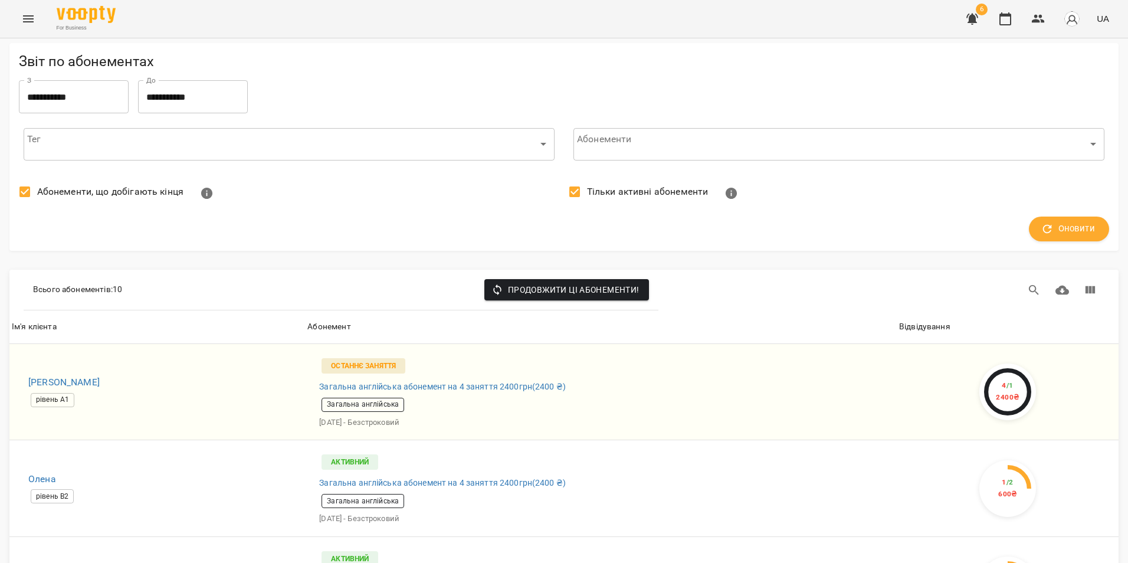
click at [620, 179] on label "Тільки активні абонементи" at bounding box center [635, 191] width 146 height 25
click at [1070, 221] on span "Оновити" at bounding box center [1069, 228] width 52 height 15
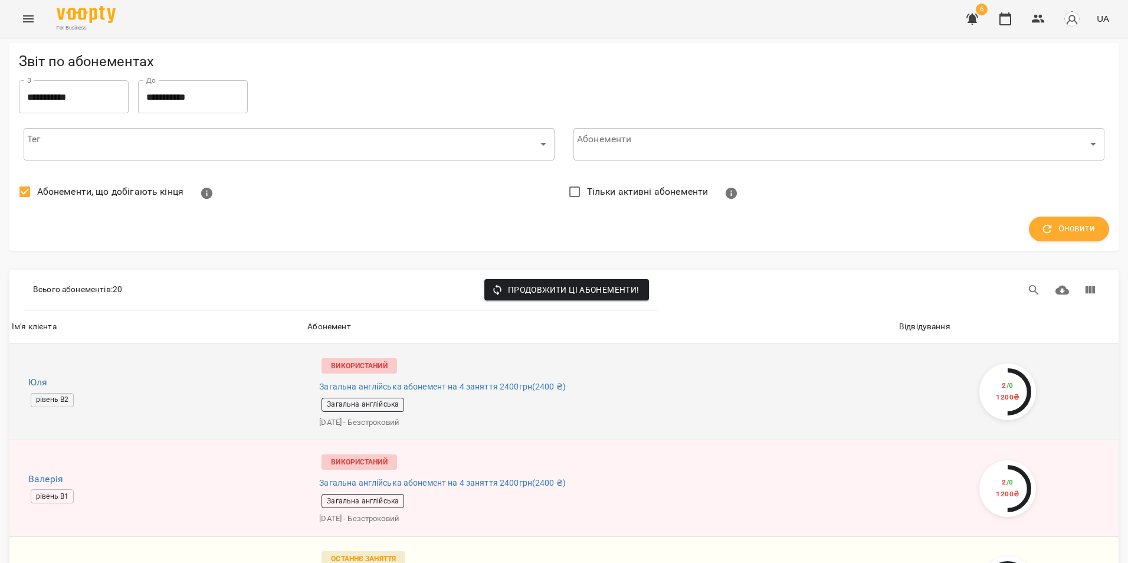
scroll to position [177, 0]
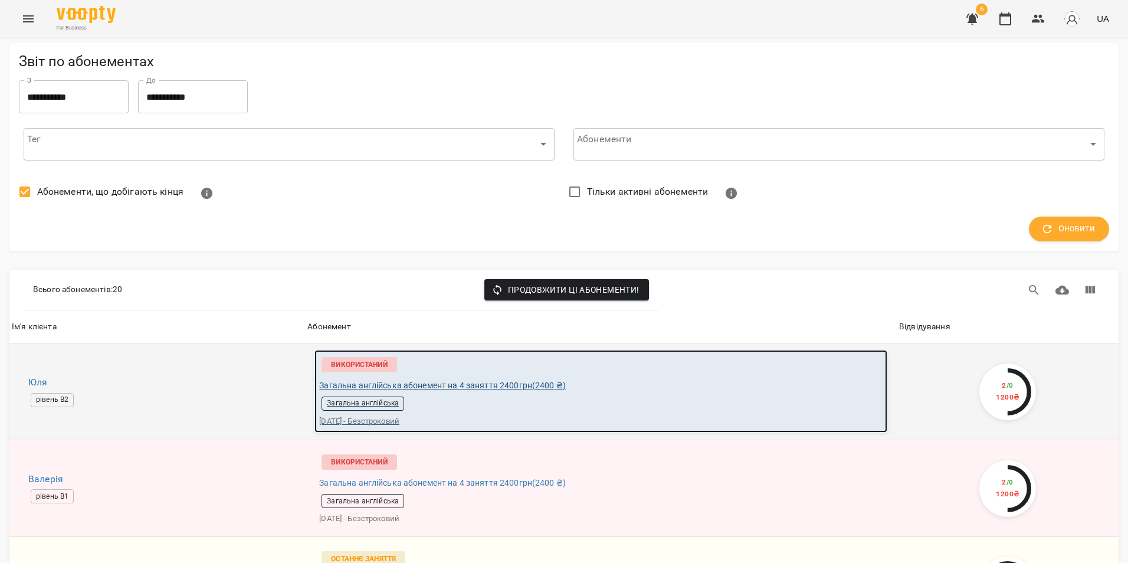
click at [708, 394] on div "Загальна англійська" at bounding box center [600, 403] width 563 height 19
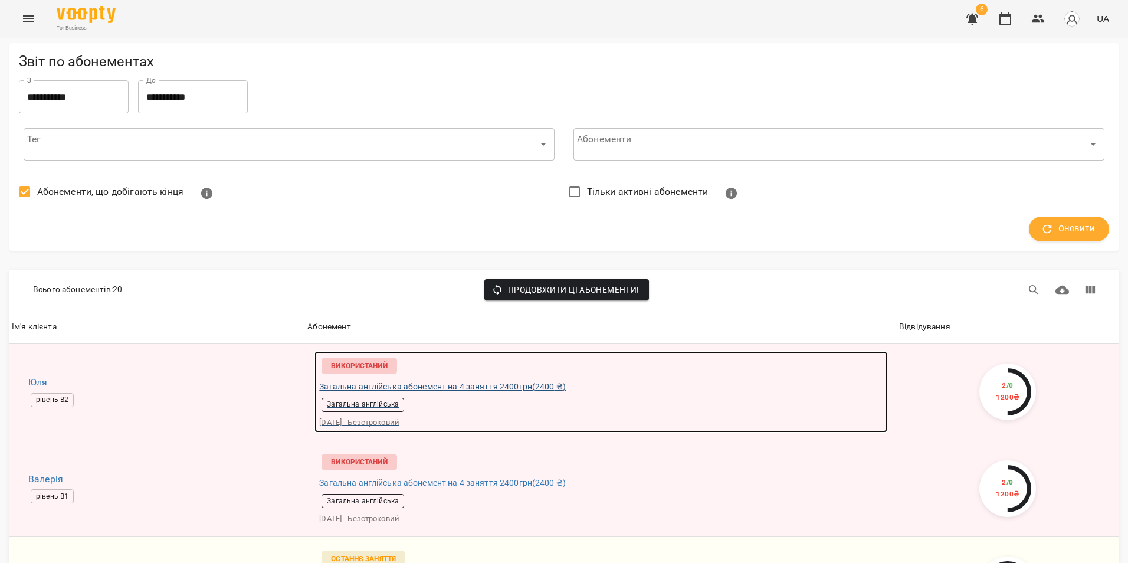
scroll to position [413, 0]
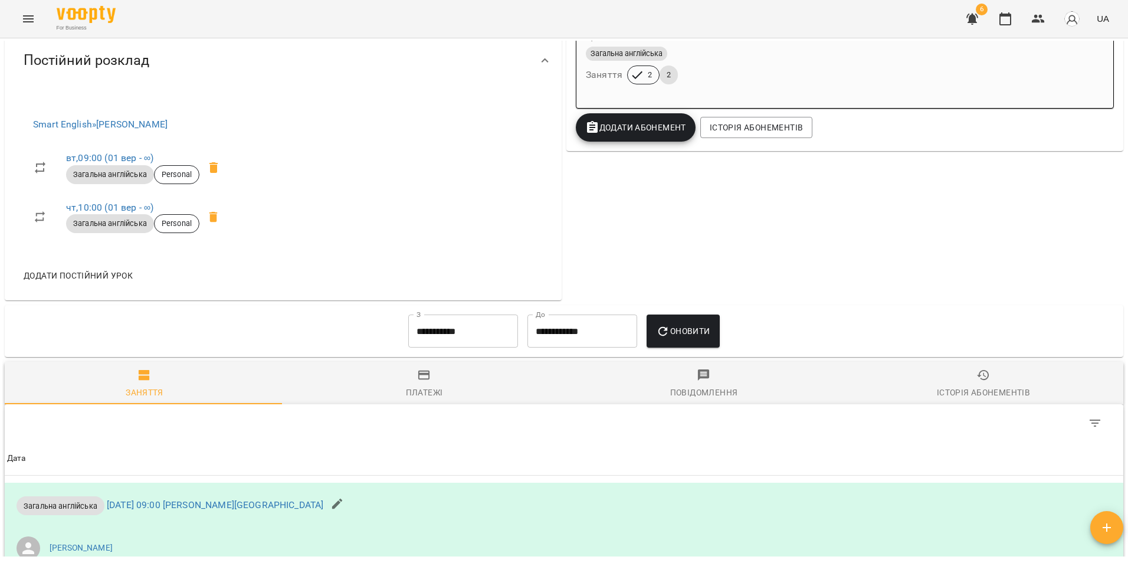
scroll to position [287, 0]
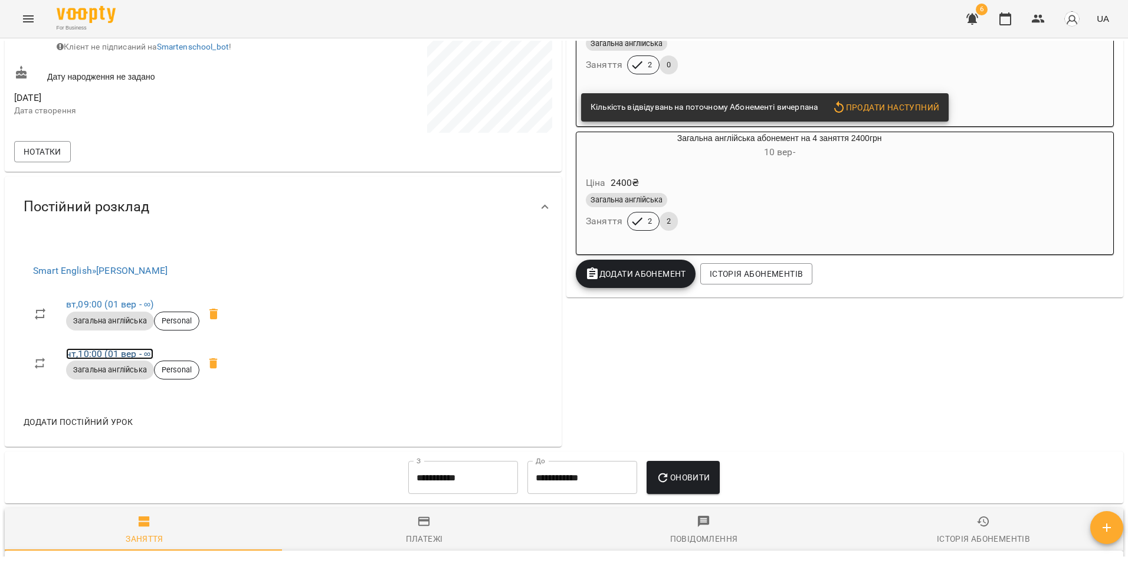
click at [116, 354] on link "чт , 10:00 ([DATE] - ∞)" at bounding box center [109, 353] width 87 height 11
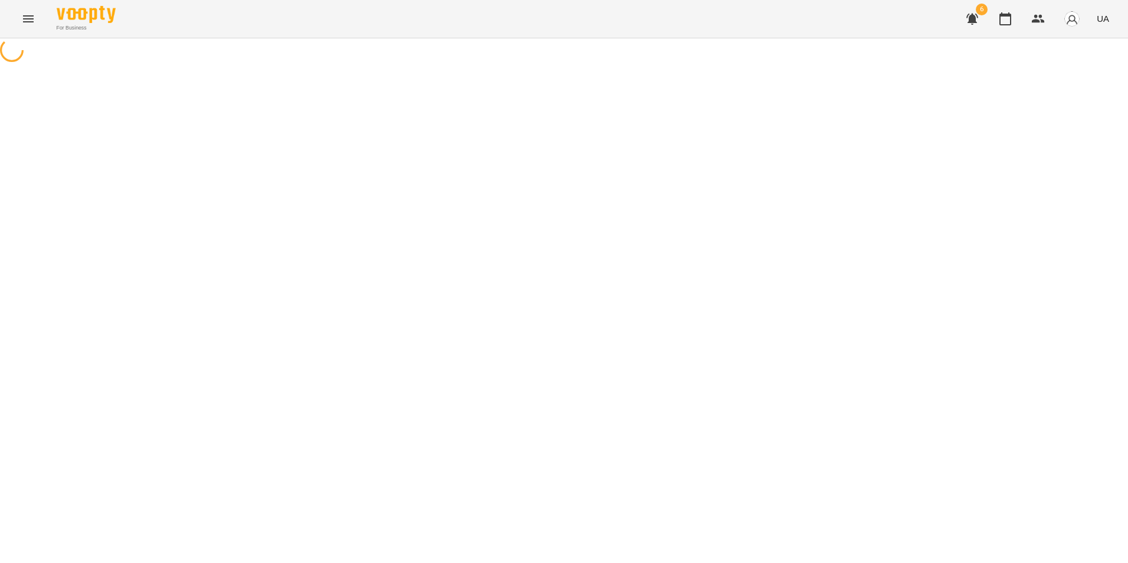
select select "*"
select select "**********"
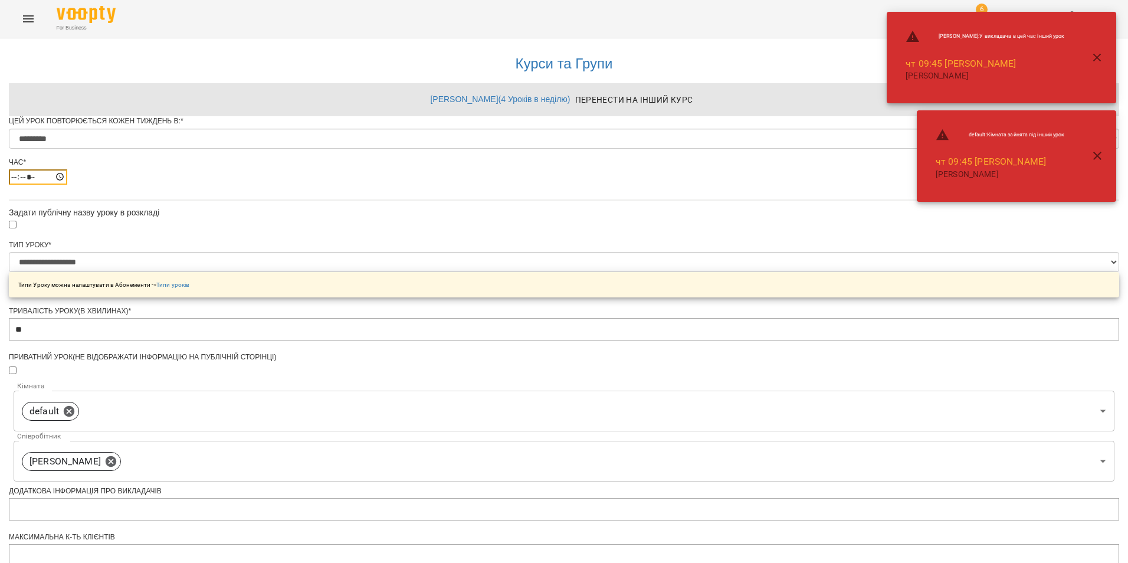
click at [67, 185] on input "*****" at bounding box center [38, 176] width 58 height 15
type input "*****"
click at [667, 231] on div at bounding box center [564, 224] width 1110 height 13
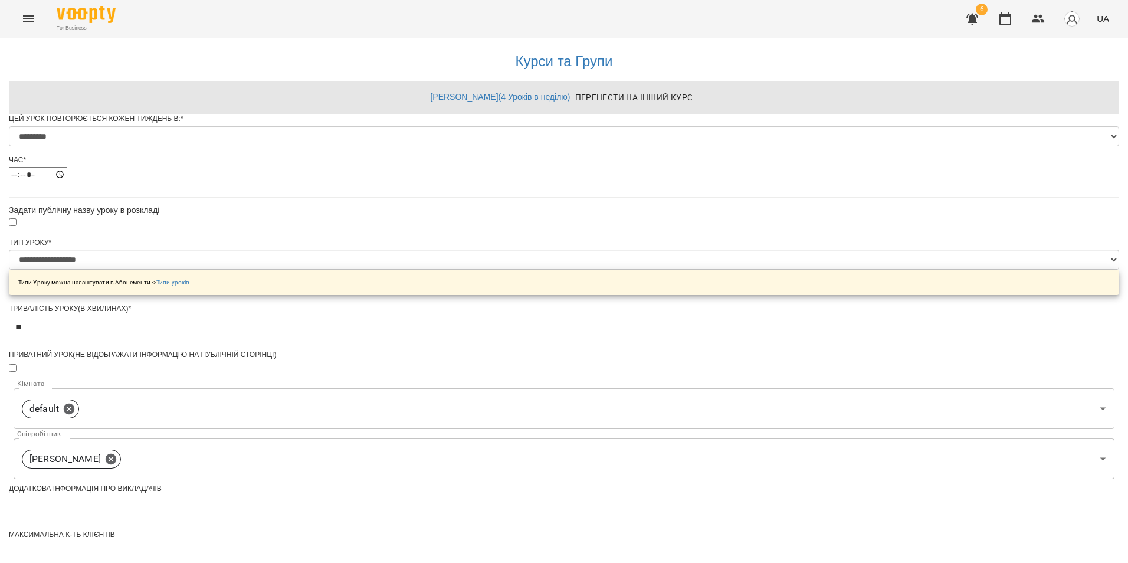
scroll to position [375, 0]
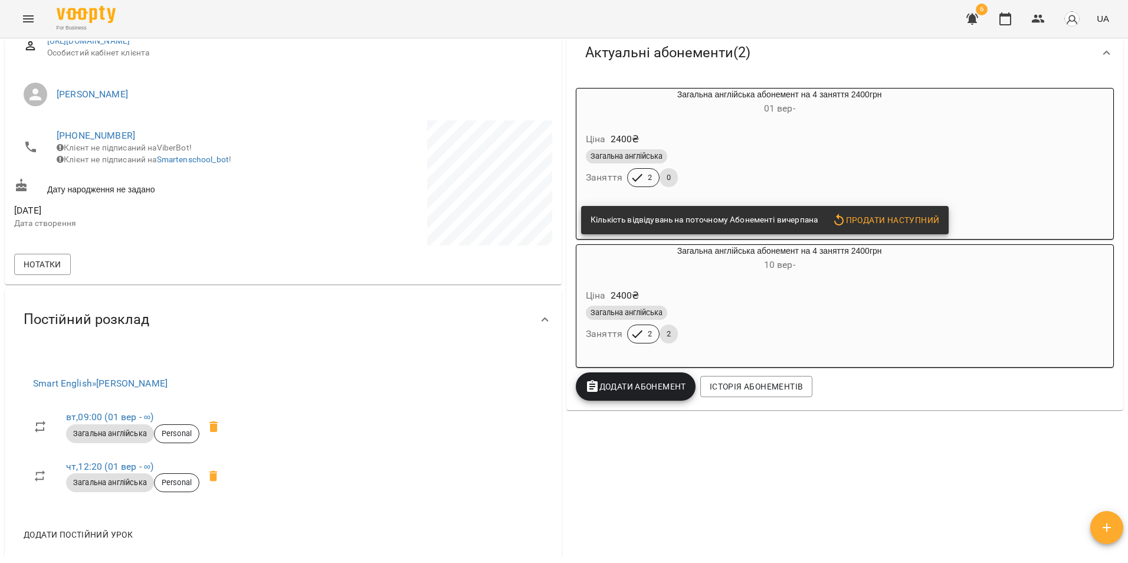
scroll to position [236, 0]
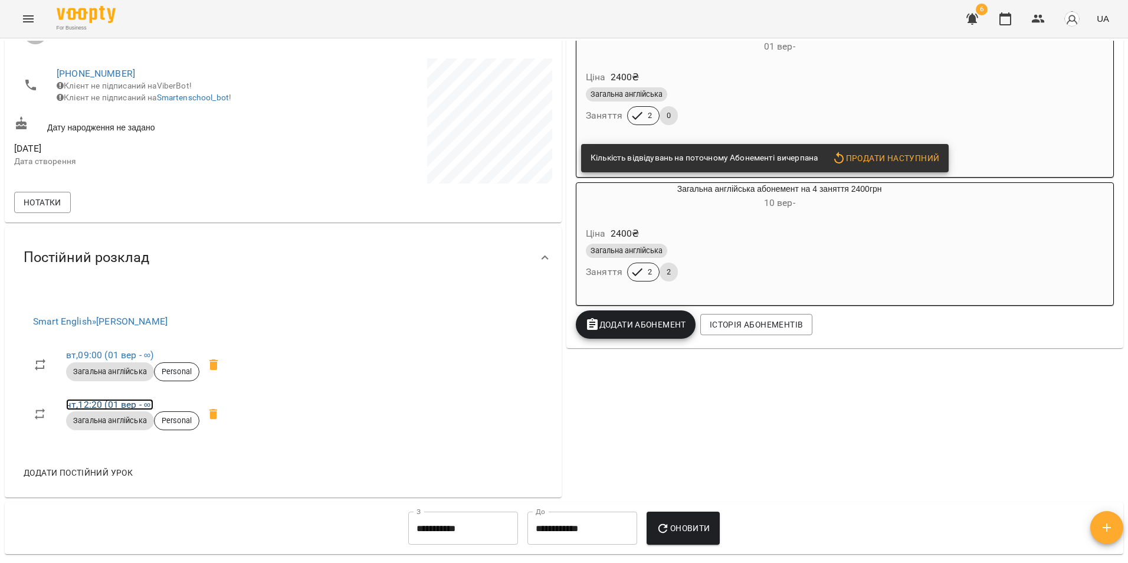
click at [96, 402] on link "чт , 12:20 (01 вер - ∞)" at bounding box center [109, 404] width 87 height 11
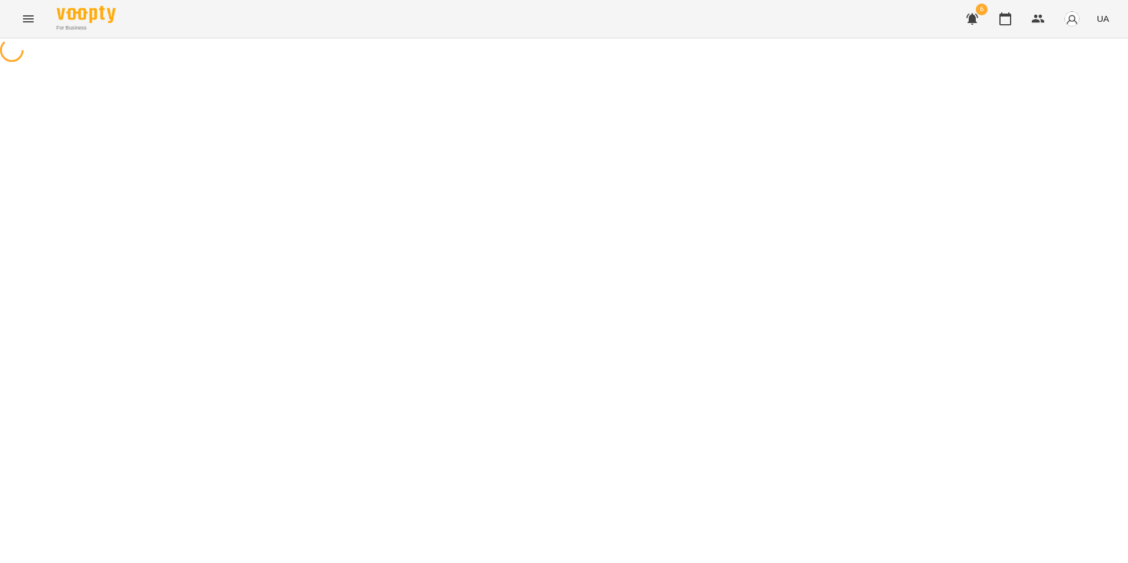
select select "*"
select select "**********"
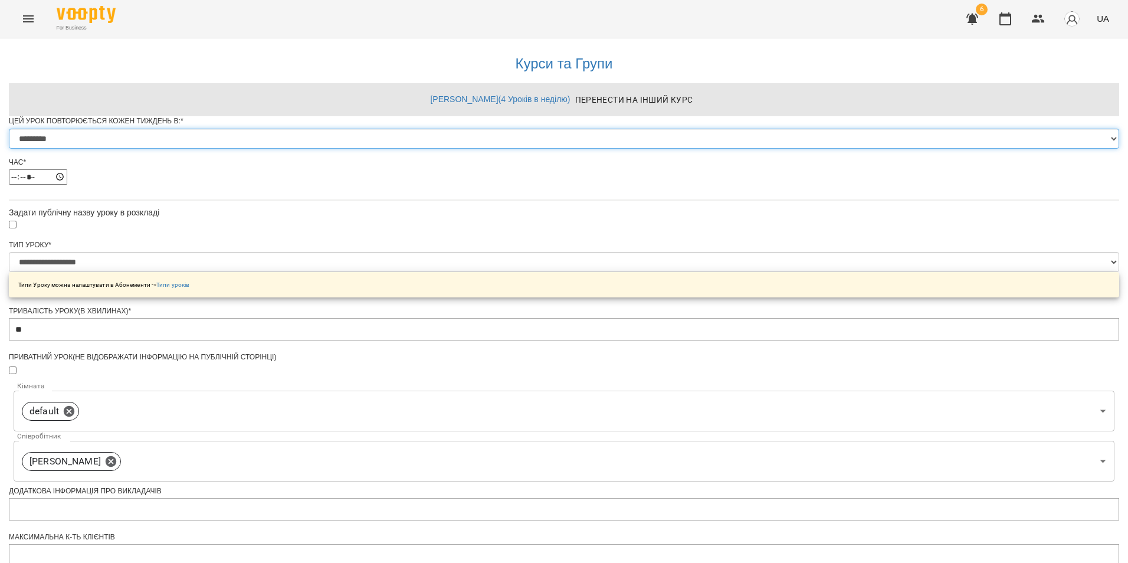
click at [612, 149] on select "********* ******** ****** ****** ******** ******" at bounding box center [564, 139] width 1110 height 20
select select "*"
click at [418, 149] on select "********* ******** ****** ****** ******** ******" at bounding box center [564, 139] width 1110 height 20
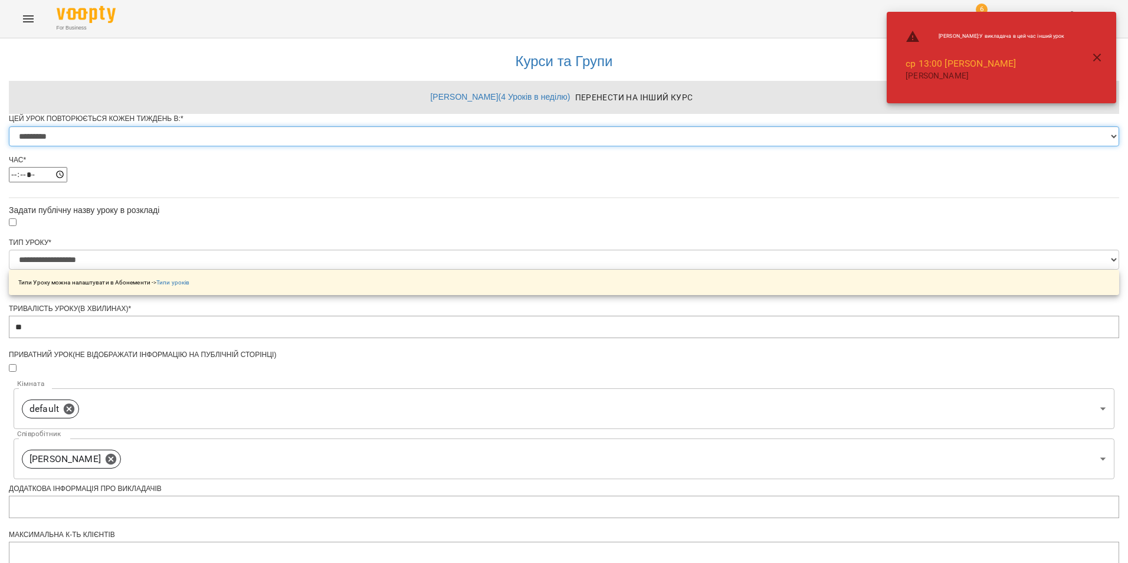
scroll to position [375, 0]
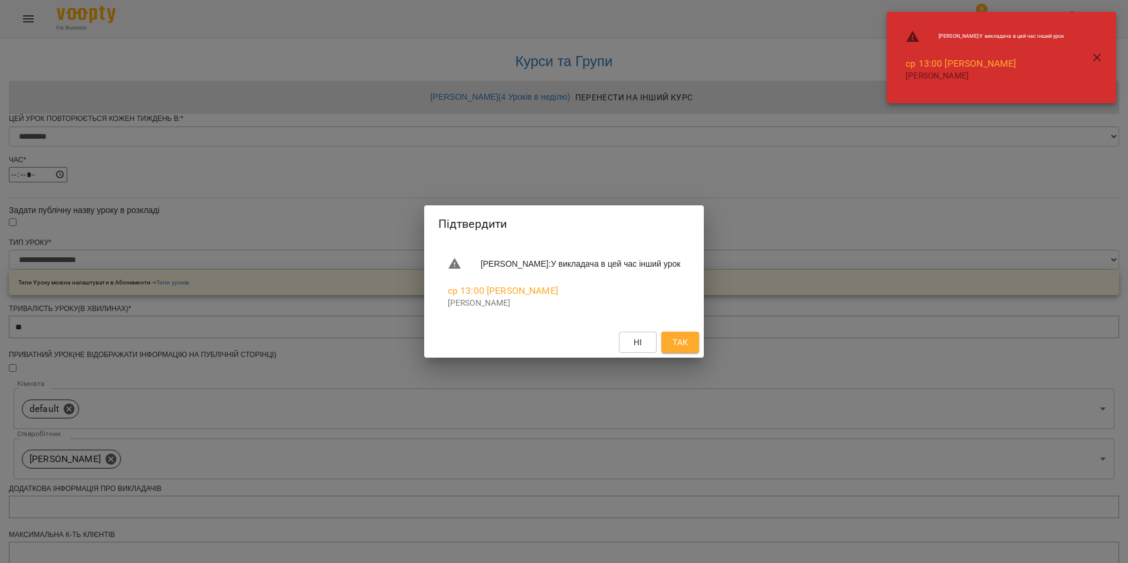
click at [699, 347] on button "Так" at bounding box center [680, 342] width 38 height 21
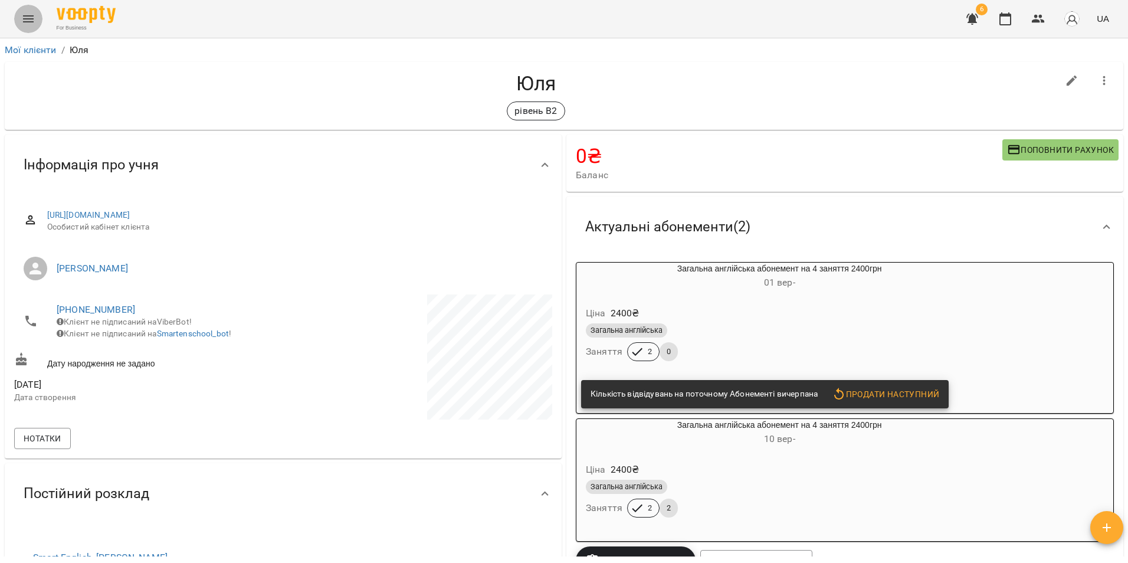
click at [33, 15] on icon "Menu" at bounding box center [28, 19] width 14 height 14
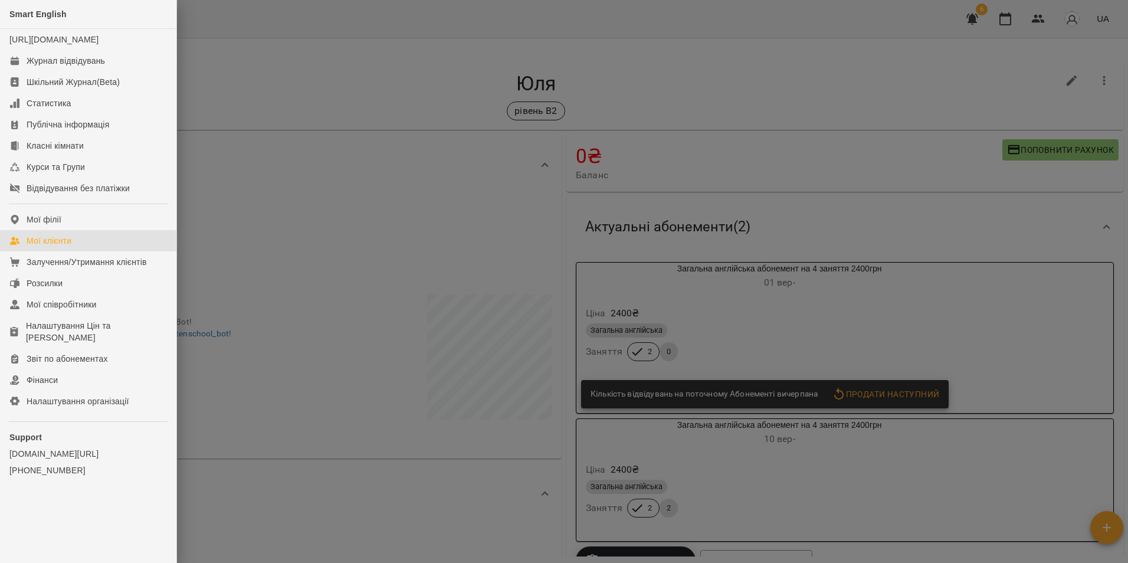
click at [84, 251] on link "Мої клієнти" at bounding box center [88, 240] width 176 height 21
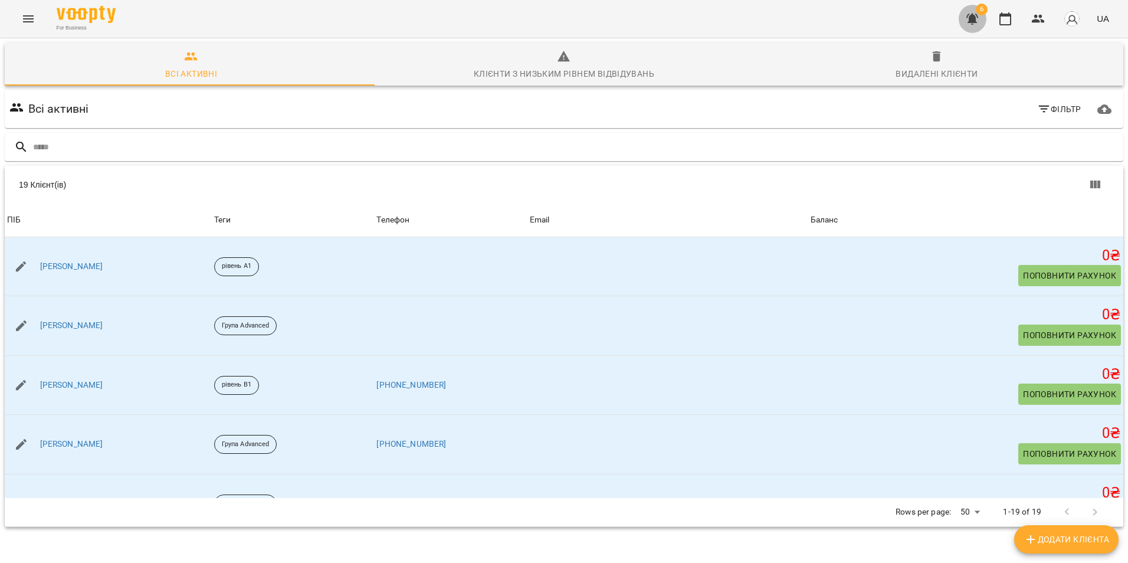
click at [970, 18] on icon "button" at bounding box center [972, 19] width 14 height 14
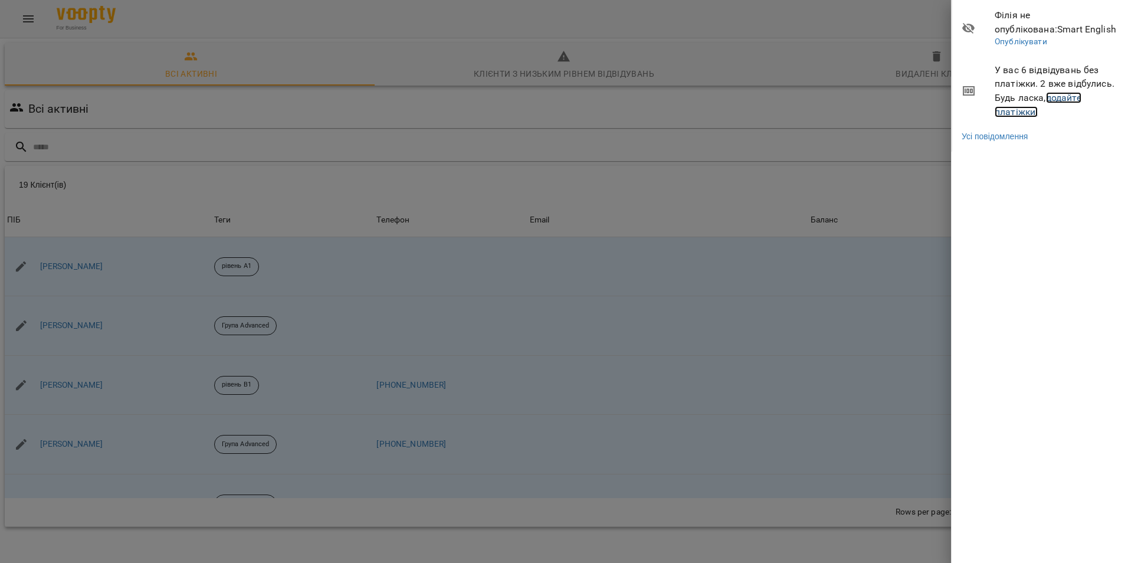
click at [1063, 97] on link "додайте платіжки!" at bounding box center [1038, 104] width 87 height 25
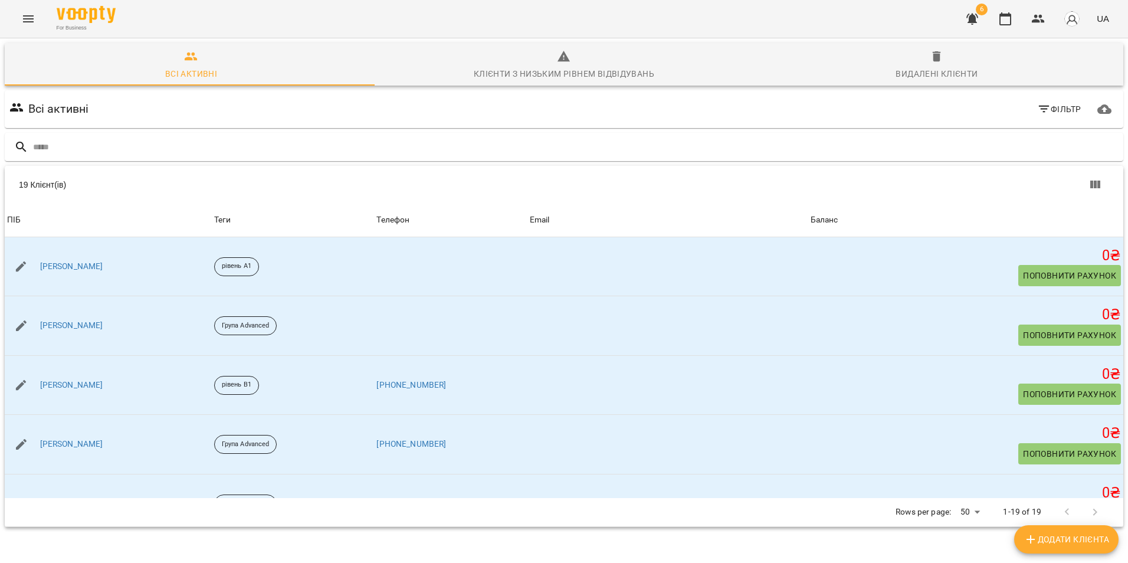
click at [1094, 541] on span "Додати клієнта" at bounding box center [1066, 539] width 86 height 14
select select "**"
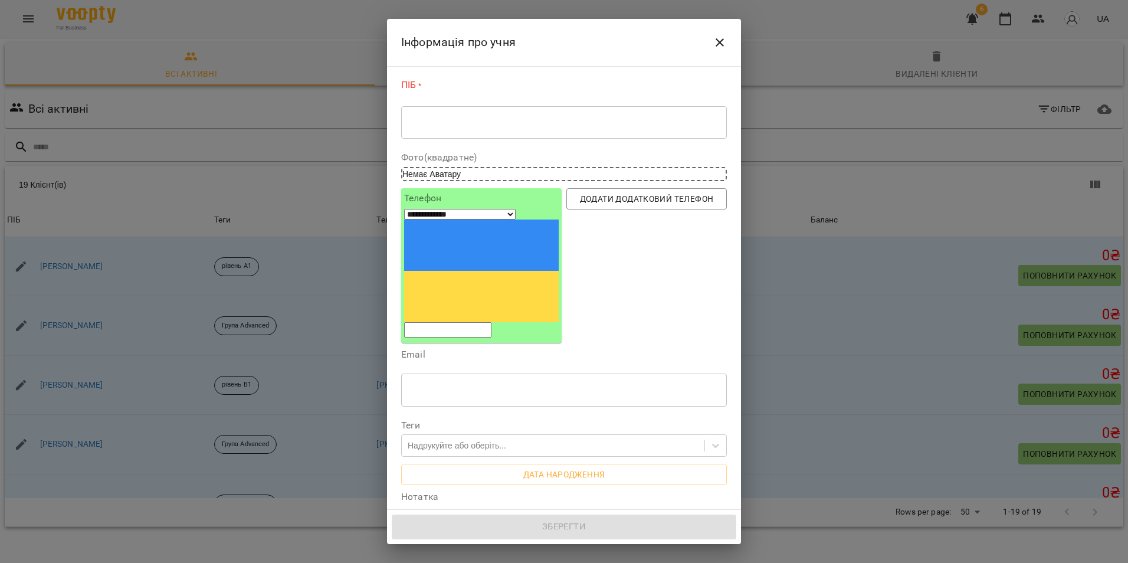
click at [579, 96] on div "ПІБ * * ​" at bounding box center [564, 110] width 326 height 65
click at [564, 109] on div "* ​" at bounding box center [564, 122] width 326 height 33
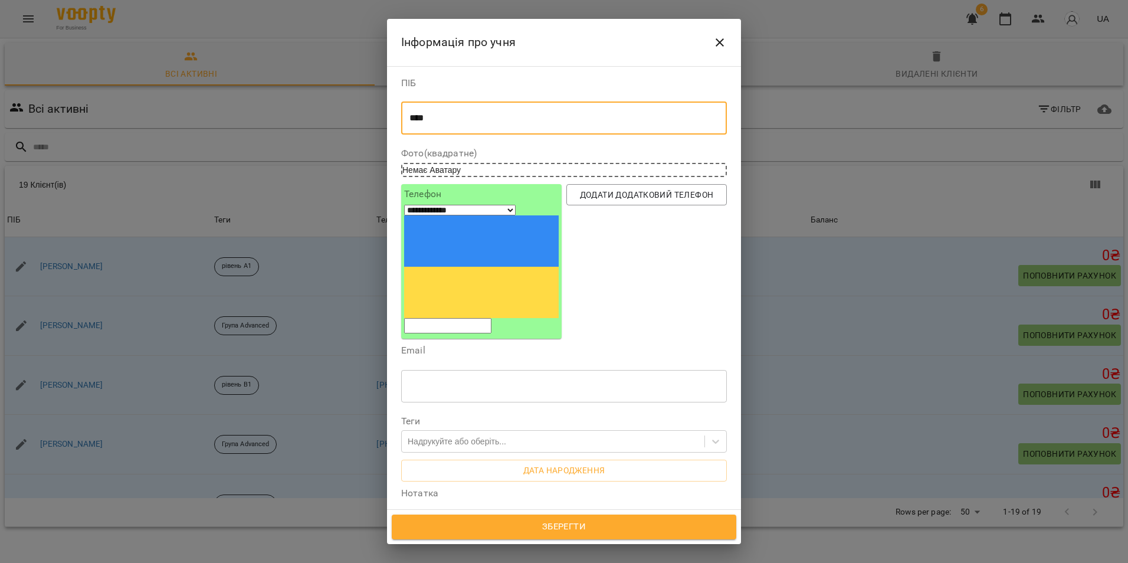
type textarea "****"
click at [455, 227] on div "**********" at bounding box center [481, 261] width 155 height 144
click at [462, 318] on input "tel" at bounding box center [447, 325] width 87 height 15
type input "**********"
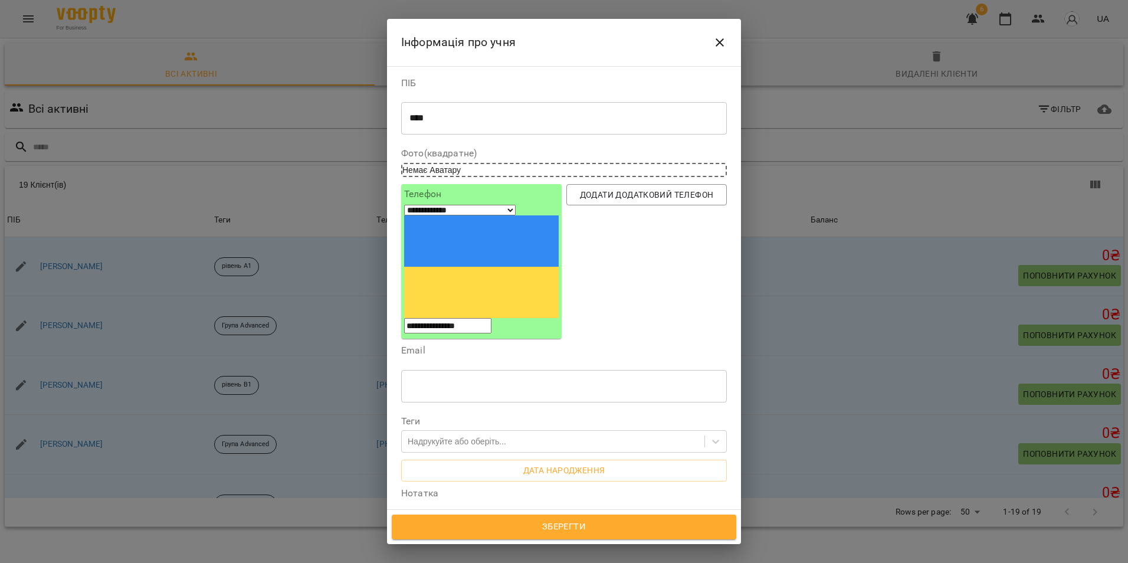
type input "**********"
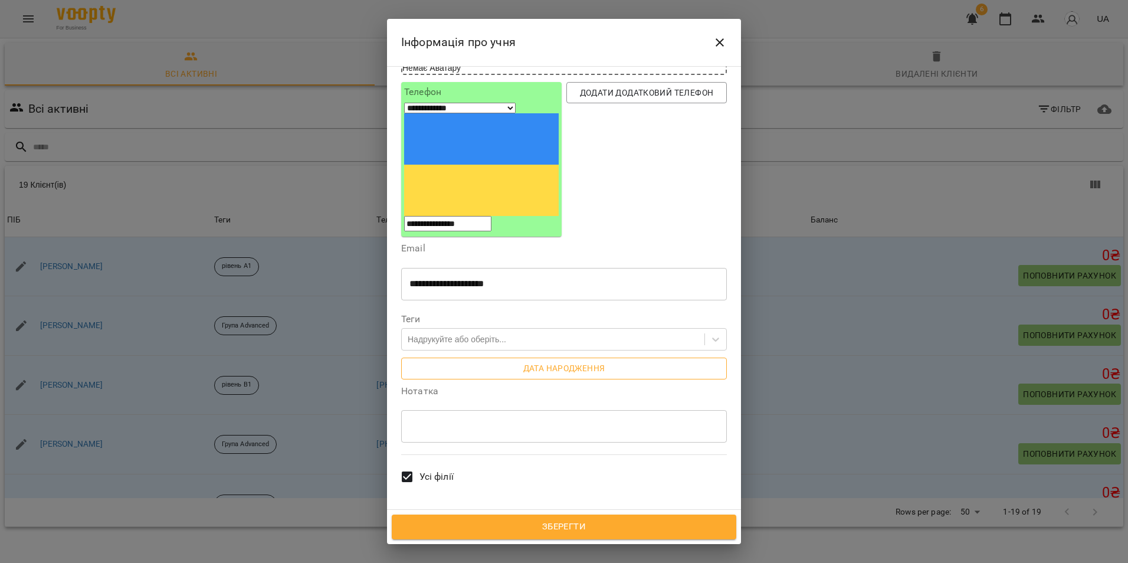
scroll to position [118, 0]
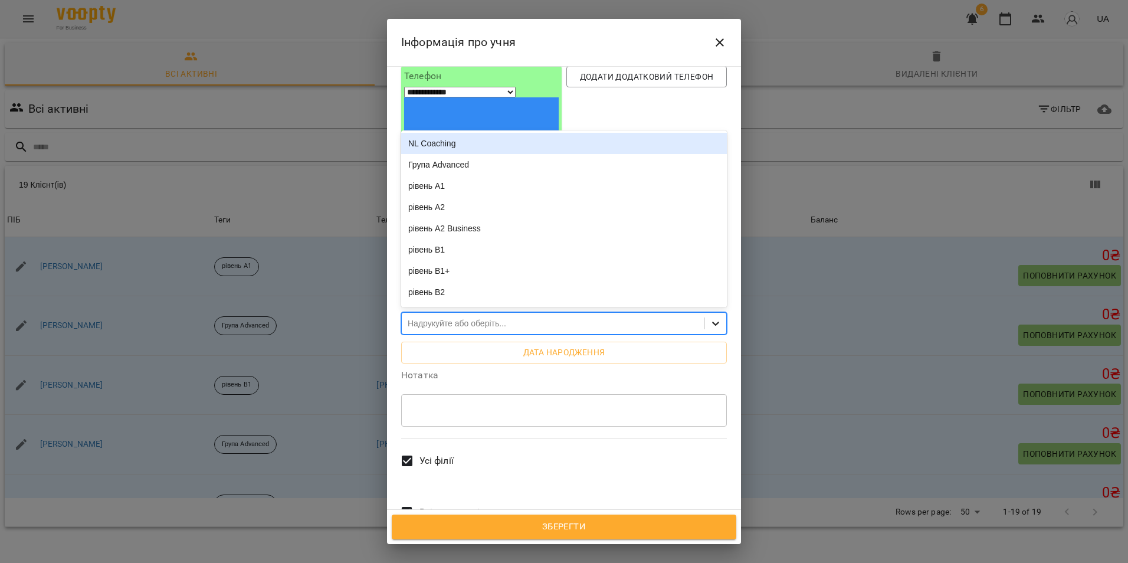
click at [710, 317] on icon at bounding box center [716, 323] width 12 height 12
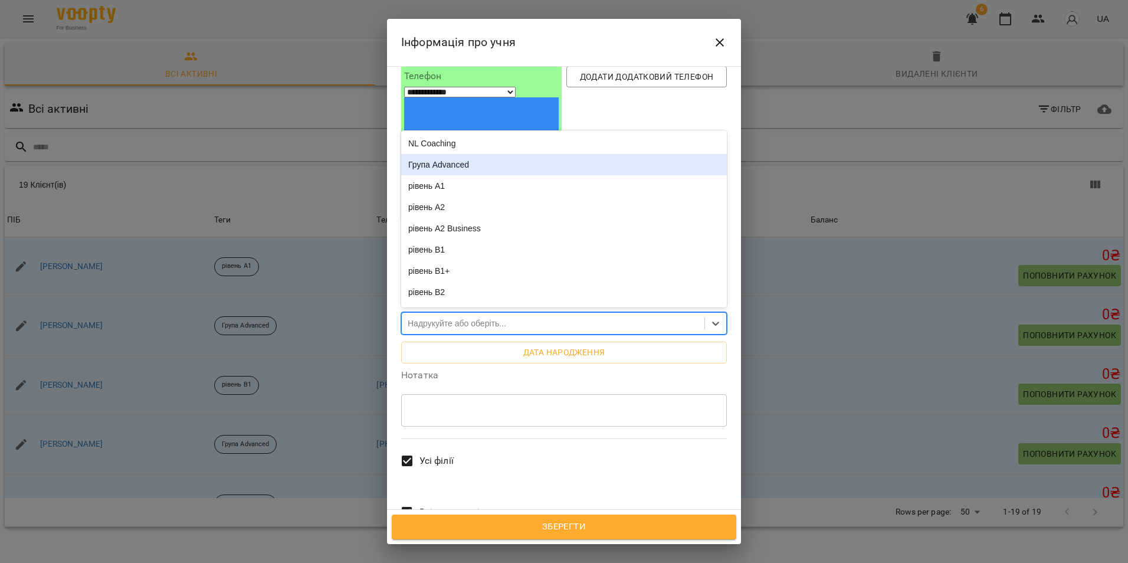
click at [569, 154] on div "Група Advanced" at bounding box center [564, 164] width 326 height 21
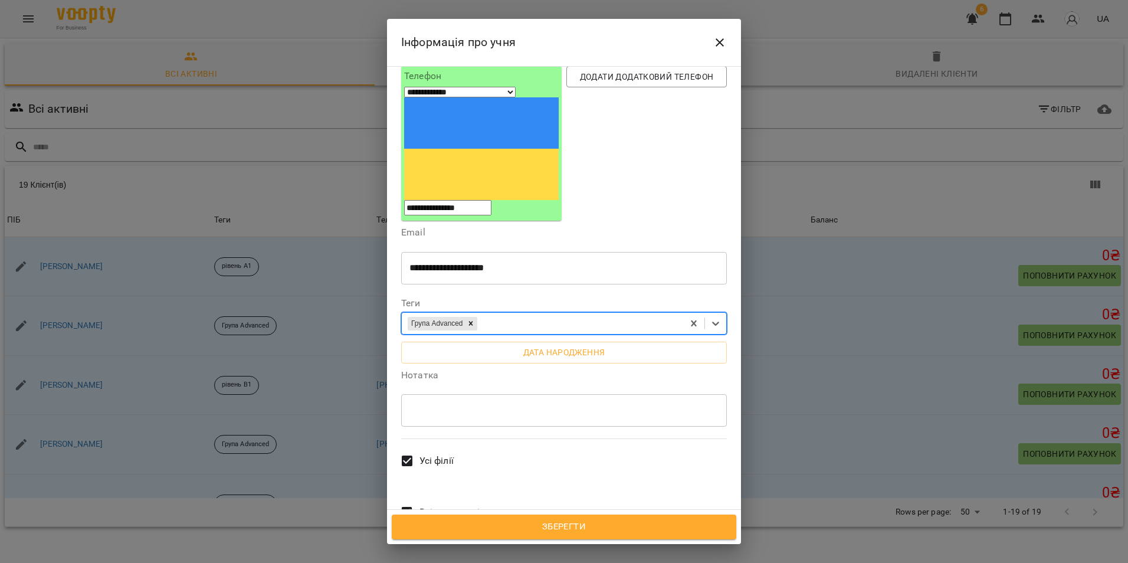
click at [519, 370] on div "Нотатка * ​" at bounding box center [564, 400] width 326 height 61
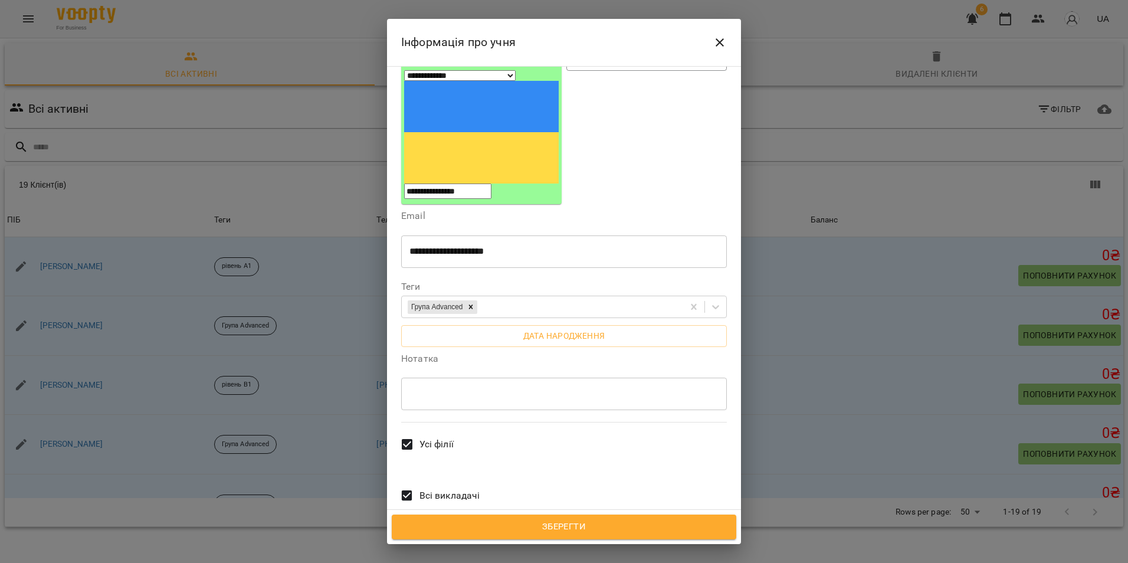
scroll to position [152, 0]
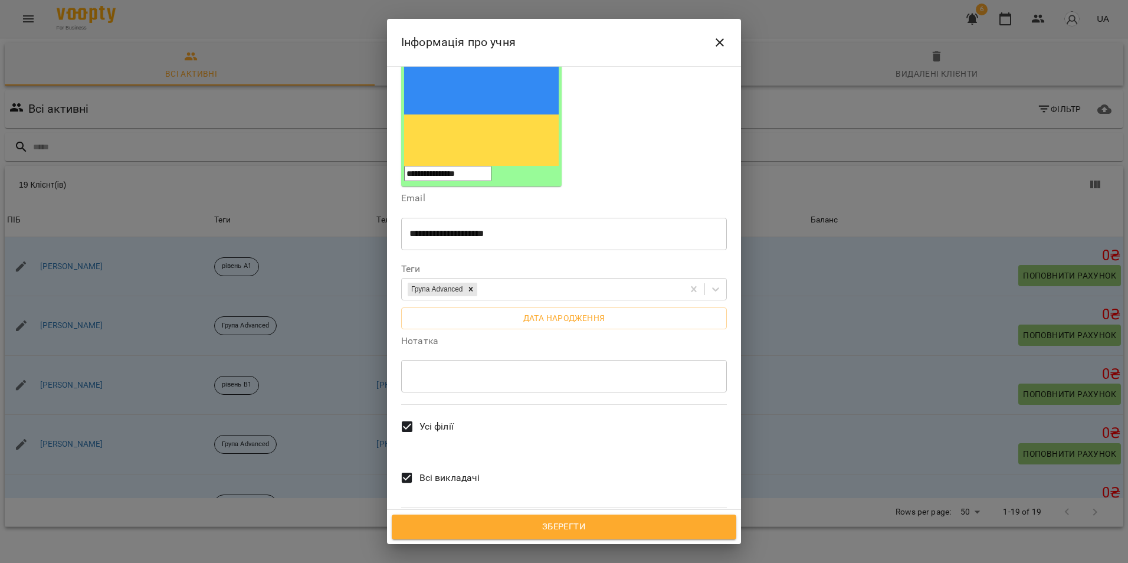
click at [567, 359] on div "* ​" at bounding box center [564, 375] width 326 height 33
click at [565, 359] on div "* ​" at bounding box center [564, 375] width 326 height 33
type textarea "*"
type textarea "*******"
click at [562, 402] on div "Усі філії" at bounding box center [564, 428] width 330 height 52
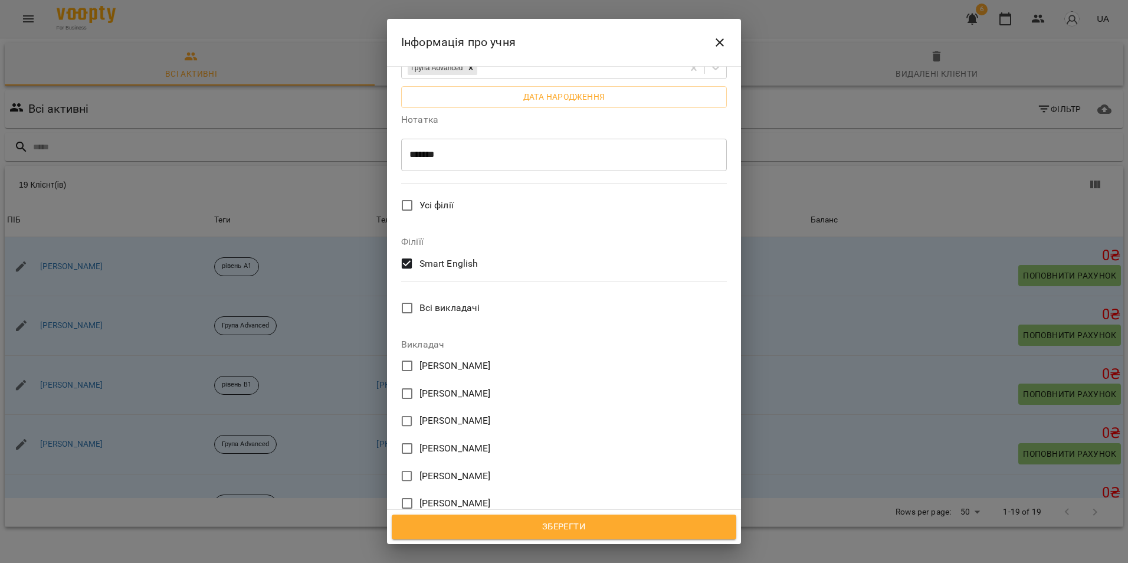
scroll to position [393, 0]
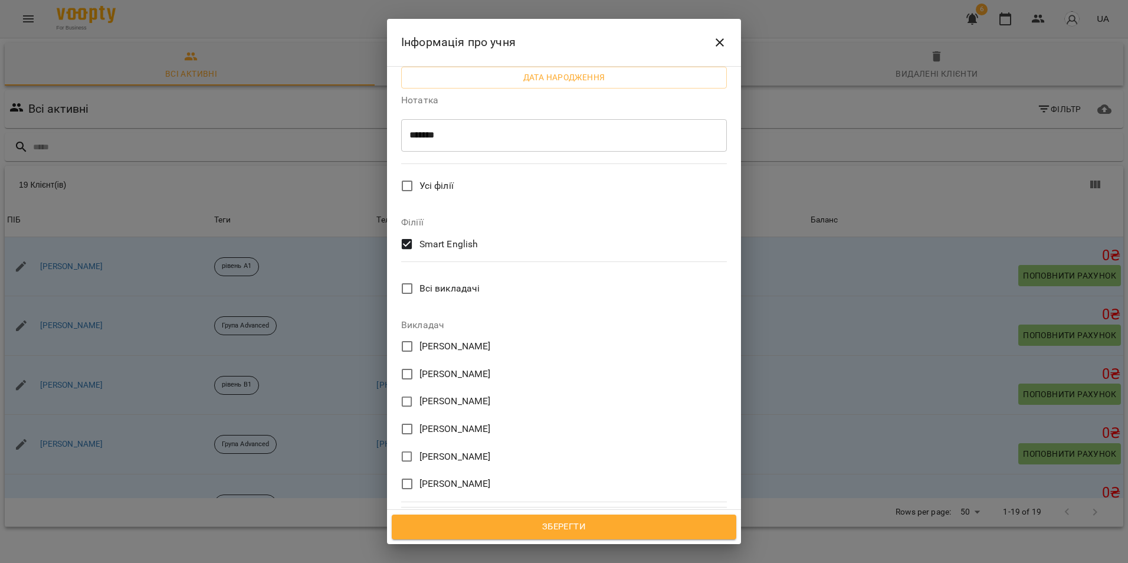
click at [585, 526] on span "Зберегти" at bounding box center [564, 526] width 319 height 15
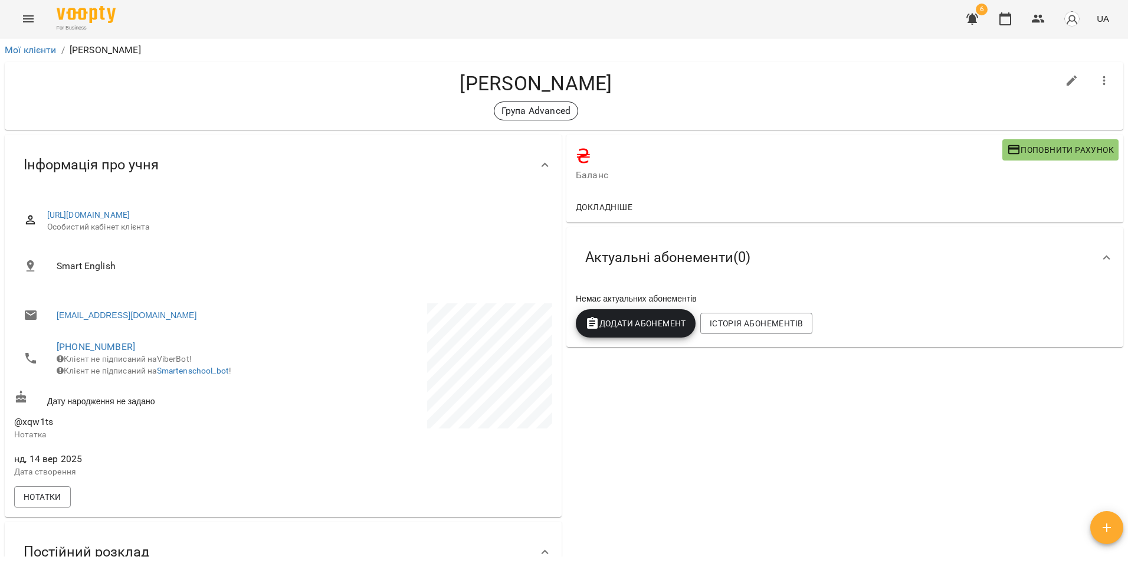
click at [40, 27] on div "For Business 6 UA" at bounding box center [564, 19] width 1128 height 38
click at [34, 24] on icon "Menu" at bounding box center [28, 19] width 14 height 14
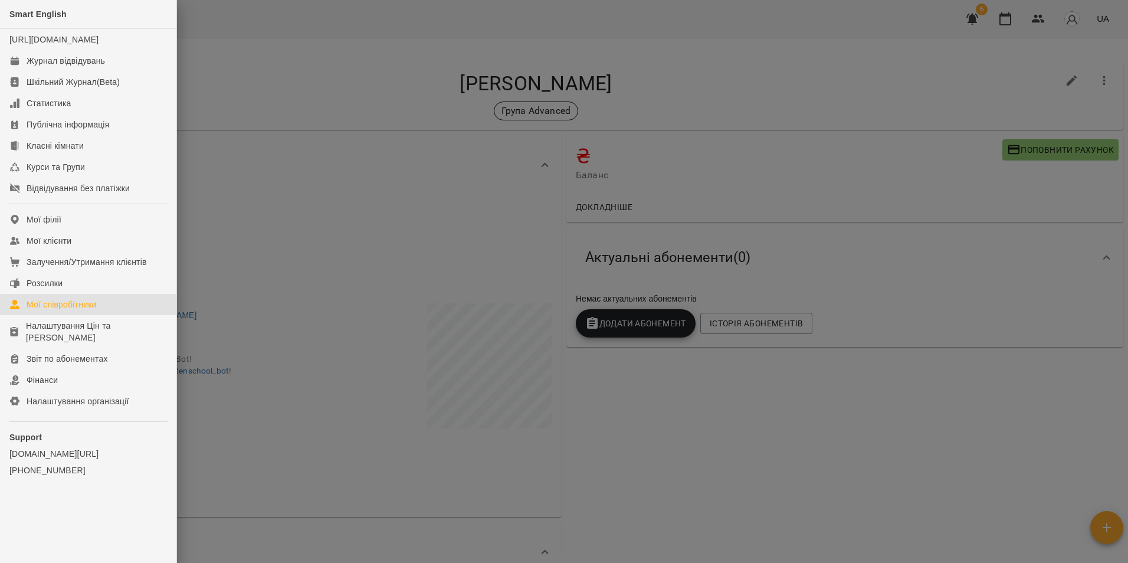
click at [67, 310] on div "Мої співробітники" at bounding box center [62, 304] width 70 height 12
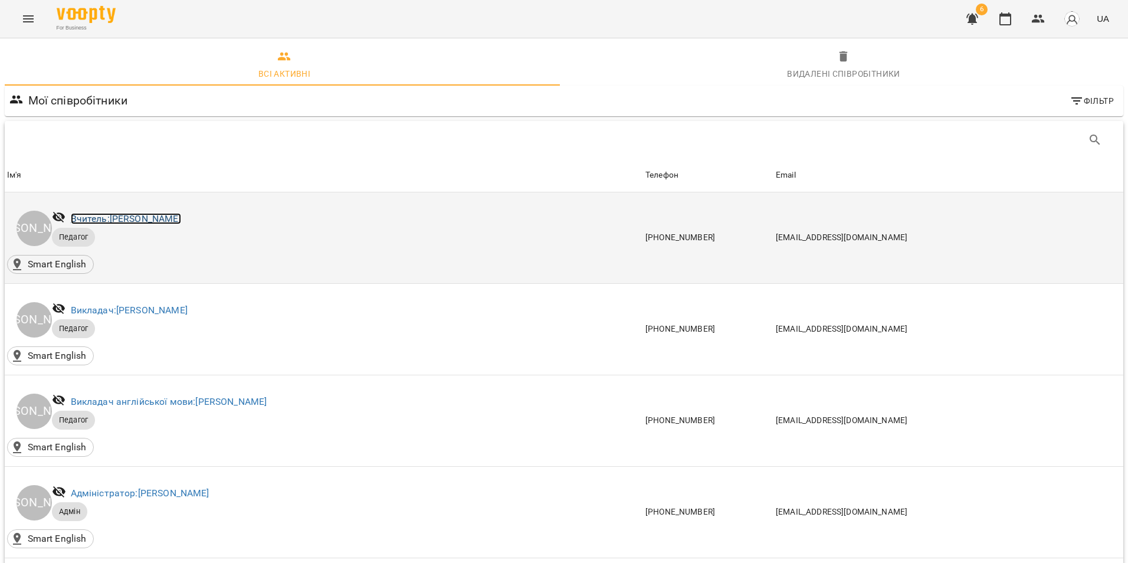
click at [120, 218] on link "Вчитель: [PERSON_NAME]" at bounding box center [126, 218] width 110 height 11
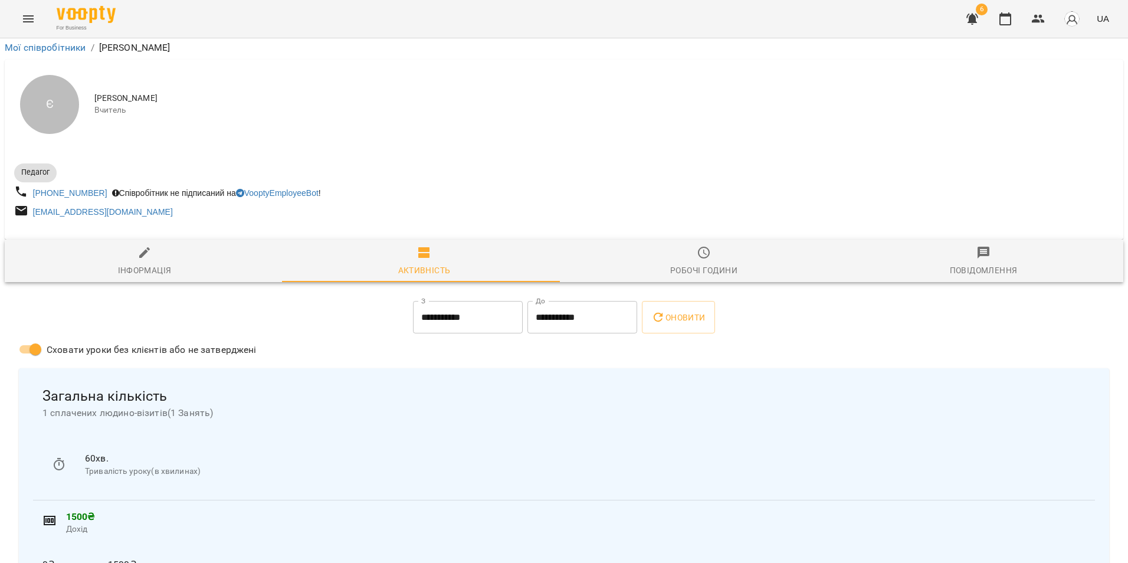
scroll to position [417, 0]
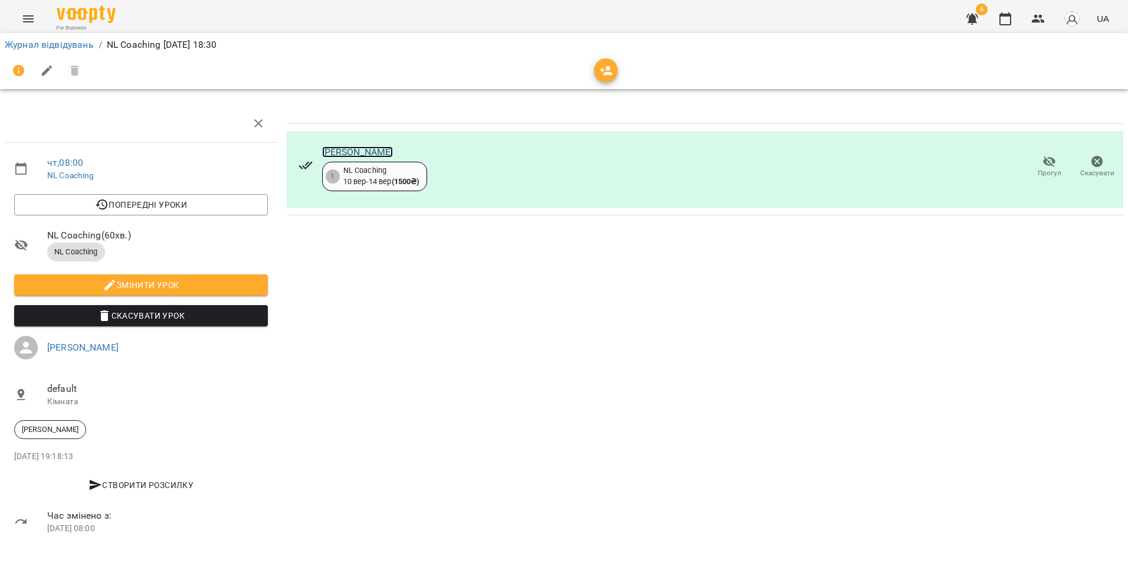
click at [327, 154] on link "[PERSON_NAME]" at bounding box center [357, 151] width 71 height 11
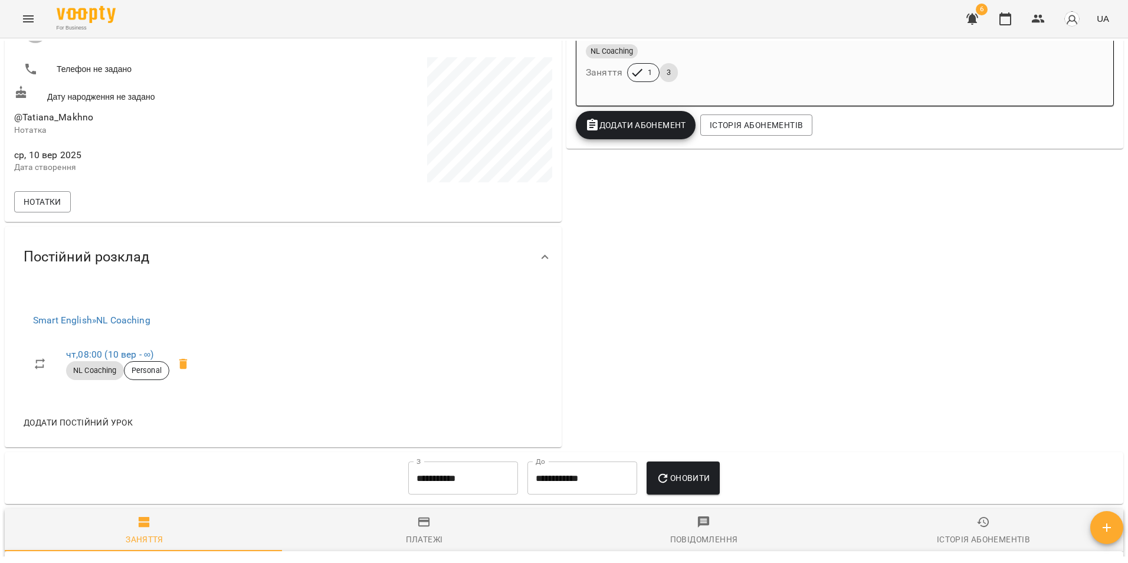
scroll to position [295, 0]
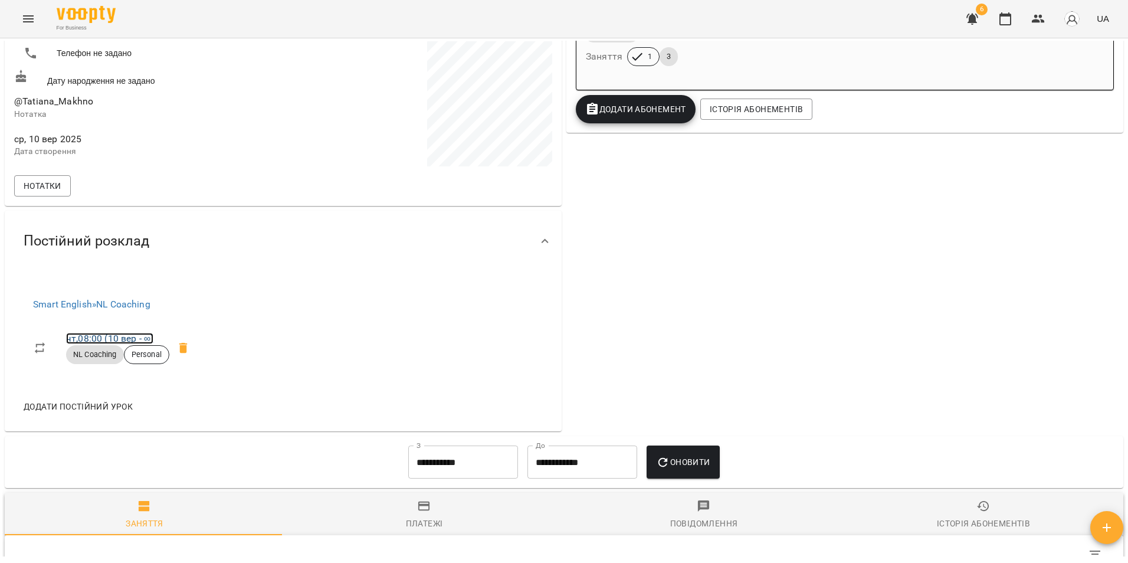
click at [122, 334] on link "чт , 08:00 ([DATE] - ∞)" at bounding box center [109, 338] width 87 height 11
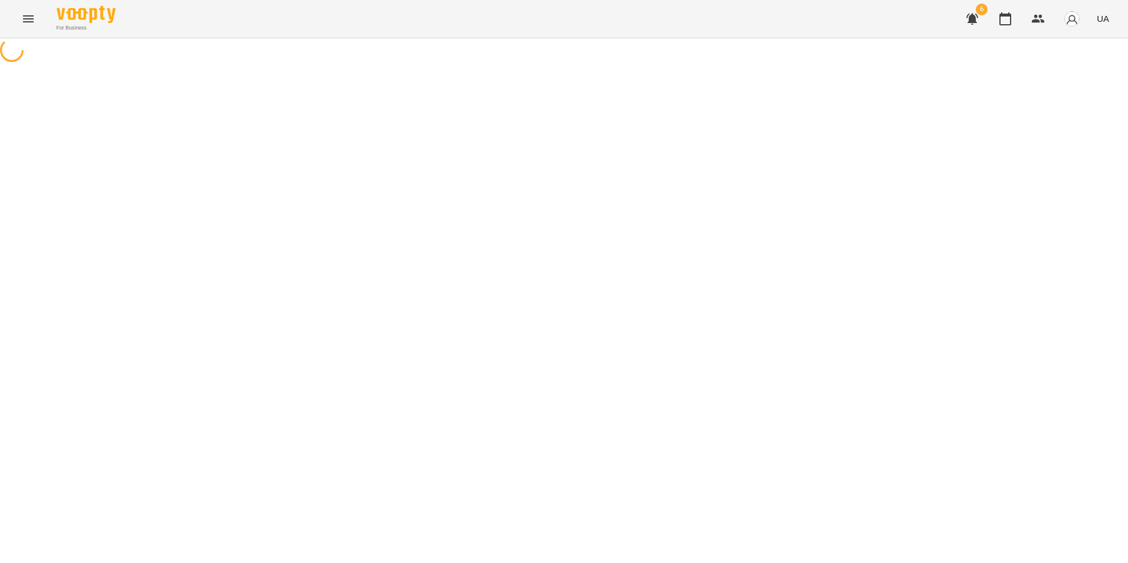
select select "*"
select select "**********"
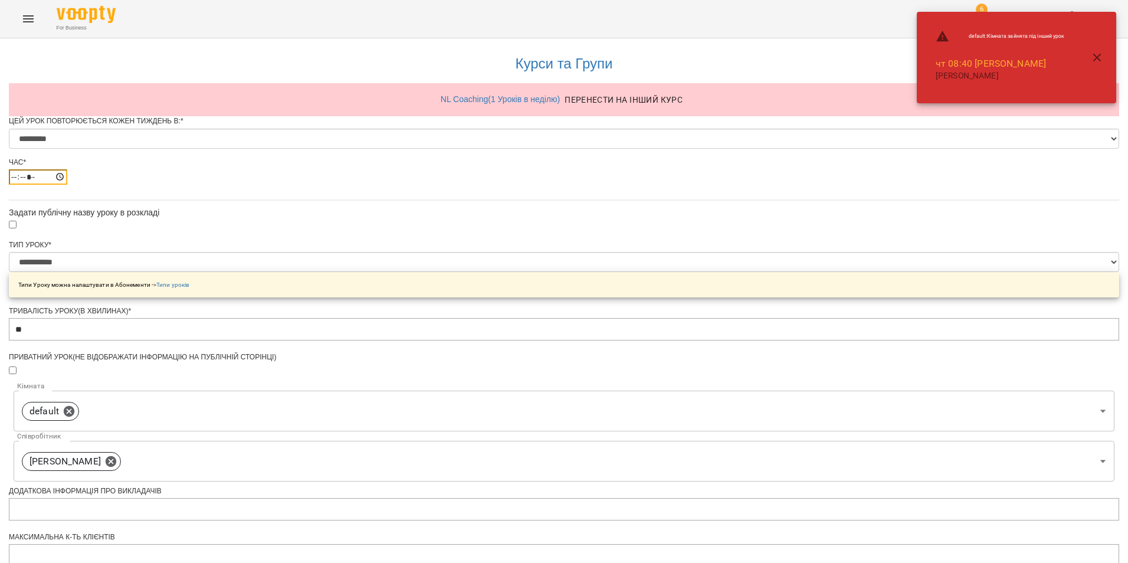
click at [67, 185] on input "*****" at bounding box center [38, 176] width 58 height 15
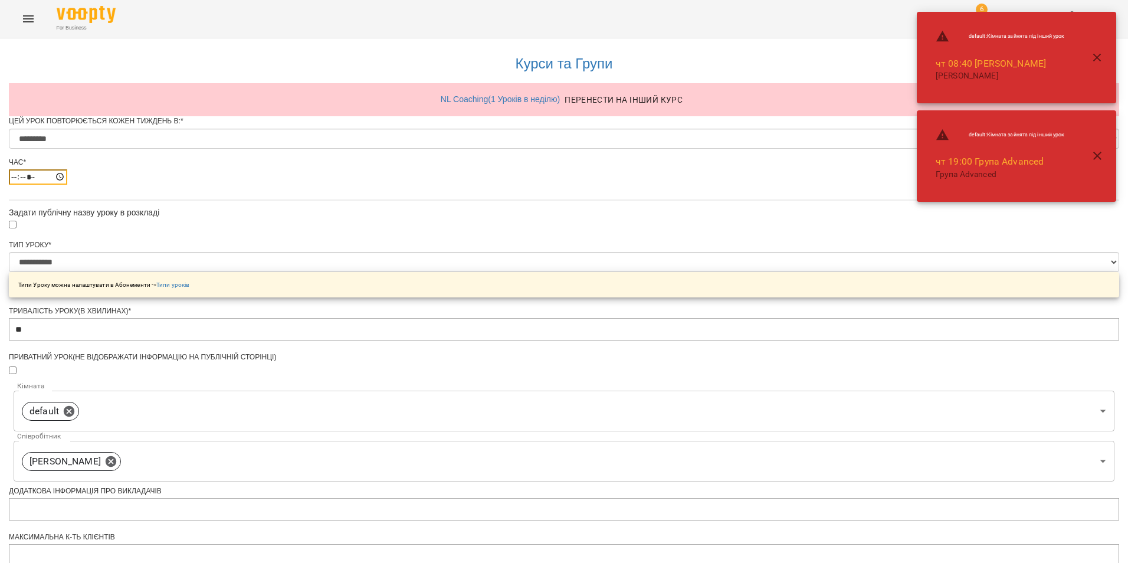
type input "*****"
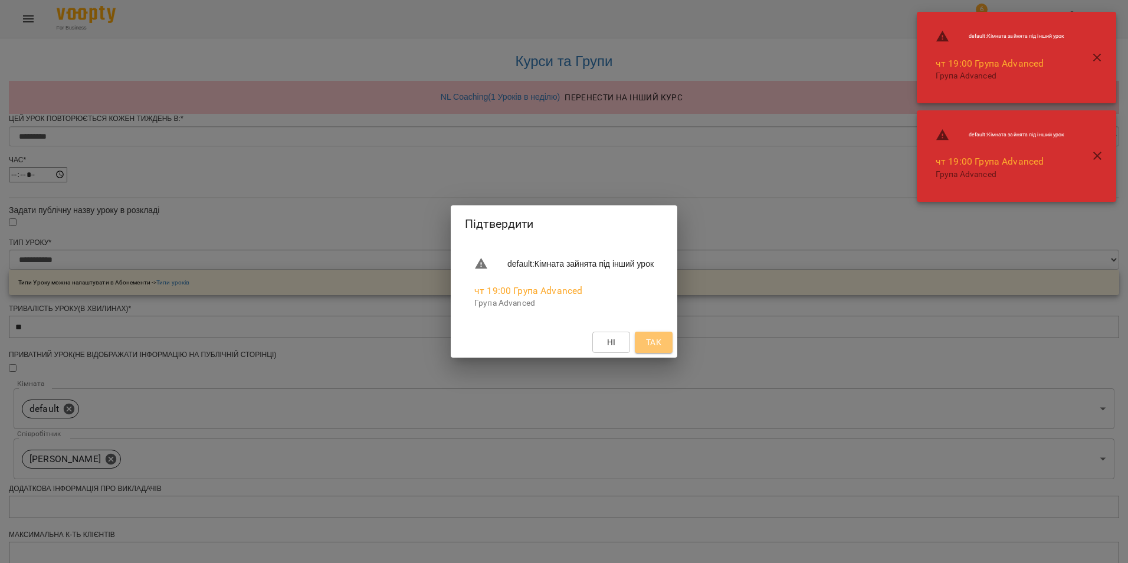
click at [661, 344] on span "Так" at bounding box center [653, 342] width 15 height 14
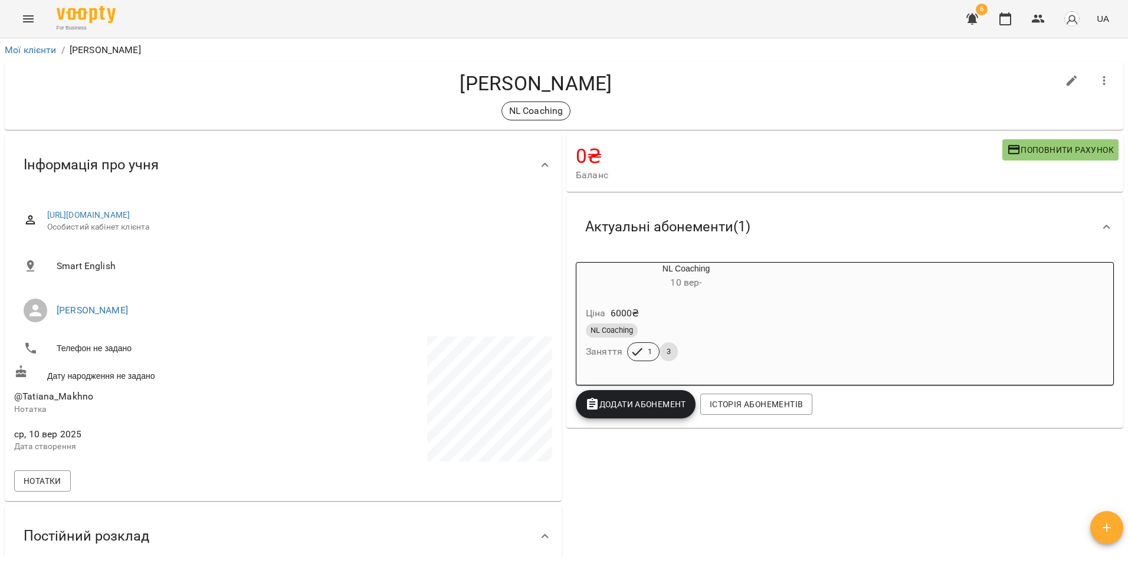
click at [802, 483] on div "0 ₴ Баланс Поповнити рахунок Актуальні абонементи ( 1 ) NL Coaching [DATE] - Ці…" at bounding box center [845, 430] width 562 height 597
click at [24, 28] on button "Menu" at bounding box center [28, 19] width 28 height 28
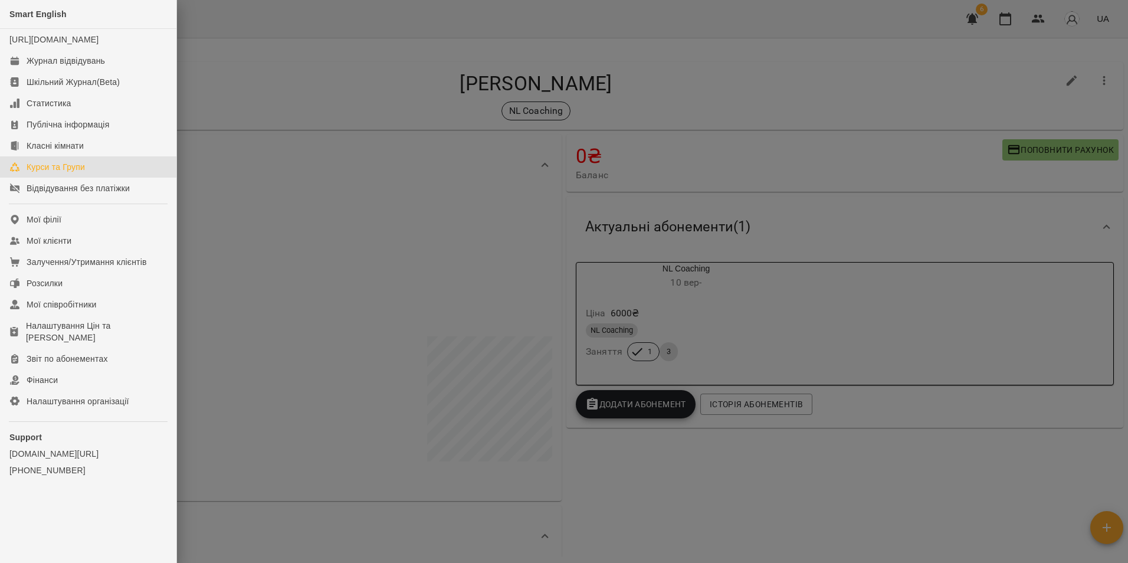
click at [68, 173] on div "Курси та Групи" at bounding box center [56, 167] width 58 height 12
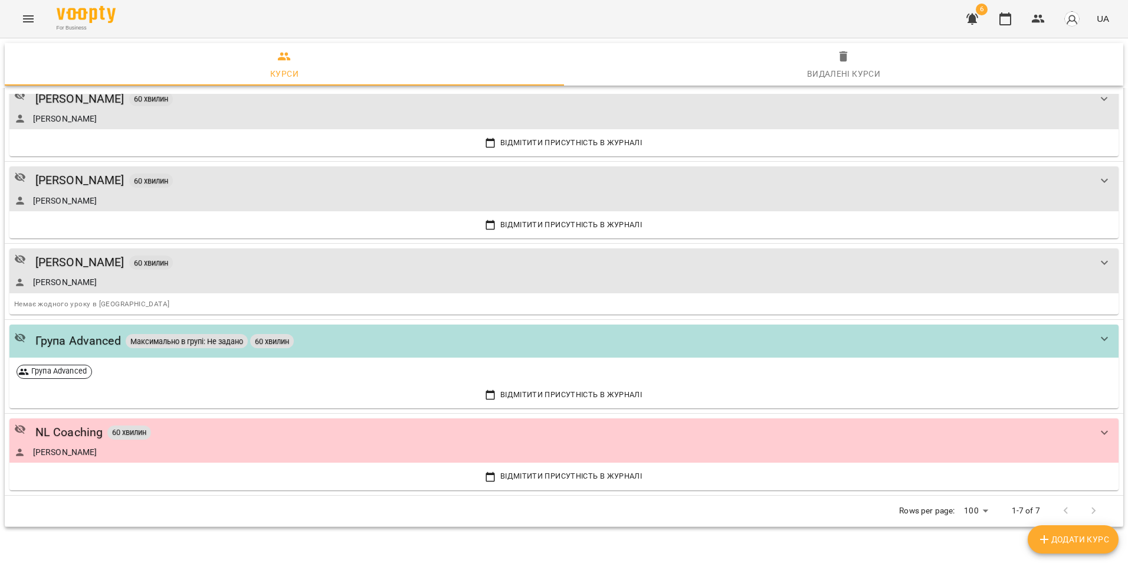
scroll to position [247, 0]
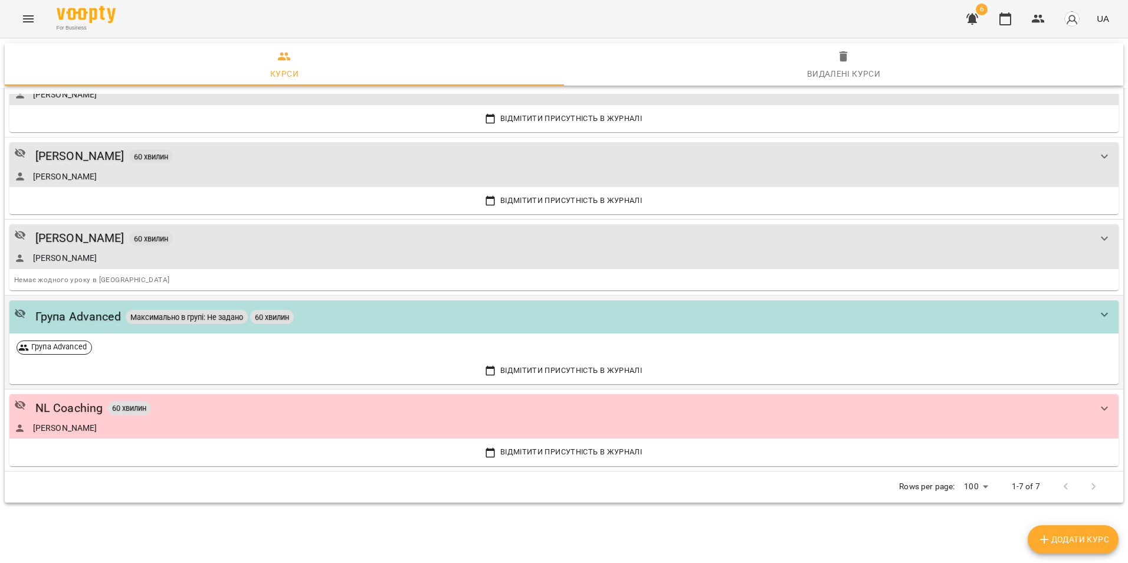
click at [356, 319] on div "Група Advanced Максимально в групі: Не задано 60 хвилин" at bounding box center [552, 316] width 1076 height 18
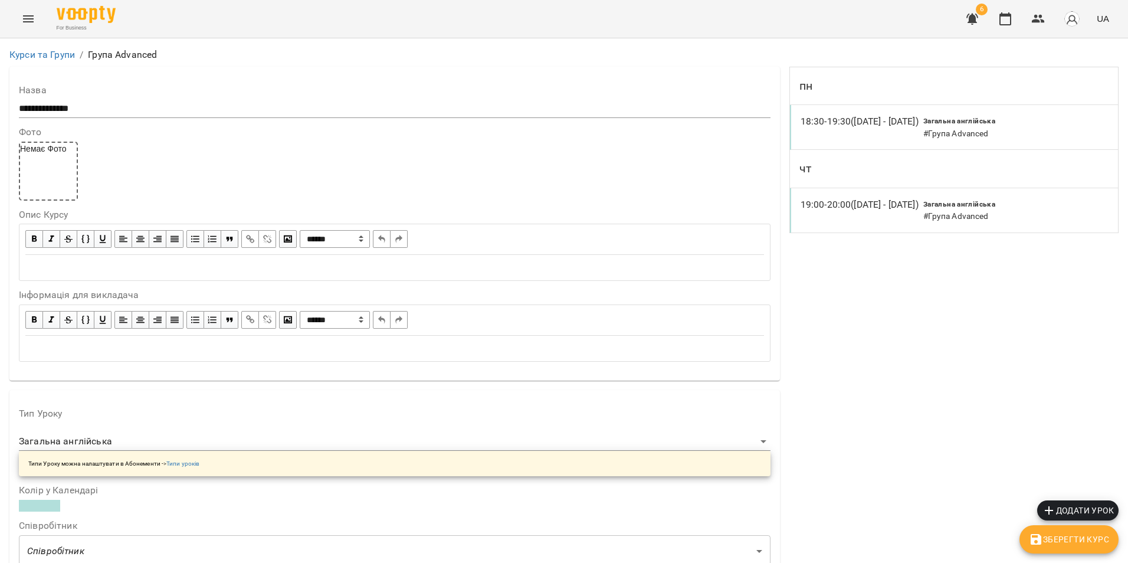
click at [895, 142] on div "18:30 - 19:30 (08 вер - 28 вер) Загальна англійська # Група Advanced" at bounding box center [954, 127] width 328 height 45
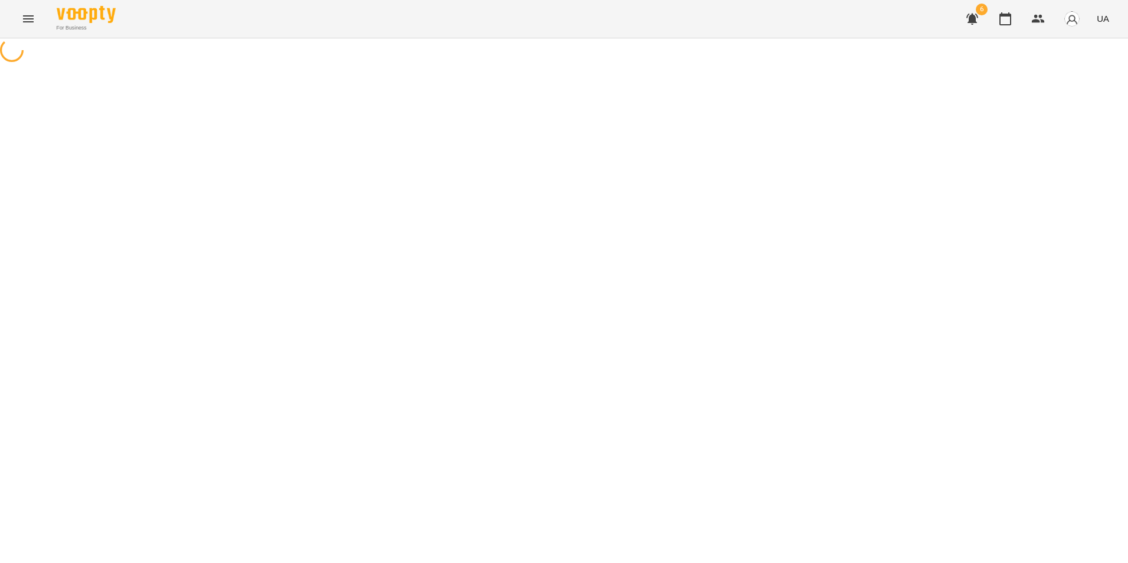
select select "*"
select select "**********"
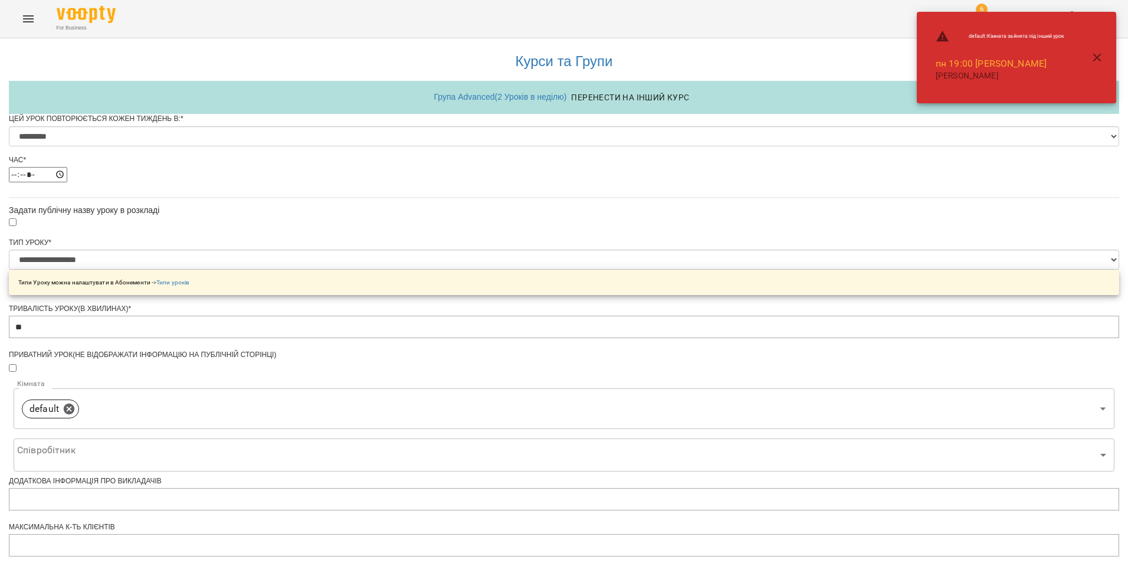
scroll to position [474, 0]
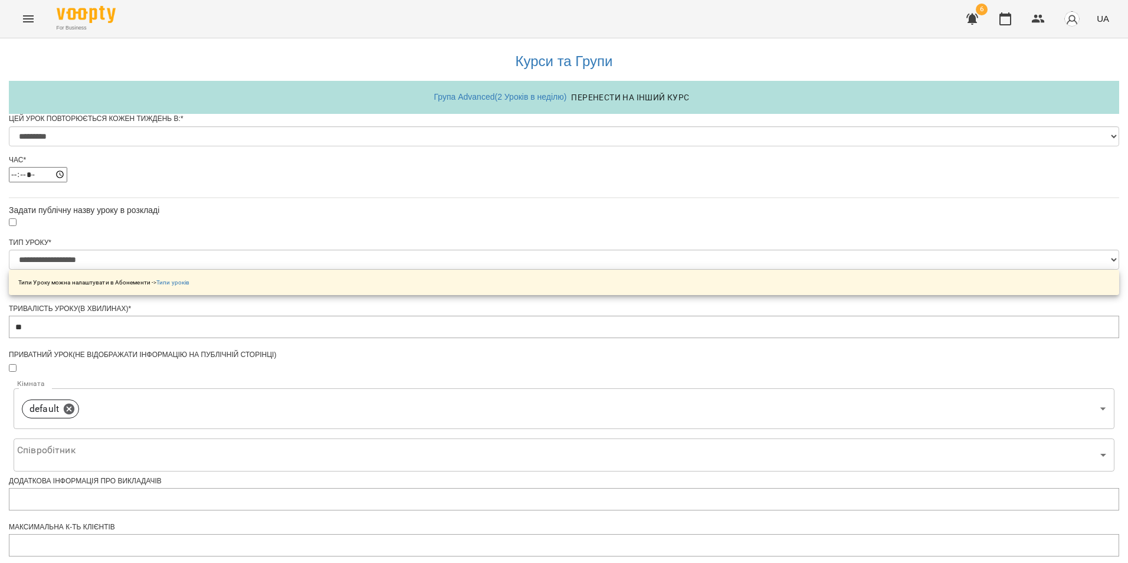
click at [717, 368] on div "**********" at bounding box center [564, 496] width 1110 height 921
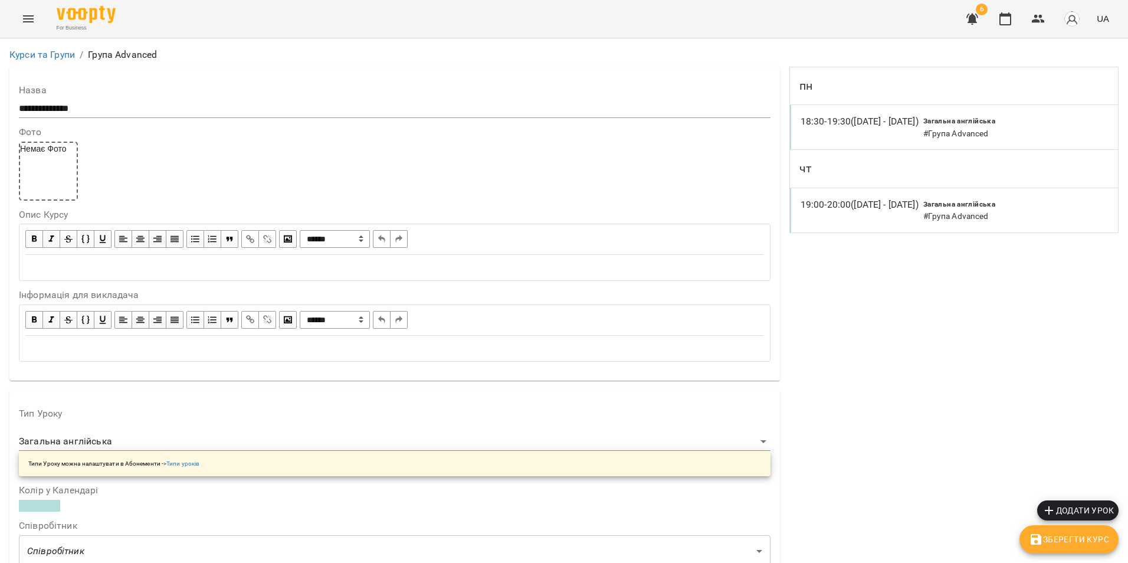
scroll to position [899, 0]
click at [973, 17] on icon "button" at bounding box center [972, 19] width 12 height 11
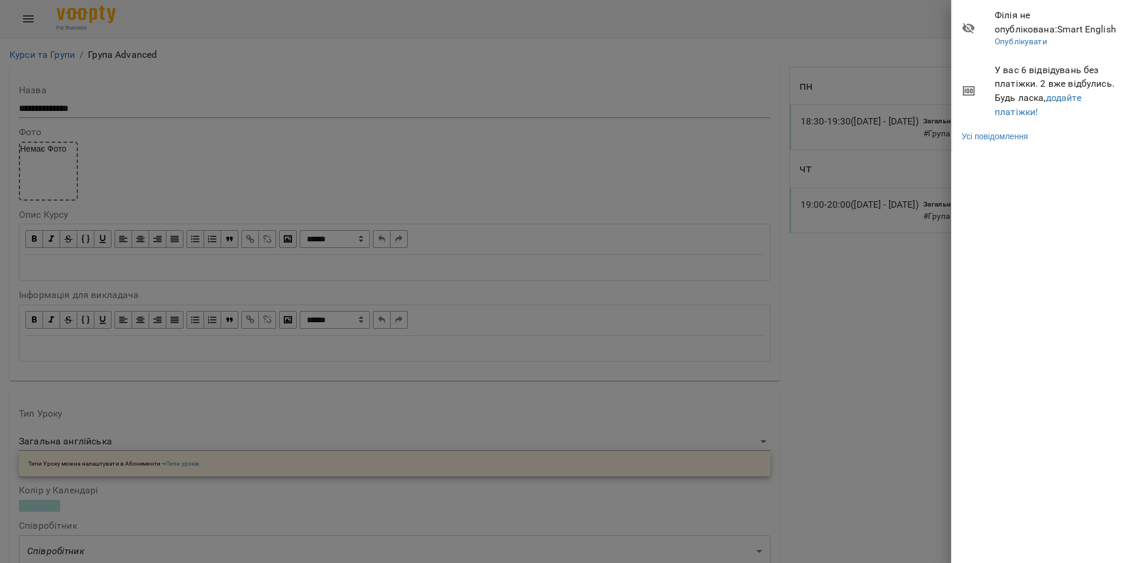
click at [825, 338] on div at bounding box center [564, 281] width 1128 height 563
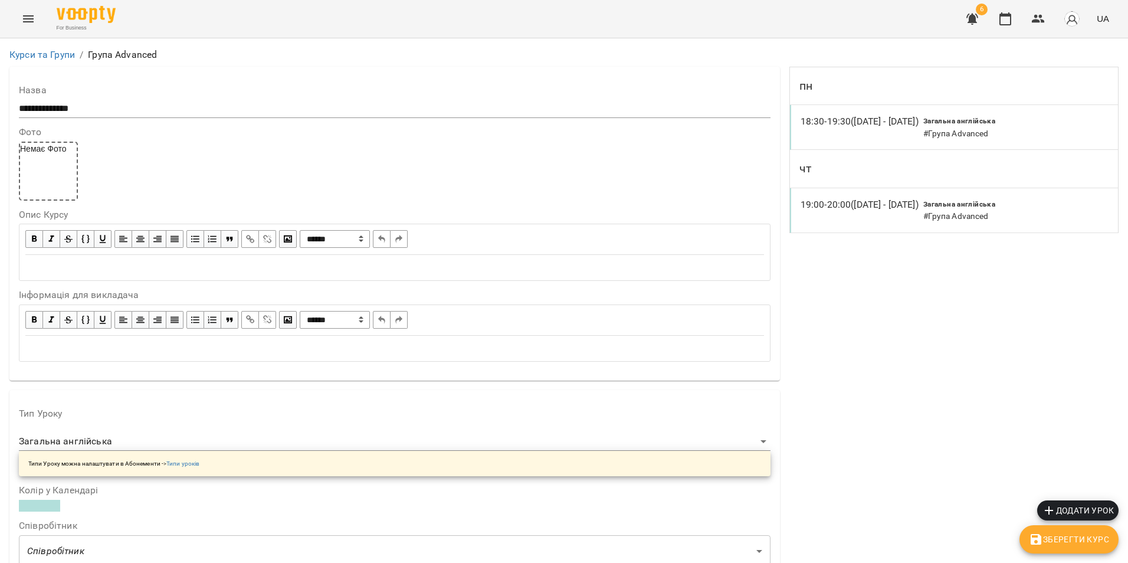
scroll to position [899, 0]
click at [1057, 533] on span "Зберегти Курс" at bounding box center [1069, 539] width 80 height 14
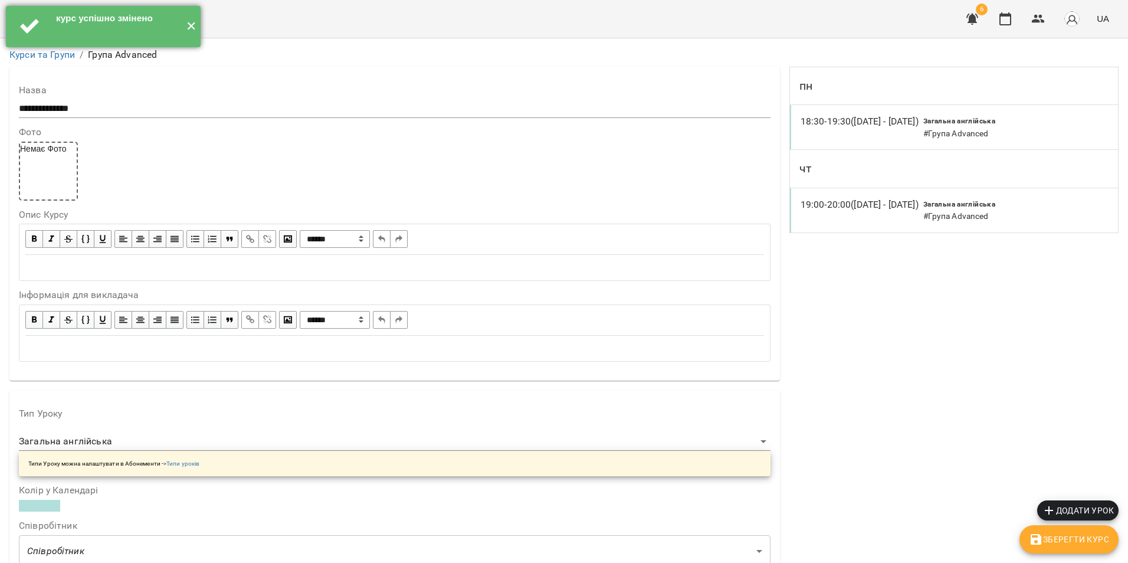
click at [191, 25] on button "✕" at bounding box center [190, 26] width 19 height 41
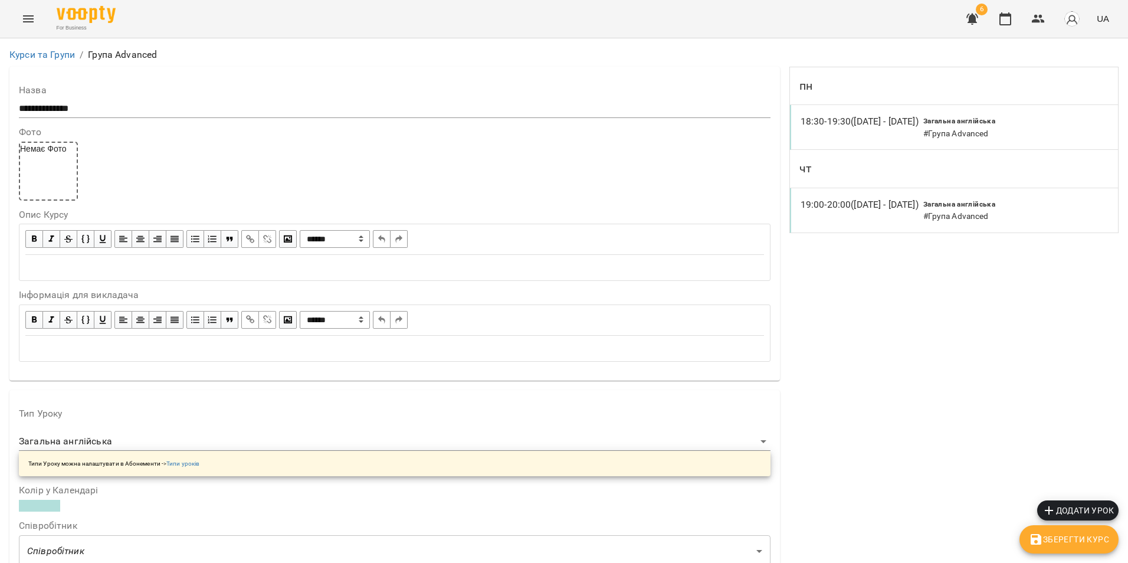
click at [32, 13] on icon "Menu" at bounding box center [28, 19] width 14 height 14
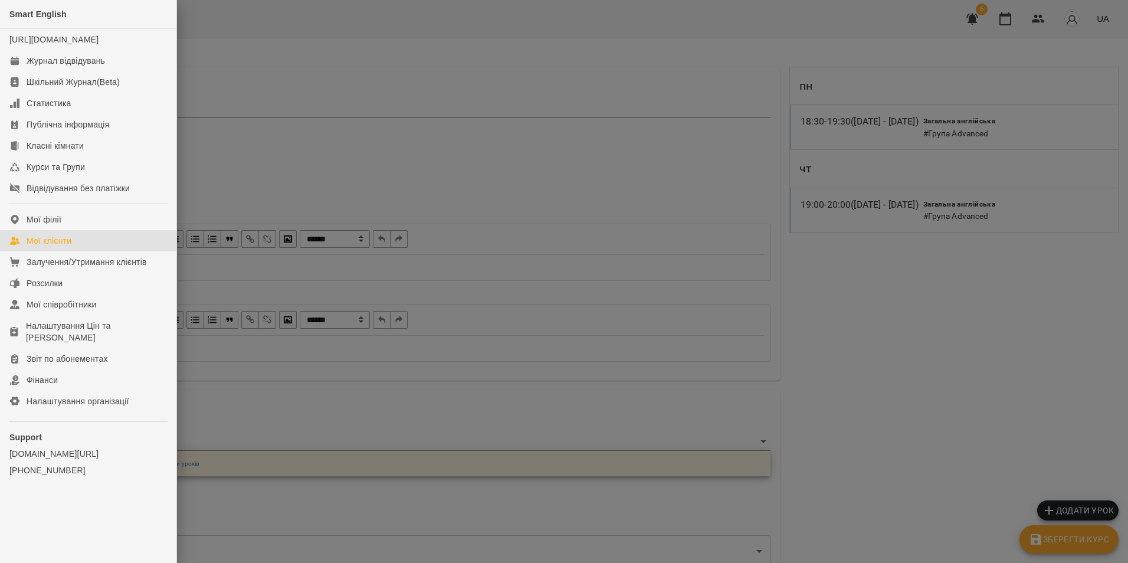
click at [130, 251] on link "Мої клієнти" at bounding box center [88, 240] width 176 height 21
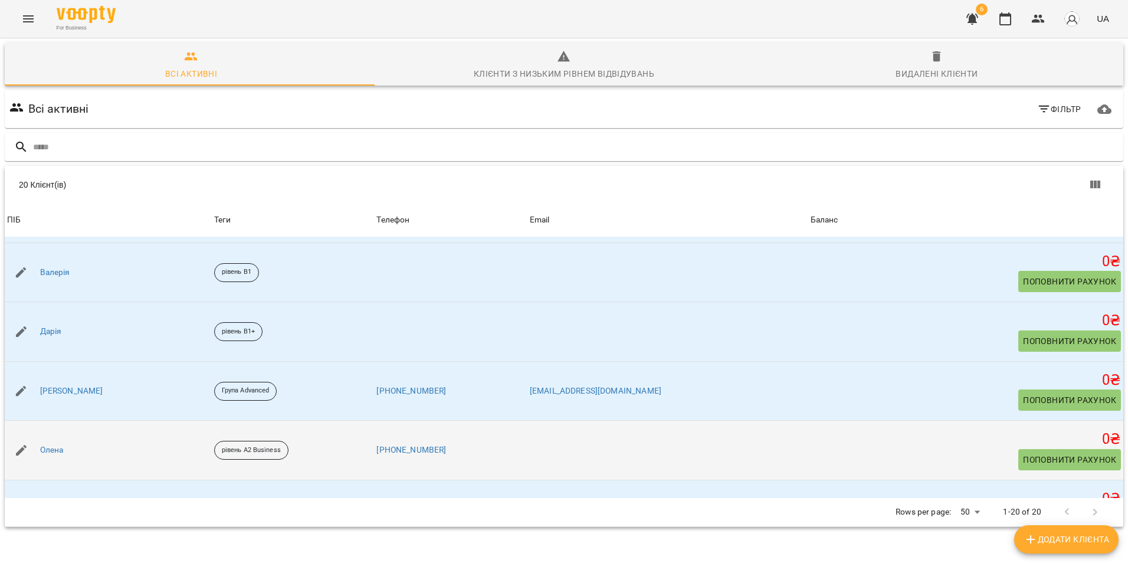
scroll to position [531, 0]
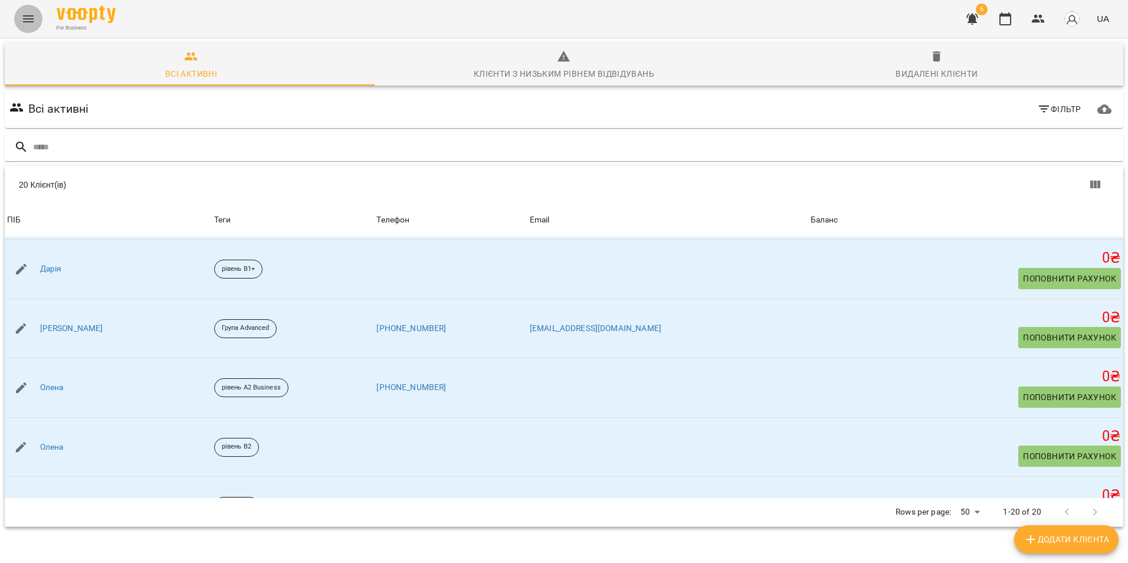
click at [29, 21] on icon "Menu" at bounding box center [28, 19] width 14 height 14
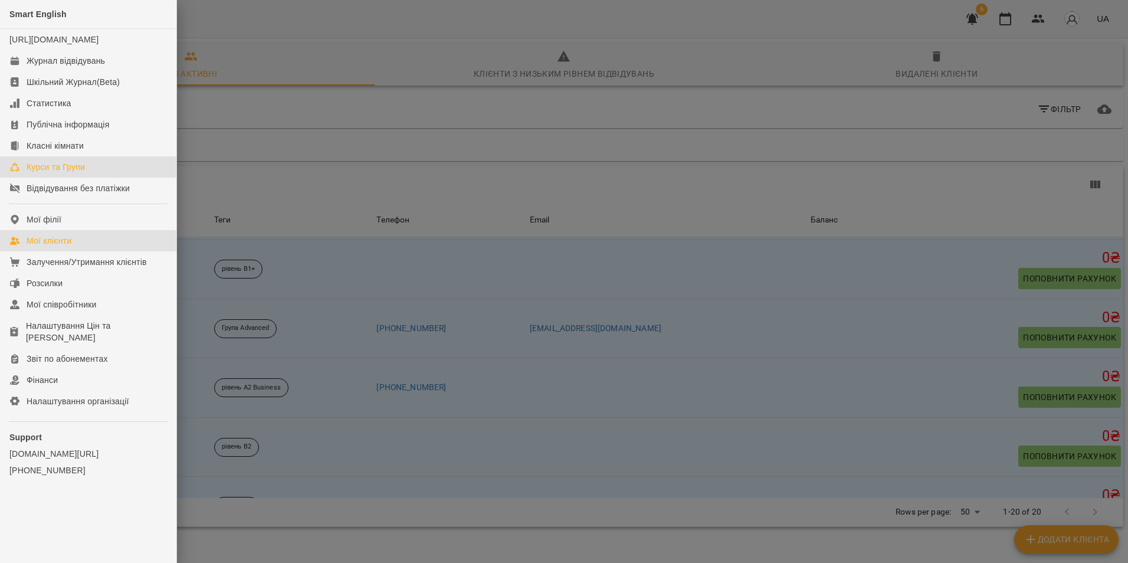
click at [67, 172] on link "Курси та Групи" at bounding box center [88, 166] width 176 height 21
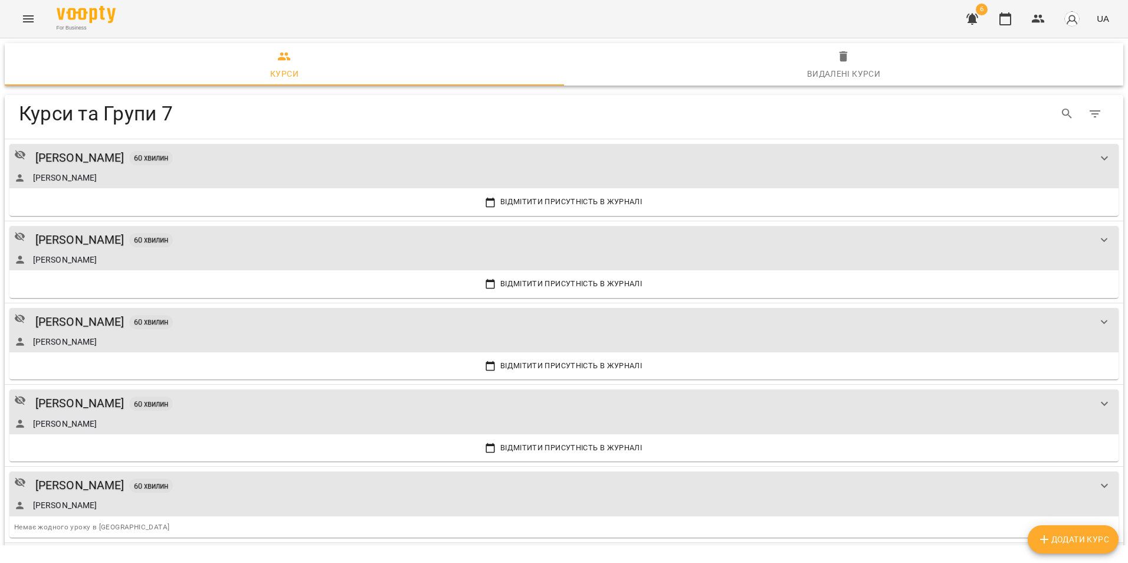
scroll to position [247, 0]
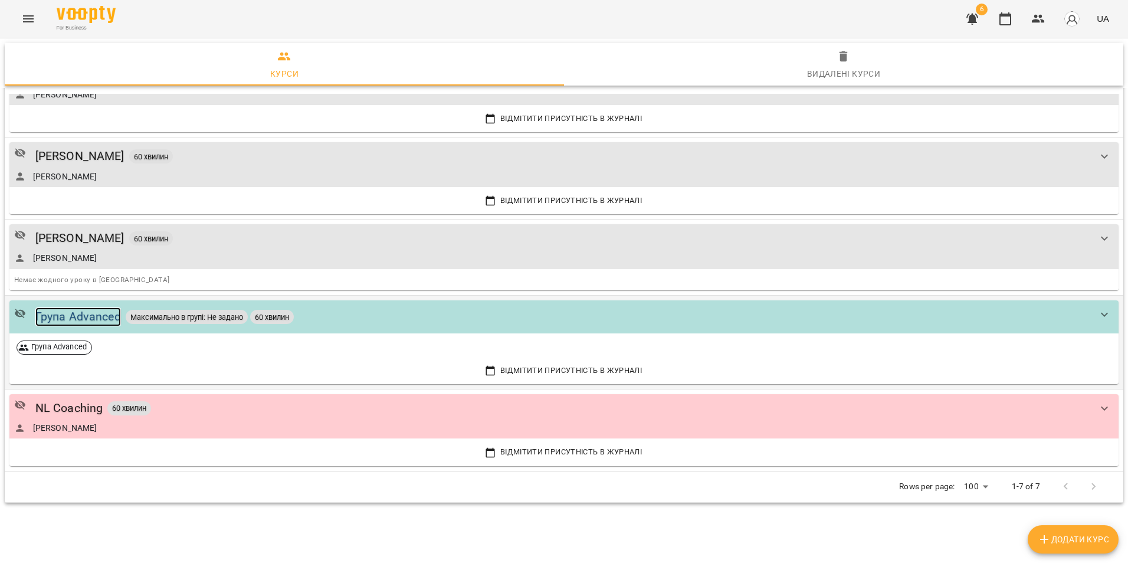
click at [91, 321] on div "Група Advanced" at bounding box center [78, 316] width 86 height 18
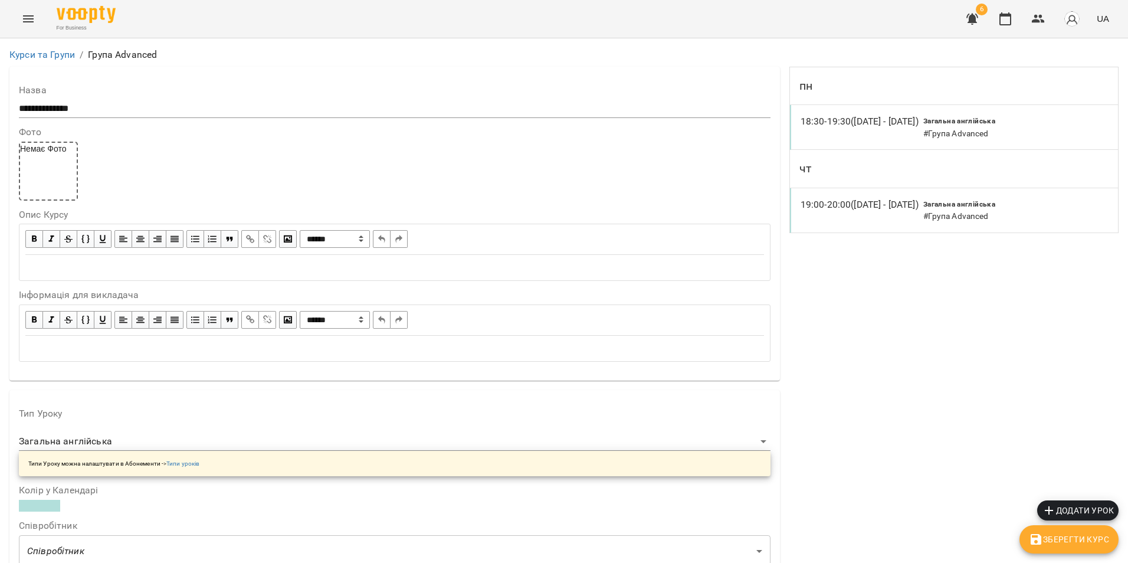
click at [851, 134] on div "18:30 - 19:30 (08 вер - 28 вер)" at bounding box center [861, 126] width 123 height 25
select select "*"
select select "**********"
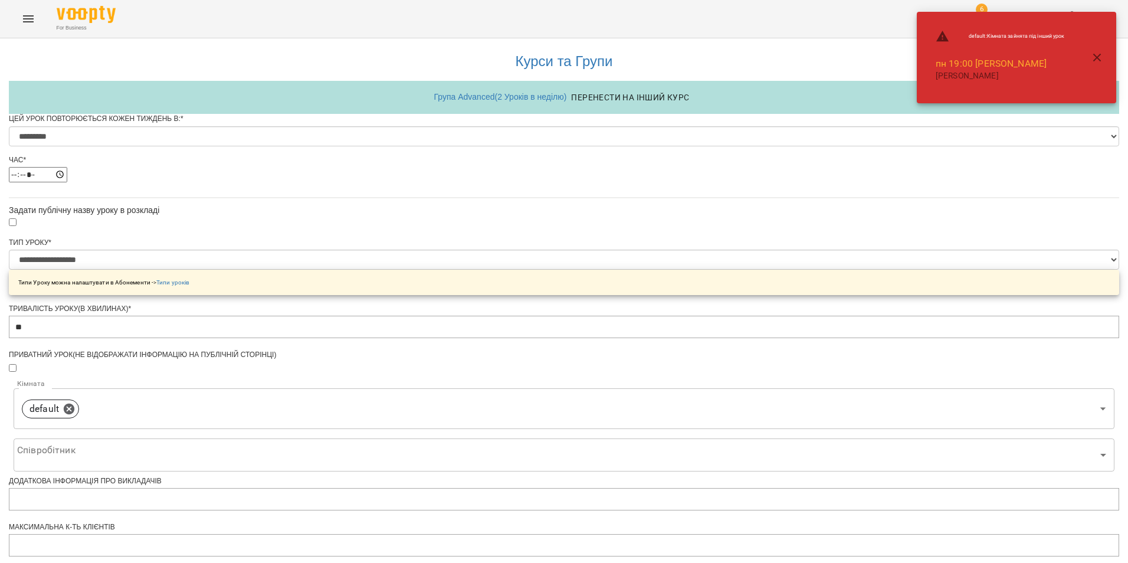
scroll to position [474, 0]
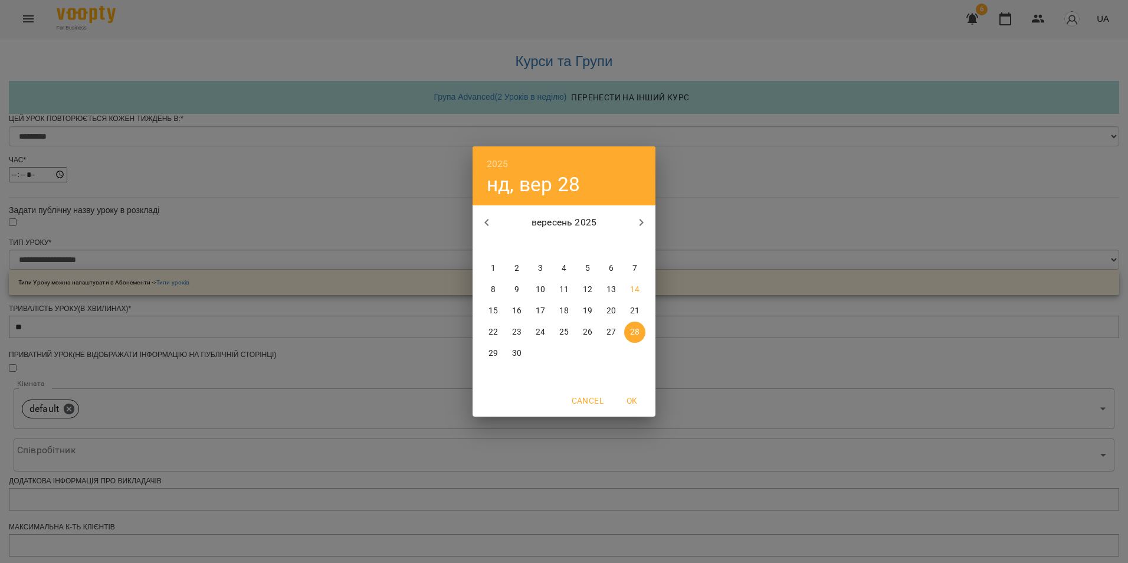
click at [495, 355] on p "29" at bounding box center [492, 353] width 9 height 12
type input "**********"
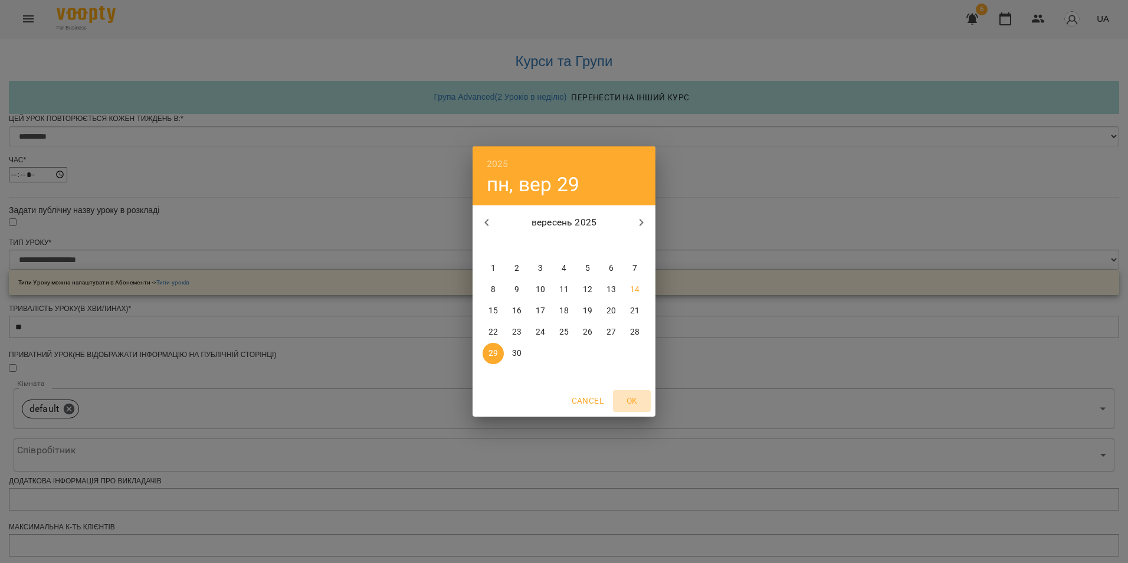
click at [633, 396] on span "OK" at bounding box center [632, 400] width 28 height 14
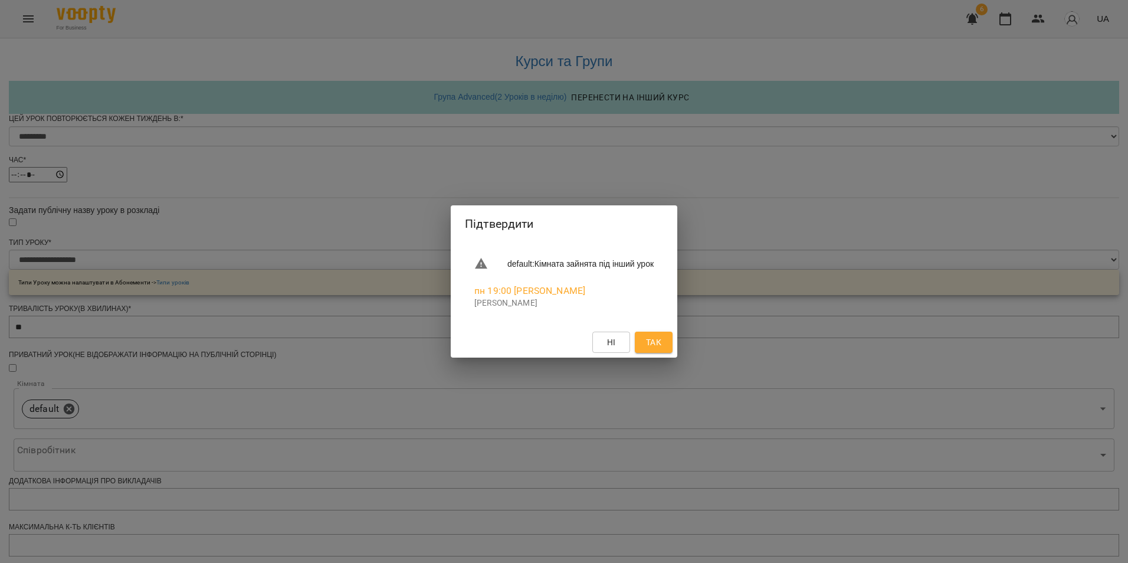
click at [661, 344] on span "Так" at bounding box center [653, 342] width 15 height 14
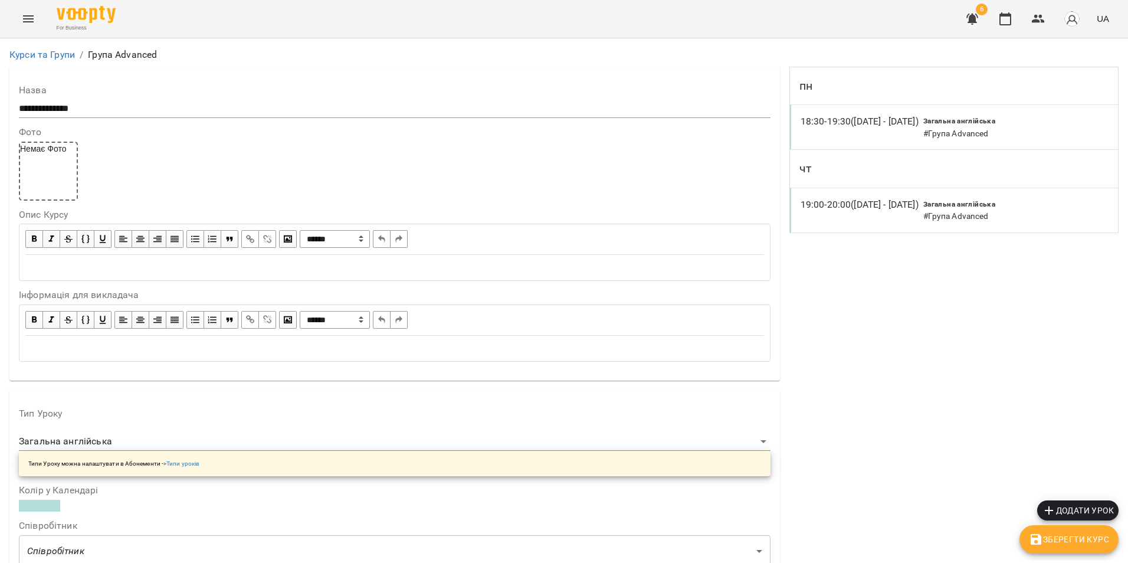
click at [864, 211] on p "19:00 - 20:00 (11 вер - 28 вер)" at bounding box center [859, 205] width 118 height 14
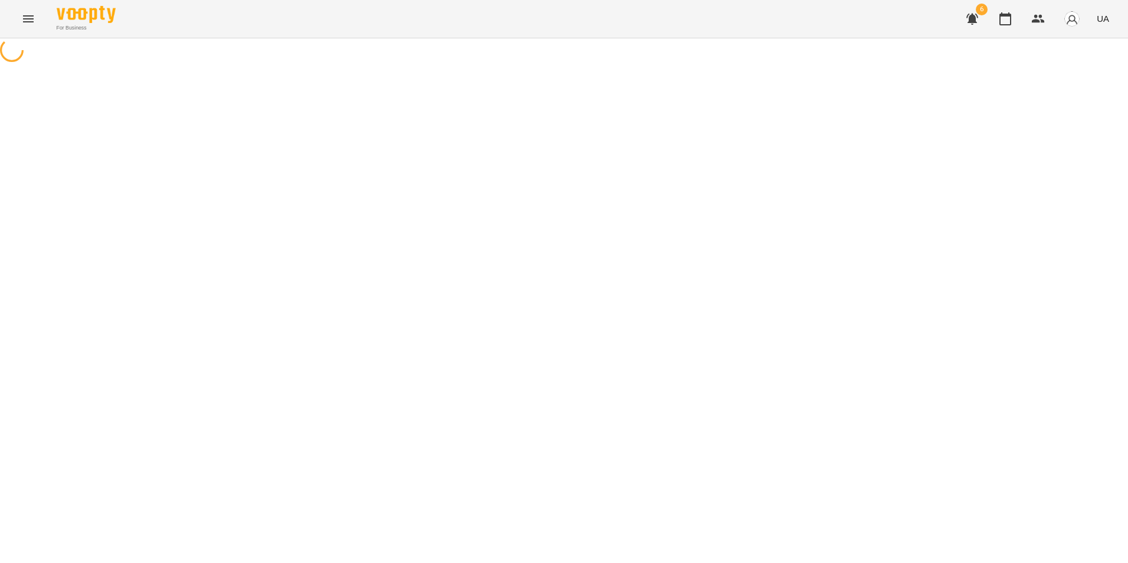
select select "*"
select select "**********"
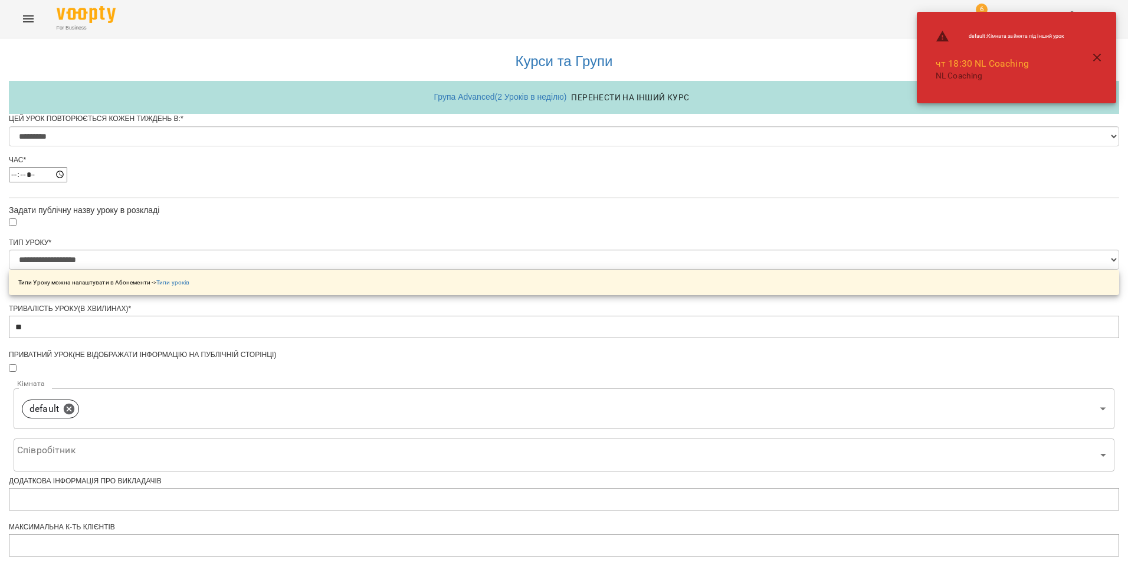
scroll to position [474, 0]
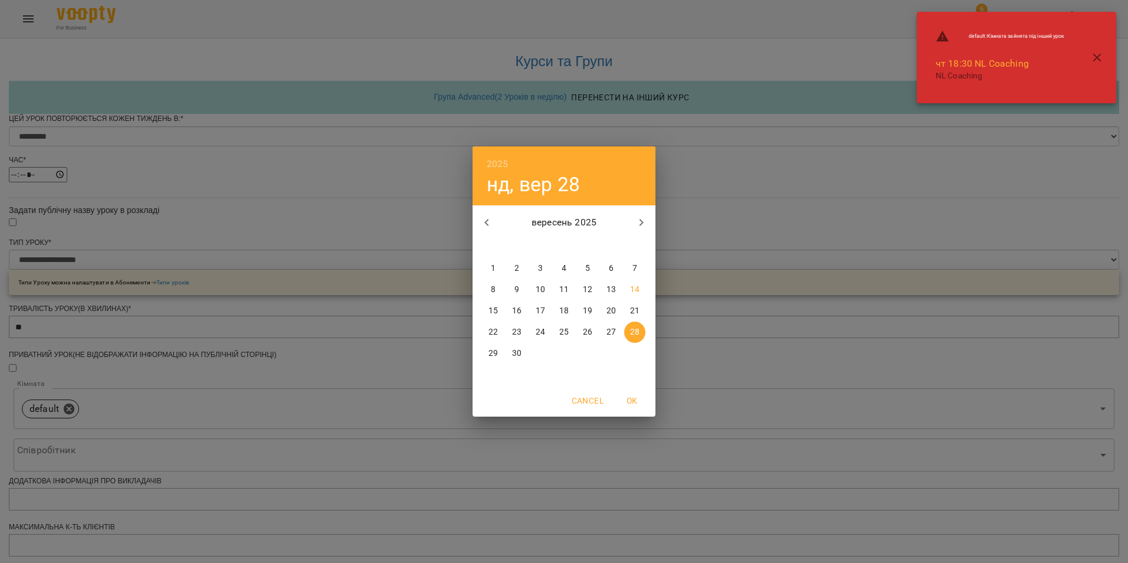
click at [639, 219] on icon "button" at bounding box center [641, 222] width 14 height 14
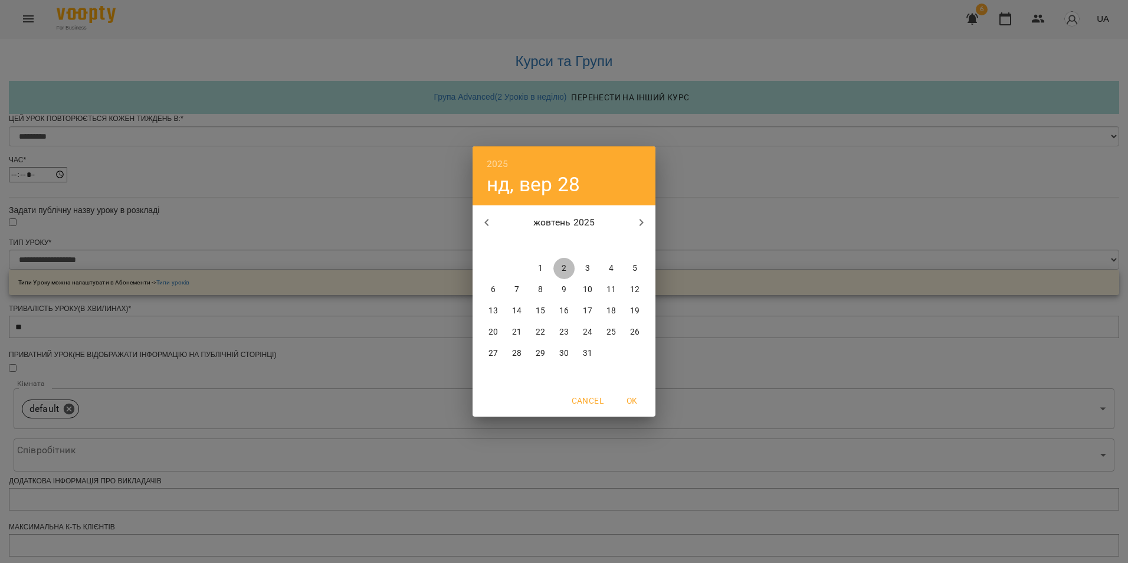
click at [567, 265] on span "2" at bounding box center [563, 268] width 21 height 12
type input "**********"
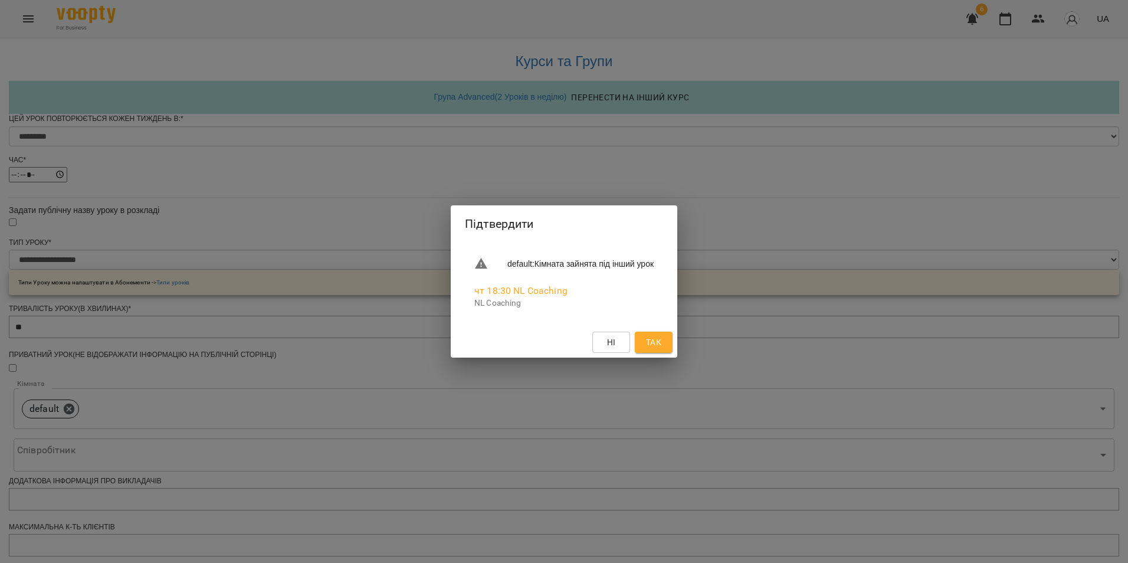
click at [661, 344] on span "Так" at bounding box center [653, 342] width 15 height 14
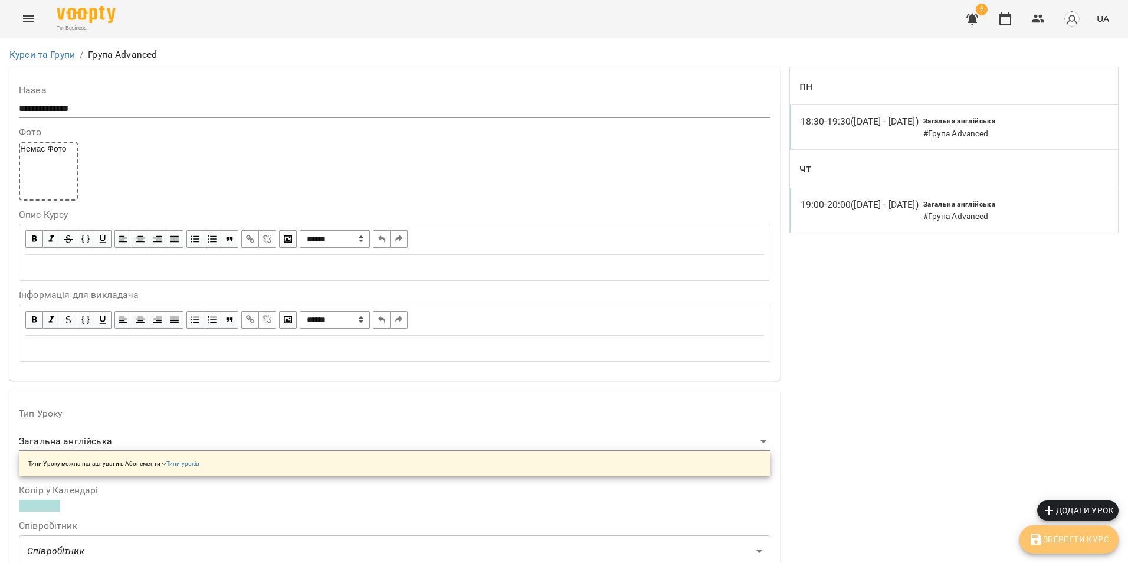
click at [1055, 532] on span "Зберегти Курс" at bounding box center [1069, 539] width 80 height 14
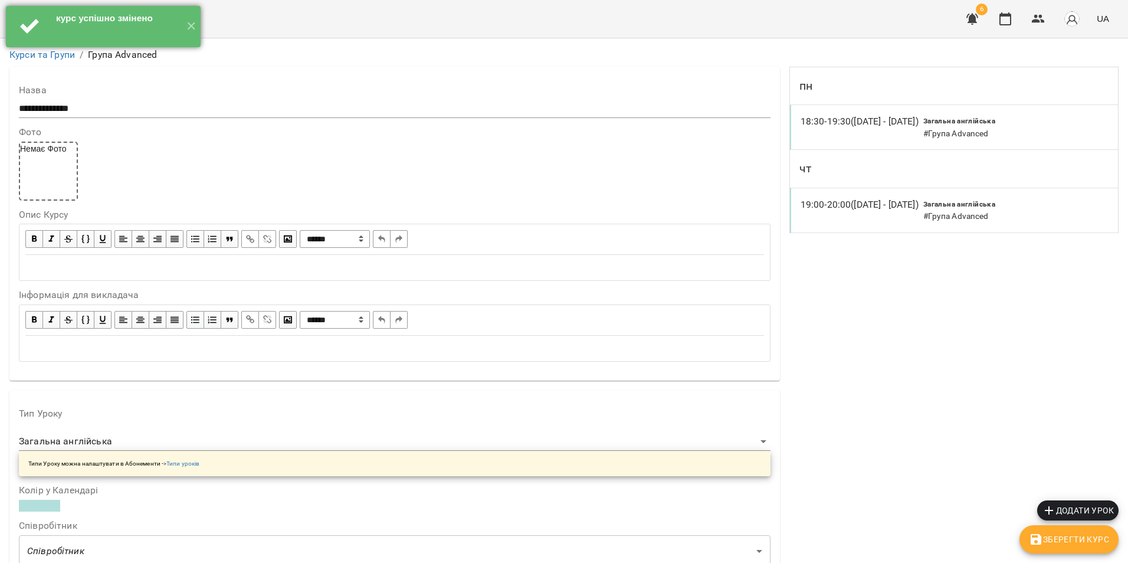
drag, startPoint x: 189, startPoint y: 31, endPoint x: 167, endPoint y: 27, distance: 22.9
click at [189, 31] on button "✕" at bounding box center [190, 26] width 19 height 41
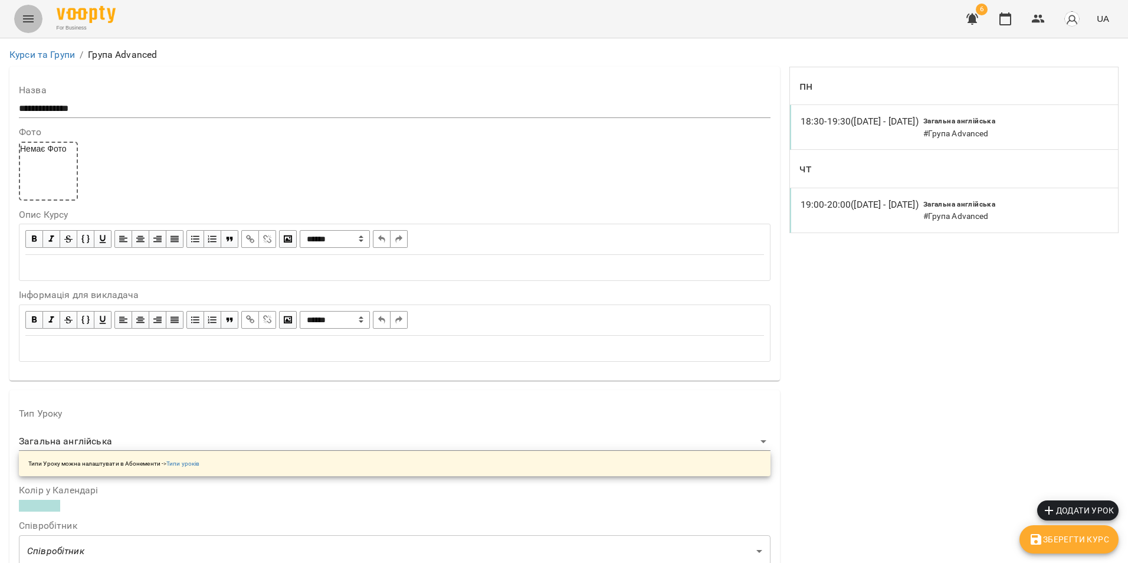
click at [24, 21] on icon "Menu" at bounding box center [28, 19] width 14 height 14
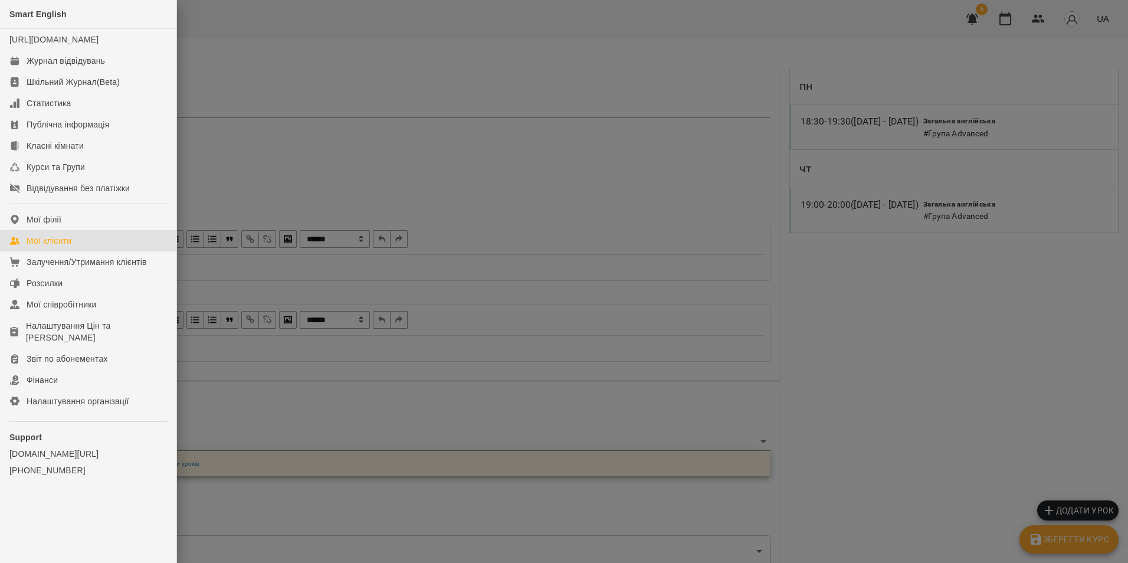
click at [130, 251] on link "Мої клієнти" at bounding box center [88, 240] width 176 height 21
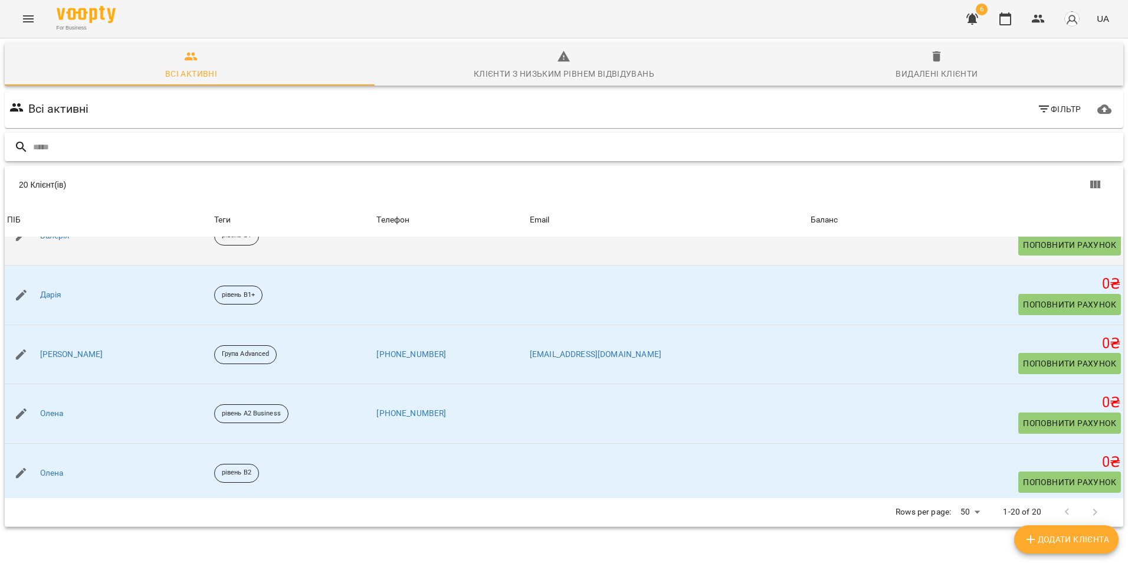
scroll to position [531, 0]
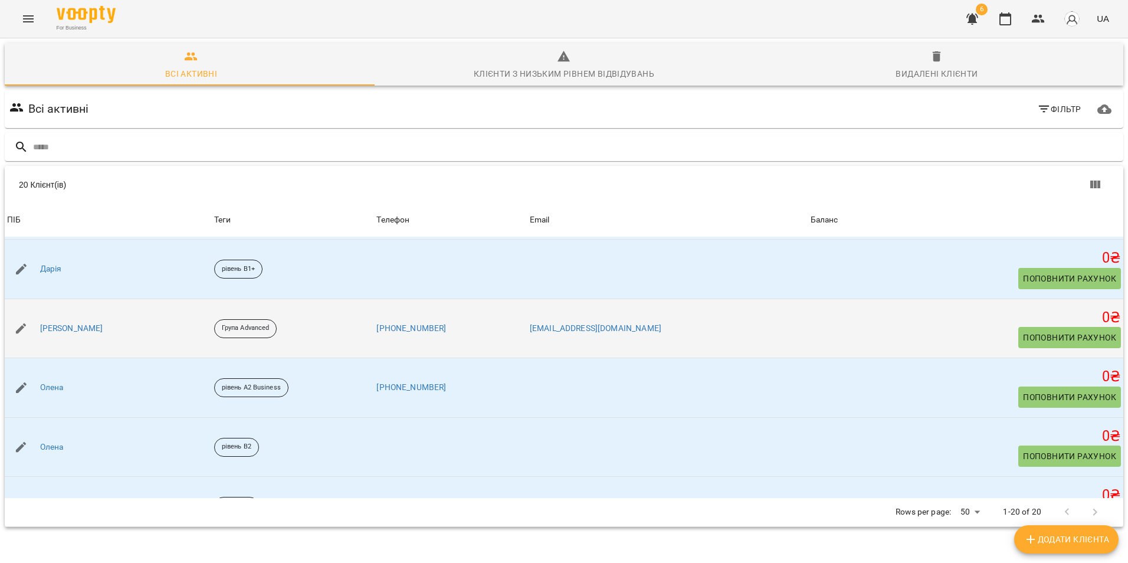
click at [51, 336] on div "Ліза" at bounding box center [72, 328] width 68 height 17
click at [51, 331] on link "Ліза" at bounding box center [71, 329] width 63 height 12
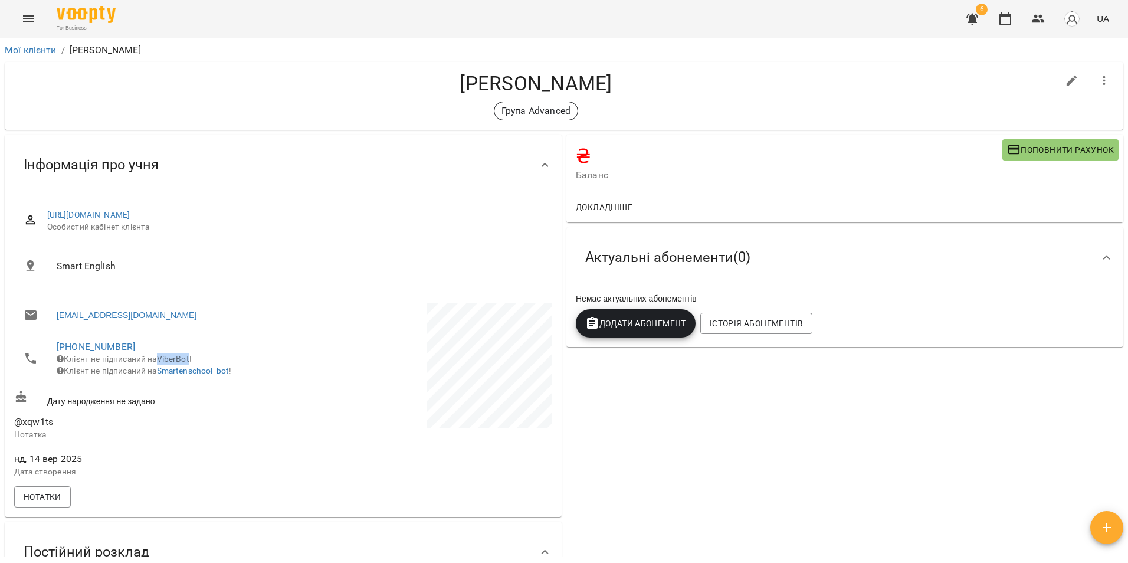
drag, startPoint x: 163, startPoint y: 360, endPoint x: 193, endPoint y: 360, distance: 30.1
click at [192, 360] on span "Клієнт не підписаний на ViberBot!" at bounding box center [124, 358] width 135 height 9
drag, startPoint x: 193, startPoint y: 360, endPoint x: 139, endPoint y: 389, distance: 62.0
click at [139, 385] on li "+380638915700 Клієнт не підписаний на ViberBot! Клієнт не підписаний на Smarten…" at bounding box center [147, 359] width 267 height 54
click at [199, 375] on link "Smartenschool_bot" at bounding box center [193, 370] width 73 height 9
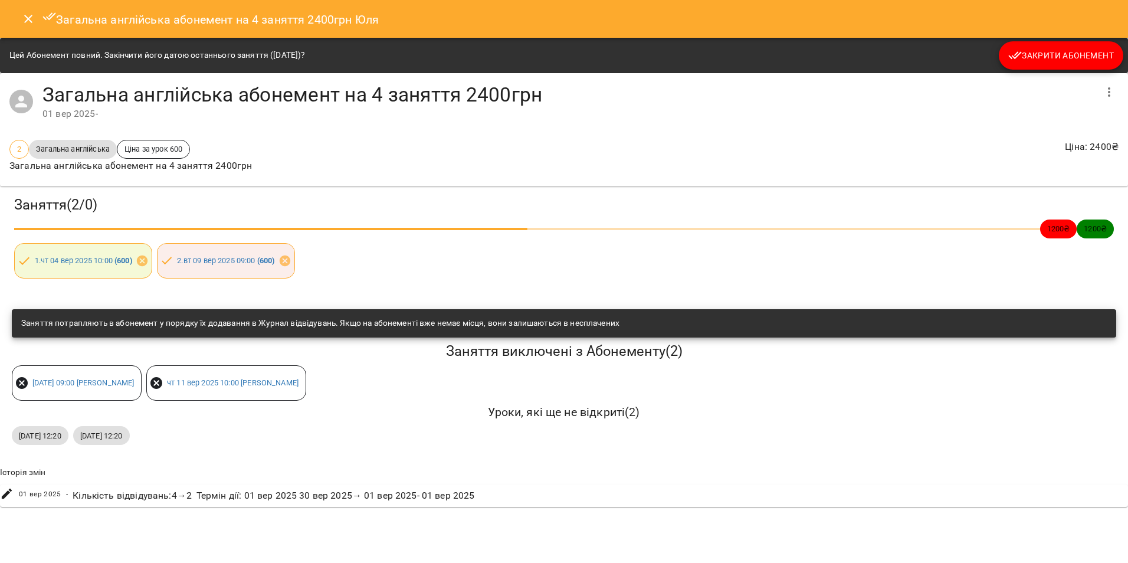
click at [32, 24] on icon "Close" at bounding box center [28, 19] width 14 height 14
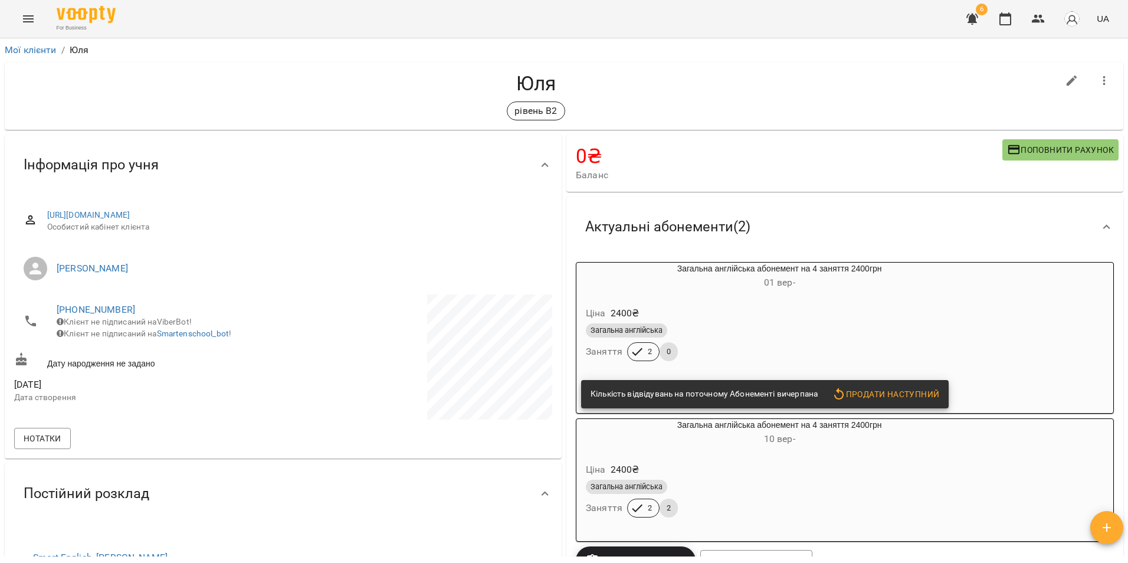
click at [976, 11] on span "6" at bounding box center [982, 10] width 12 height 12
click at [969, 21] on icon "button" at bounding box center [972, 19] width 14 height 14
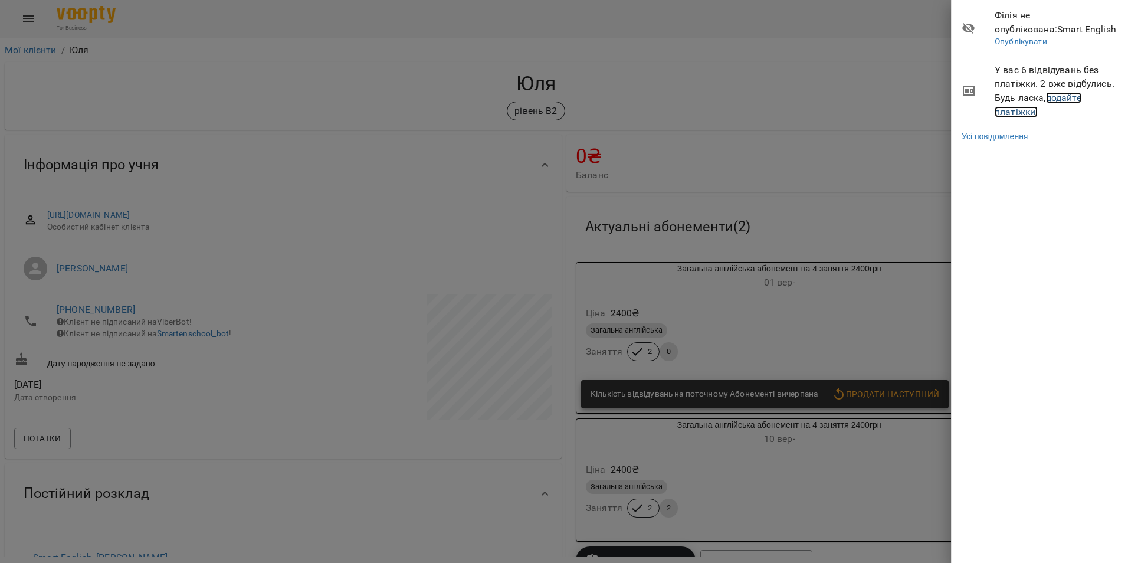
click at [1016, 111] on link "додайте платіжки!" at bounding box center [1038, 104] width 87 height 25
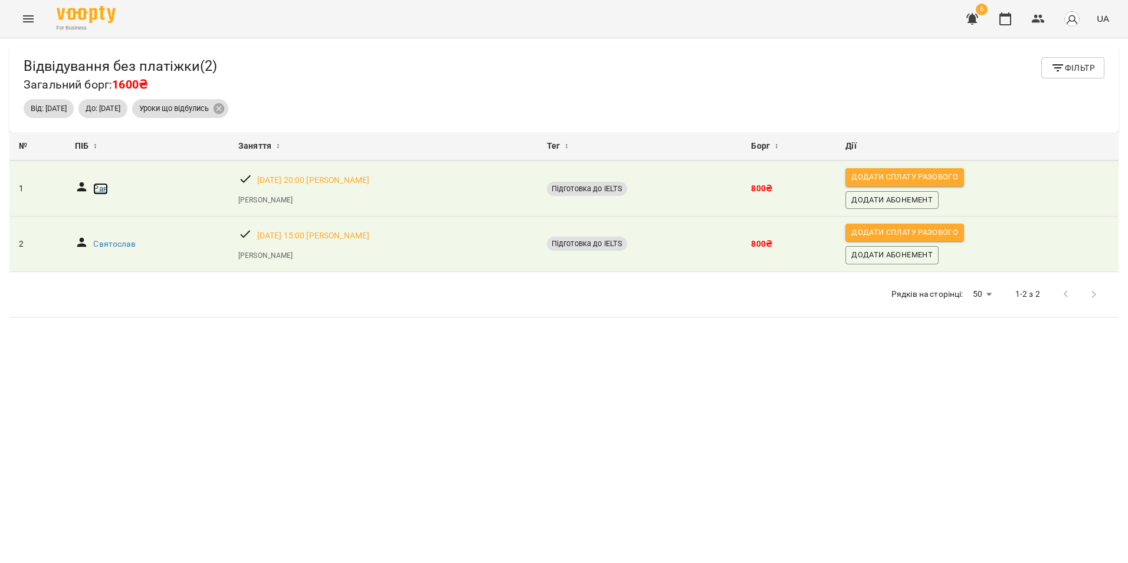
click at [101, 194] on p "Рая" at bounding box center [100, 189] width 14 height 12
click at [109, 242] on p "Святослав" at bounding box center [114, 244] width 42 height 12
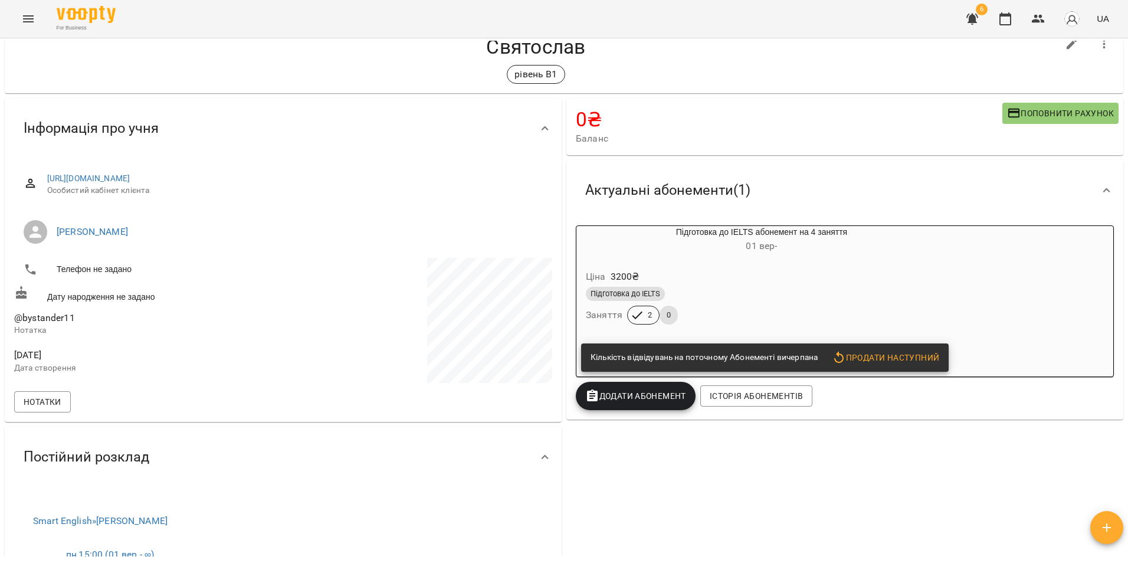
scroll to position [23, 0]
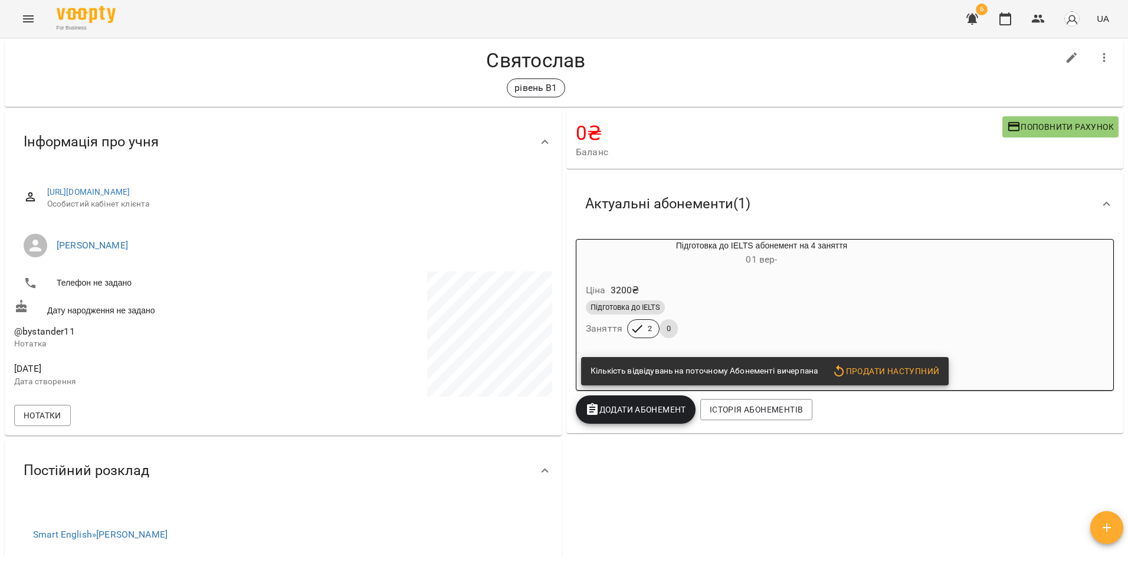
click at [736, 298] on div "Ціна 3200 ₴" at bounding box center [761, 290] width 356 height 21
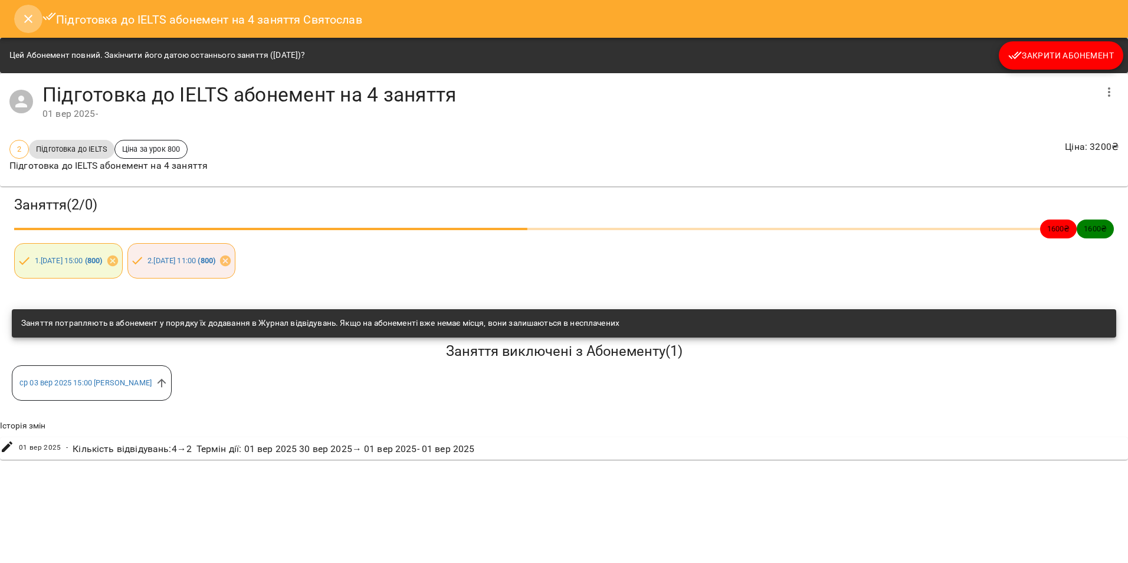
click at [22, 22] on icon "Close" at bounding box center [28, 19] width 14 height 14
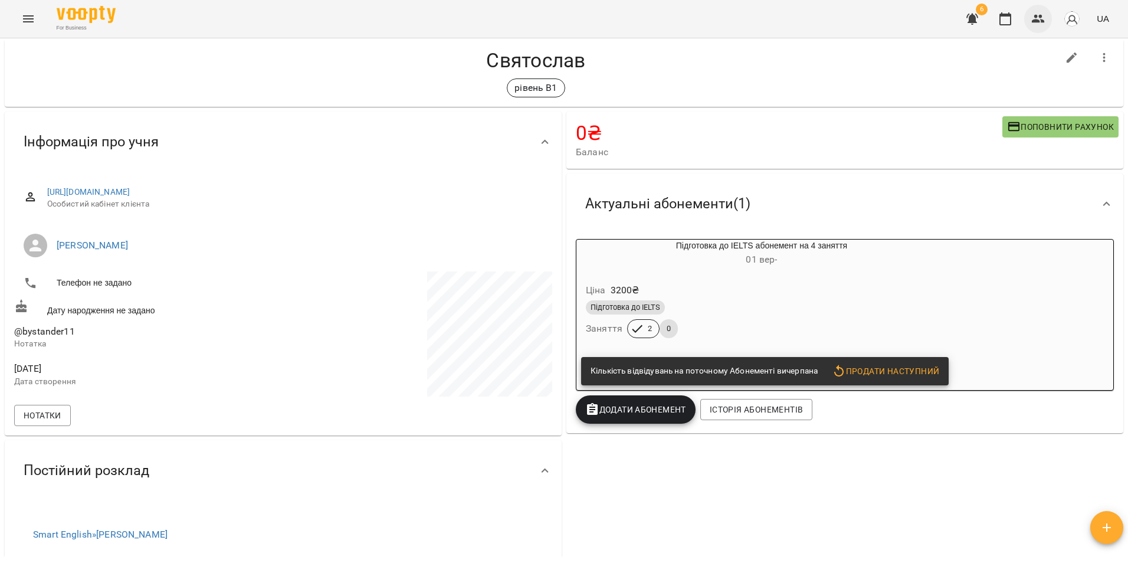
click at [1046, 22] on button "button" at bounding box center [1038, 19] width 28 height 28
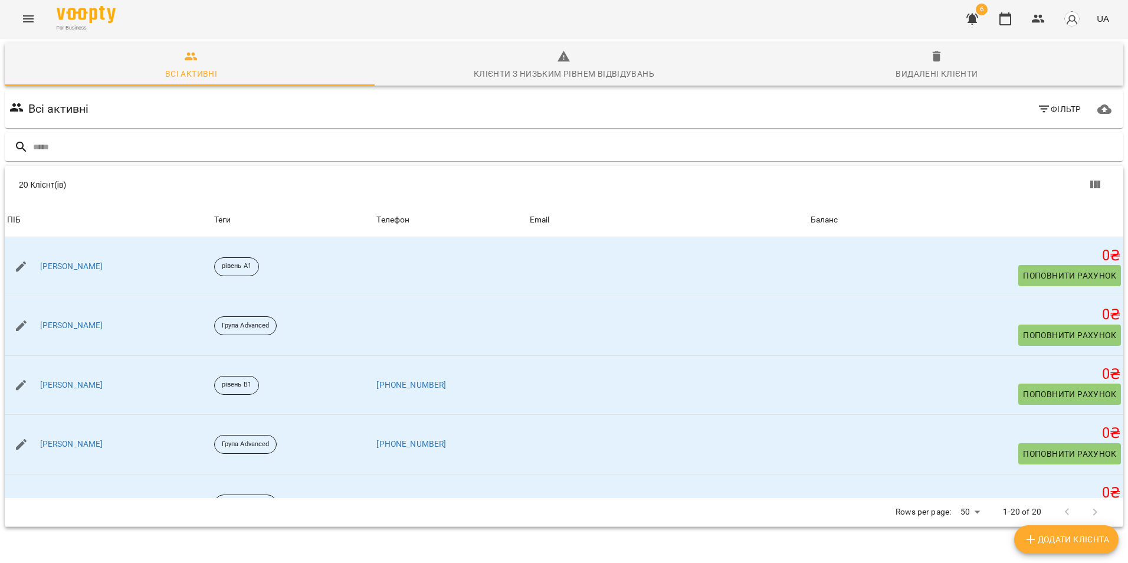
click at [1077, 21] on img "button" at bounding box center [1072, 19] width 17 height 17
click at [1031, 44] on span "[PERSON_NAME]" at bounding box center [993, 45] width 75 height 14
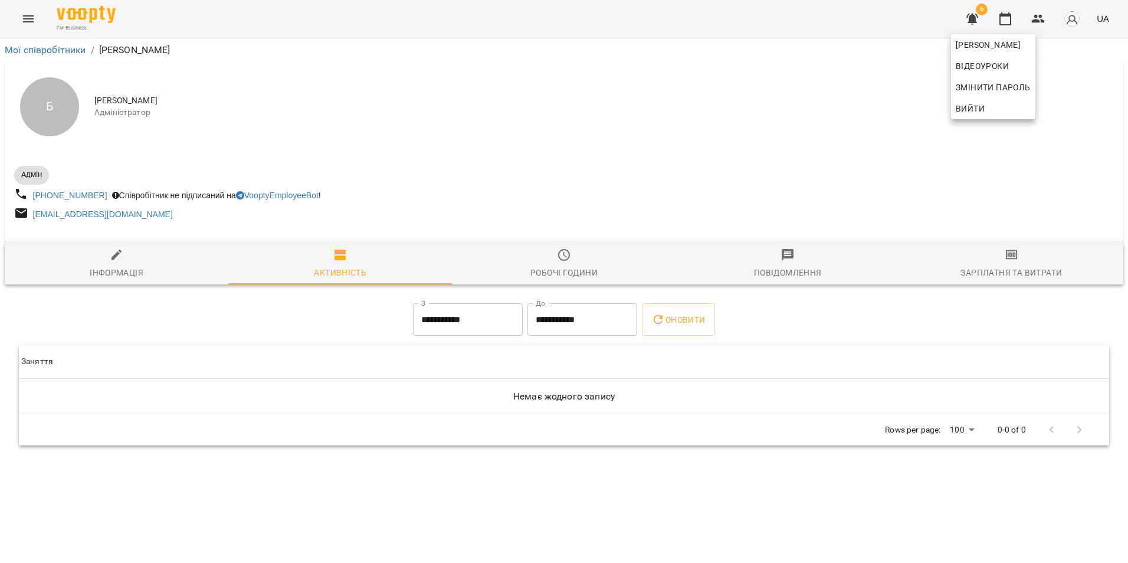
click at [362, 214] on div at bounding box center [564, 281] width 1128 height 563
click at [313, 198] on link "VooptyEmployeeBot" at bounding box center [277, 195] width 83 height 9
click at [516, 169] on div "Адмін" at bounding box center [288, 175] width 552 height 24
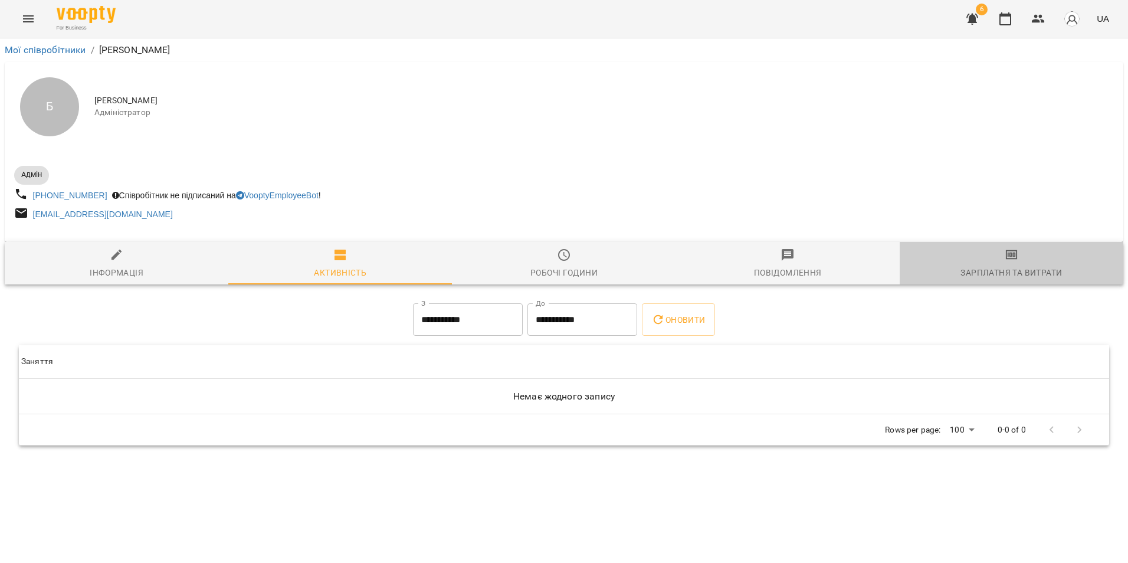
click at [984, 254] on span "Зарплатня та Витрати" at bounding box center [1011, 264] width 209 height 32
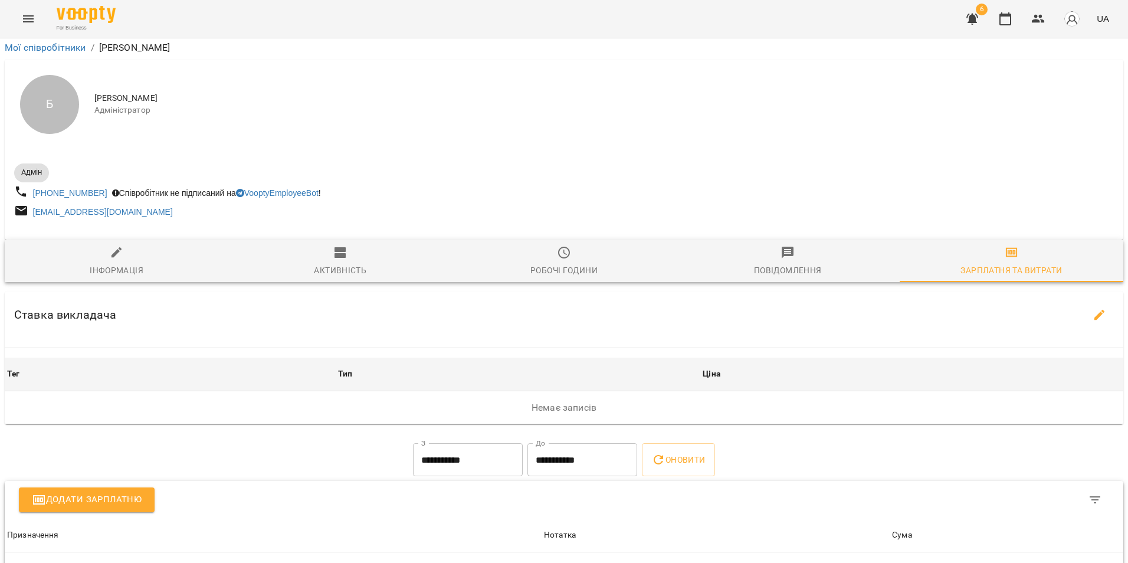
scroll to position [151, 0]
click at [786, 263] on div "Повідомлення" at bounding box center [788, 270] width 68 height 14
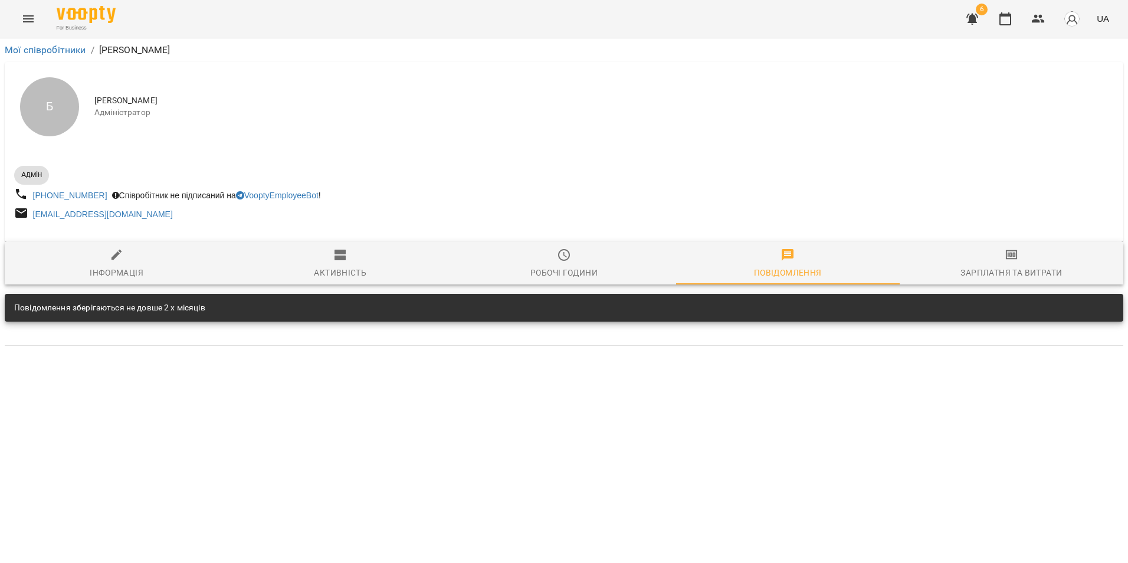
click at [544, 272] on div "Робочі години" at bounding box center [563, 272] width 67 height 14
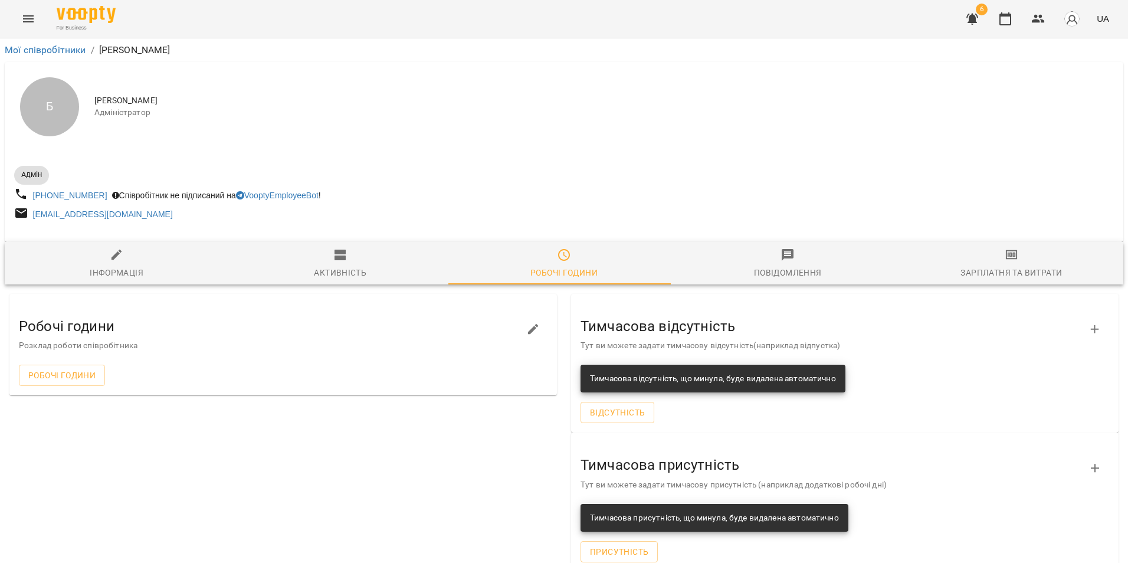
click at [337, 275] on div "Активність" at bounding box center [340, 272] width 52 height 14
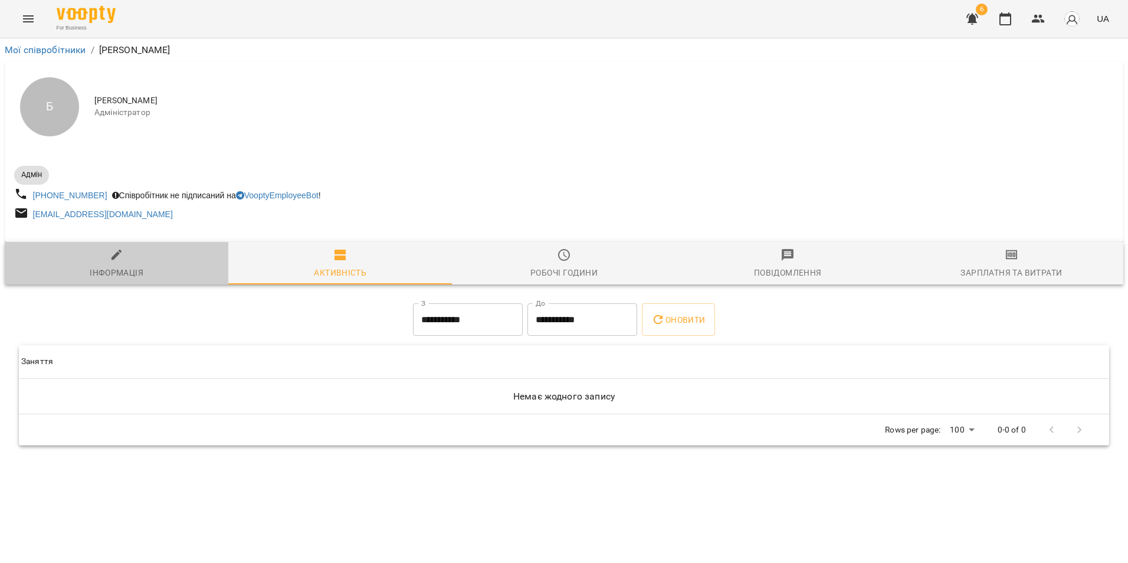
click at [151, 268] on span "Інформація" at bounding box center [116, 264] width 209 height 32
select select "**"
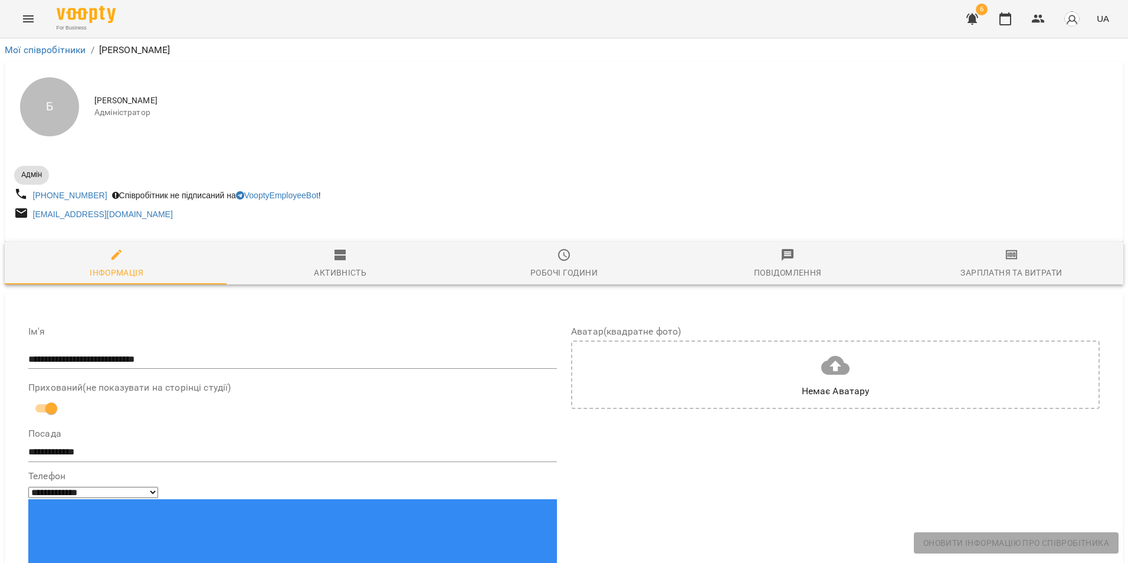
click at [960, 26] on span "6" at bounding box center [972, 19] width 28 height 28
click at [966, 25] on icon "button" at bounding box center [972, 19] width 14 height 14
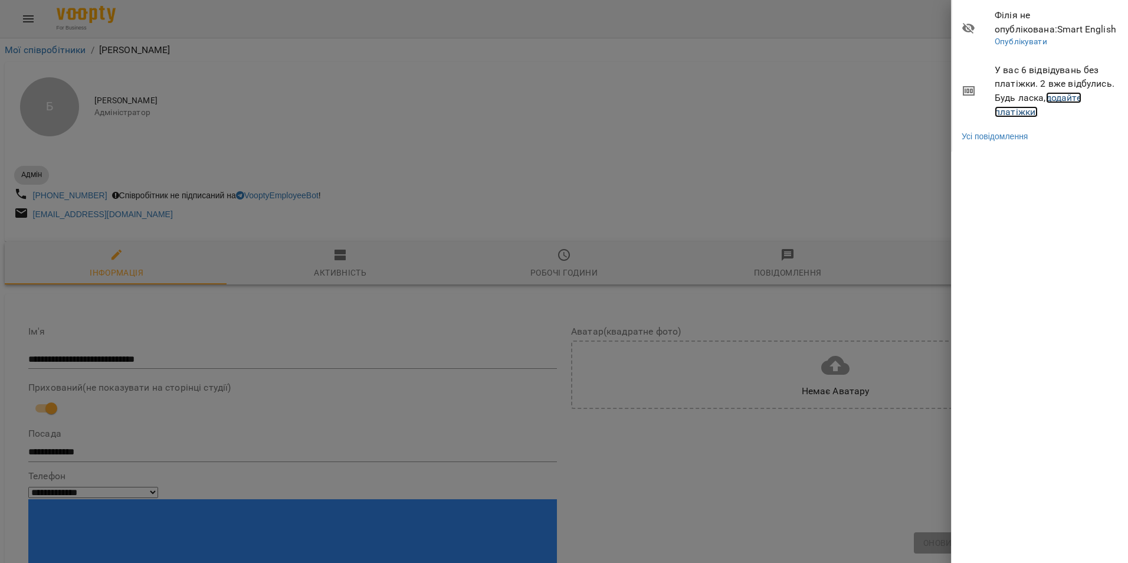
click at [1028, 114] on link "додайте платіжки!" at bounding box center [1038, 104] width 87 height 25
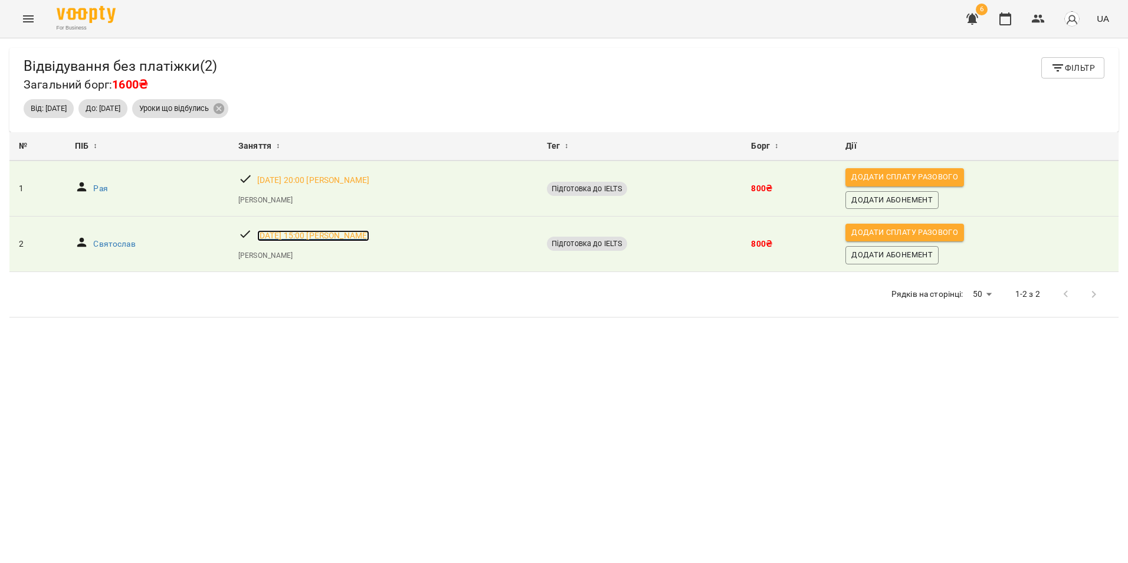
click at [355, 238] on p "[DATE] 15:00 [PERSON_NAME]" at bounding box center [313, 236] width 113 height 12
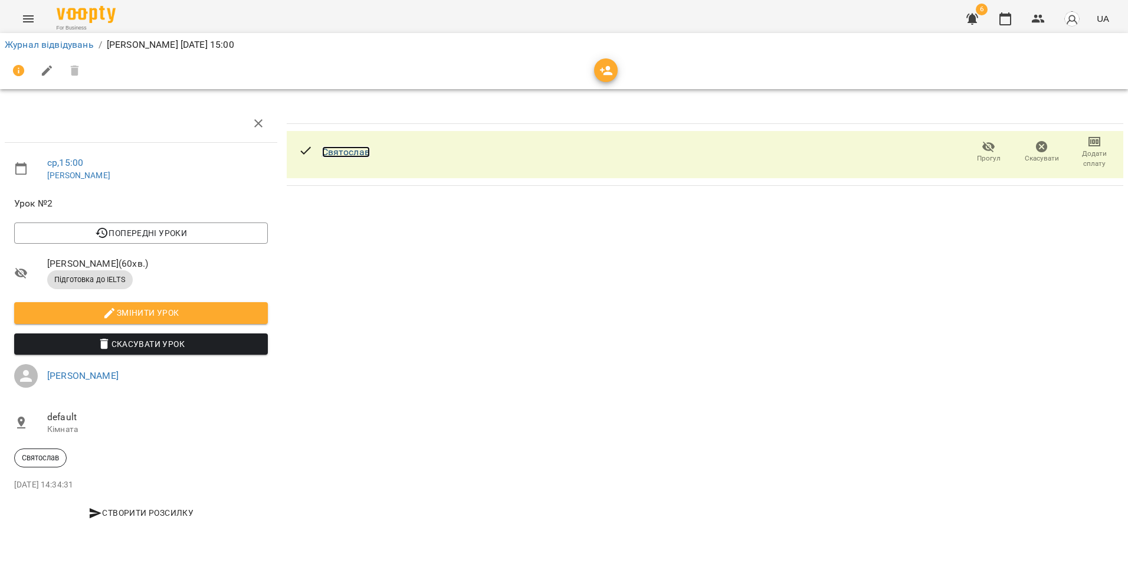
click at [355, 151] on link "Святослав" at bounding box center [346, 151] width 48 height 11
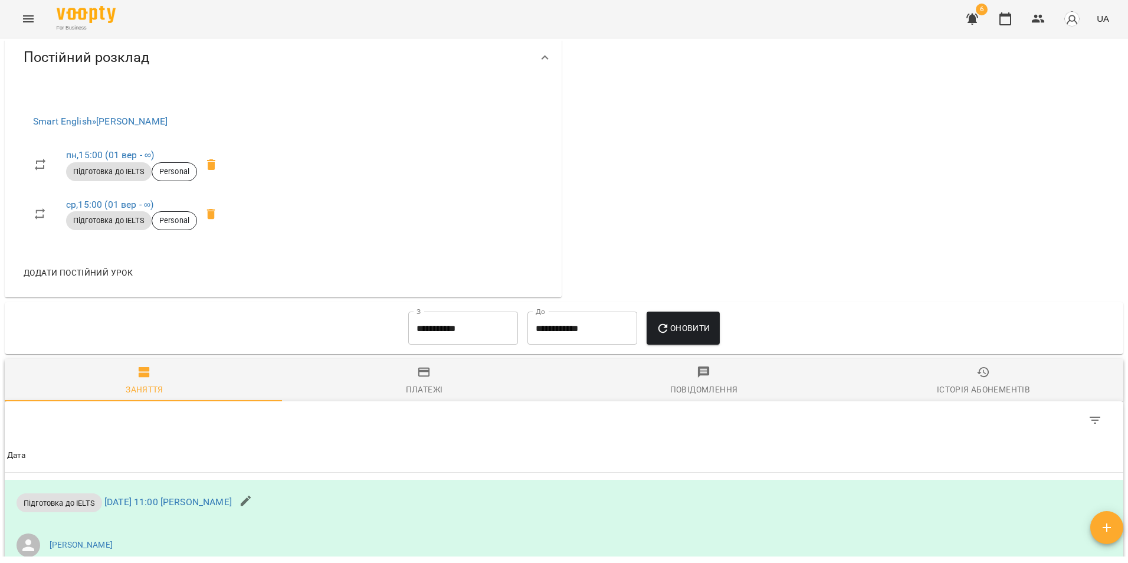
scroll to position [82, 0]
